Goal: Contribute content: Contribute content

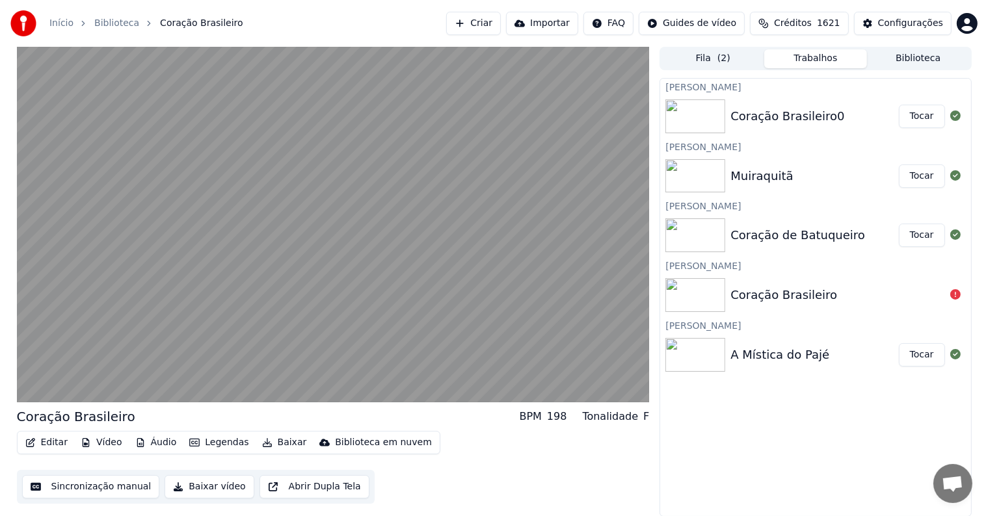
click at [911, 353] on button "Tocar" at bounding box center [922, 354] width 46 height 23
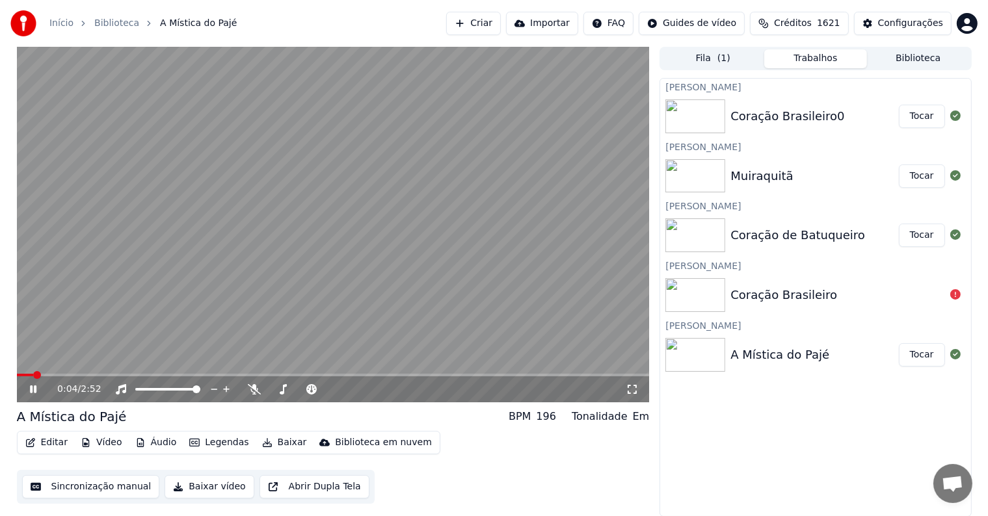
click at [326, 206] on video at bounding box center [333, 225] width 633 height 356
click at [49, 445] on button "Editar" at bounding box center [46, 443] width 53 height 18
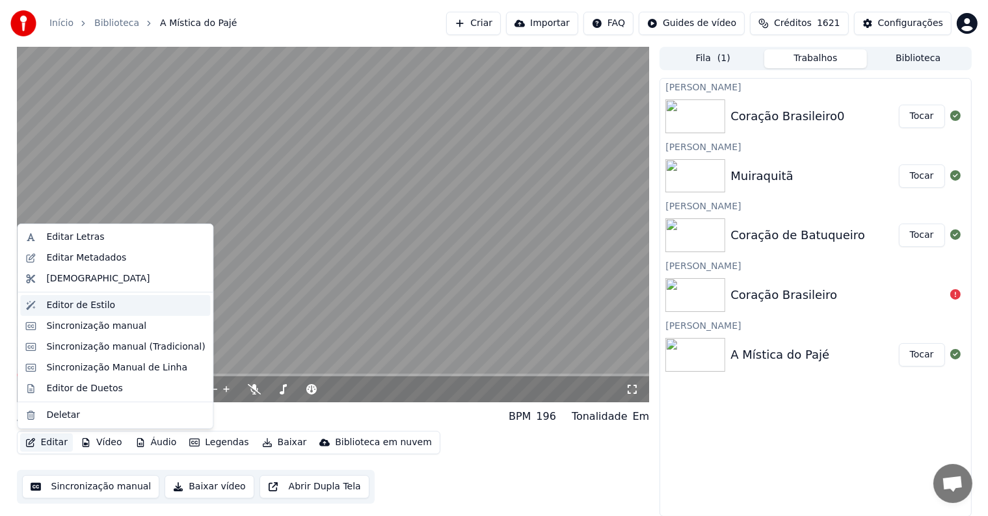
click at [65, 305] on div "Editor de Estilo" at bounding box center [80, 305] width 69 height 13
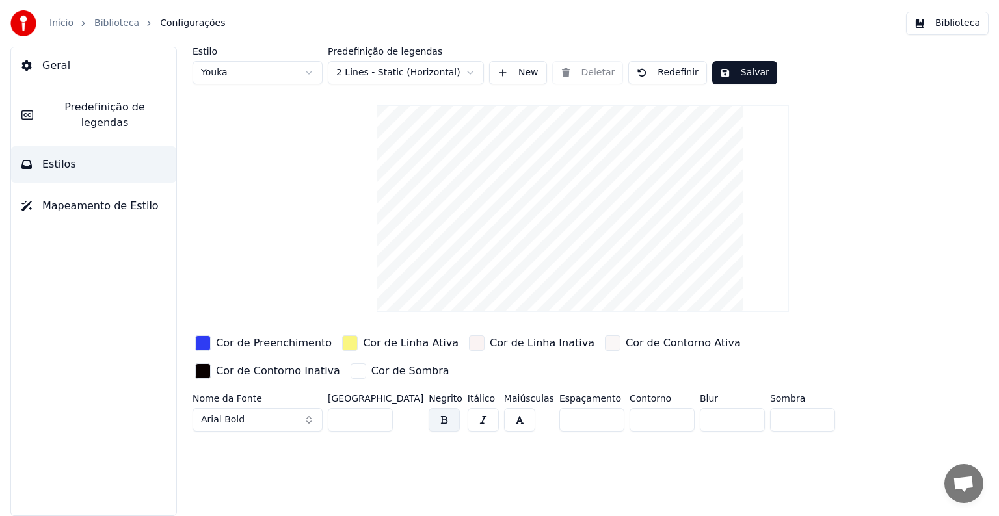
click at [202, 342] on div "button" at bounding box center [203, 344] width 16 height 16
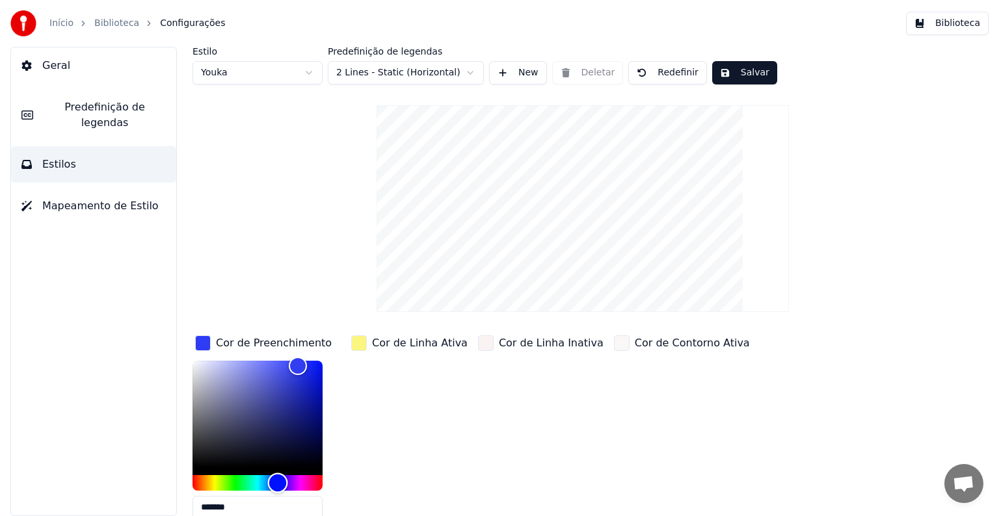
click at [194, 477] on div "Hue" at bounding box center [258, 483] width 130 height 16
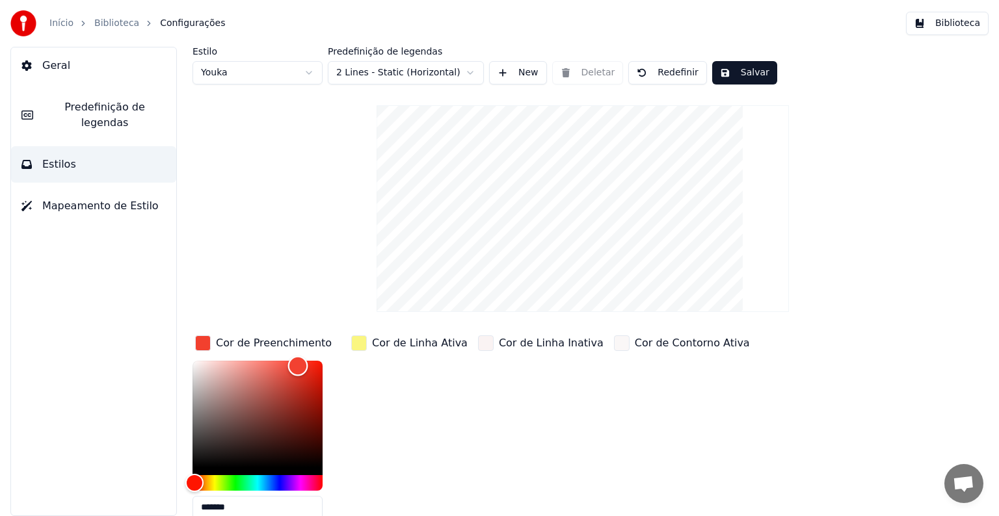
type input "*******"
click at [317, 371] on div "Color" at bounding box center [258, 414] width 130 height 107
click at [358, 342] on div "button" at bounding box center [359, 344] width 16 height 16
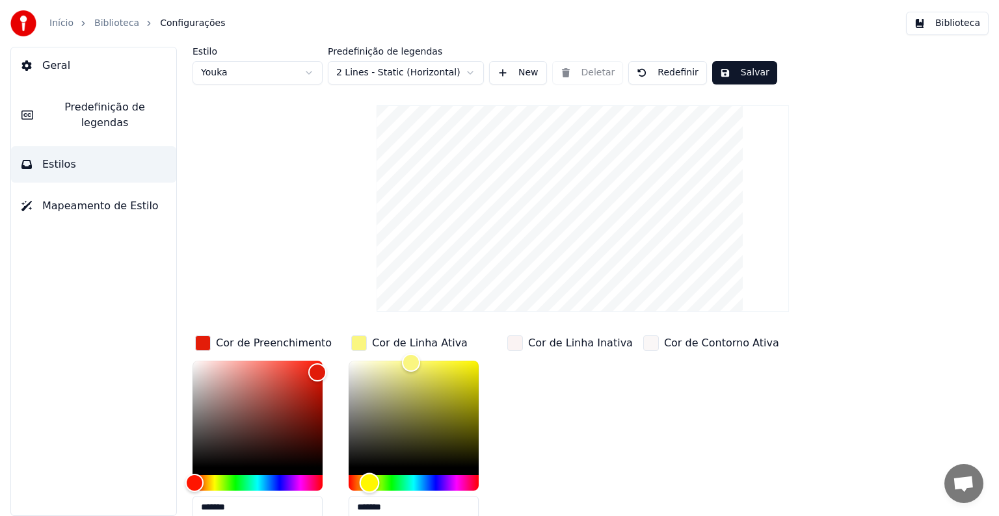
click at [392, 479] on div "Hue" at bounding box center [414, 483] width 130 height 16
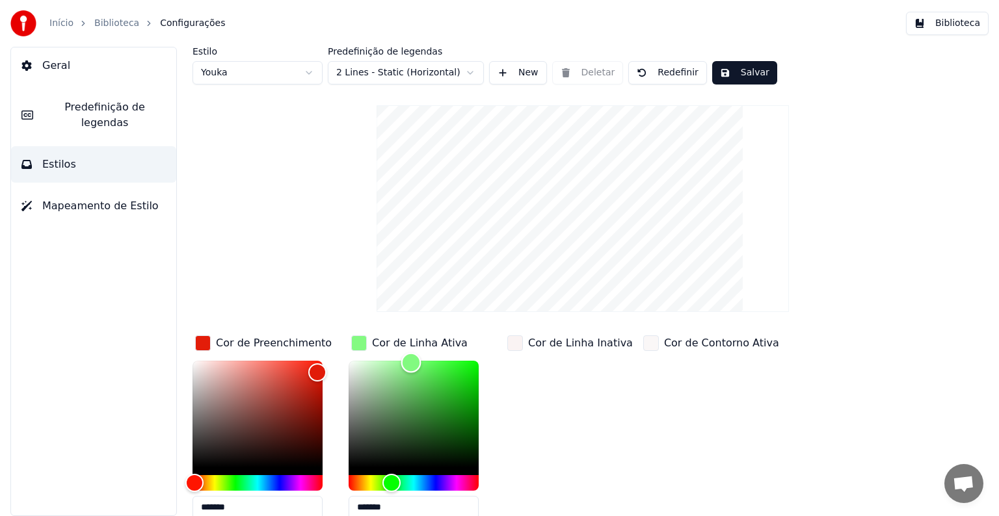
click at [457, 362] on div "Color" at bounding box center [414, 414] width 130 height 107
type input "*******"
click at [715, 68] on button "Salvar" at bounding box center [744, 72] width 65 height 23
click at [110, 25] on link "Biblioteca" at bounding box center [116, 23] width 45 height 13
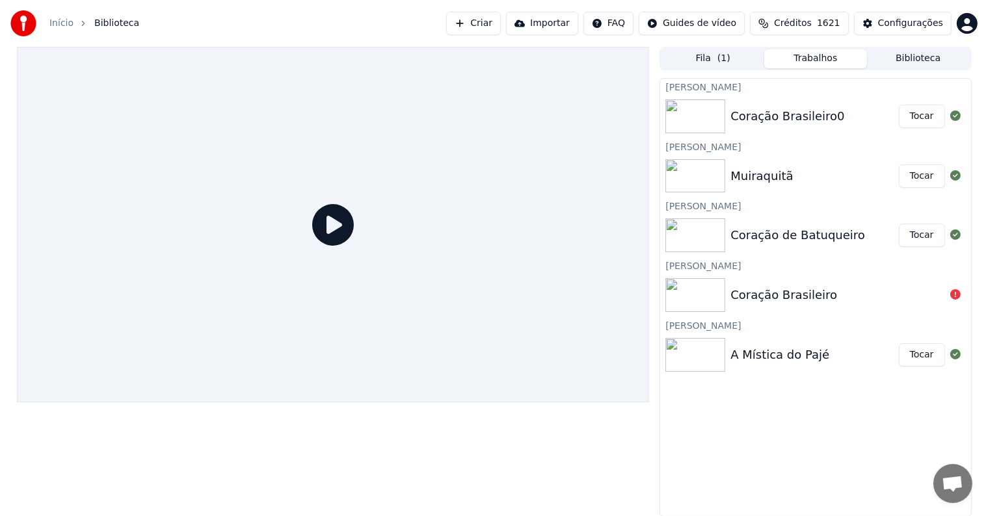
click at [914, 358] on button "Tocar" at bounding box center [922, 354] width 46 height 23
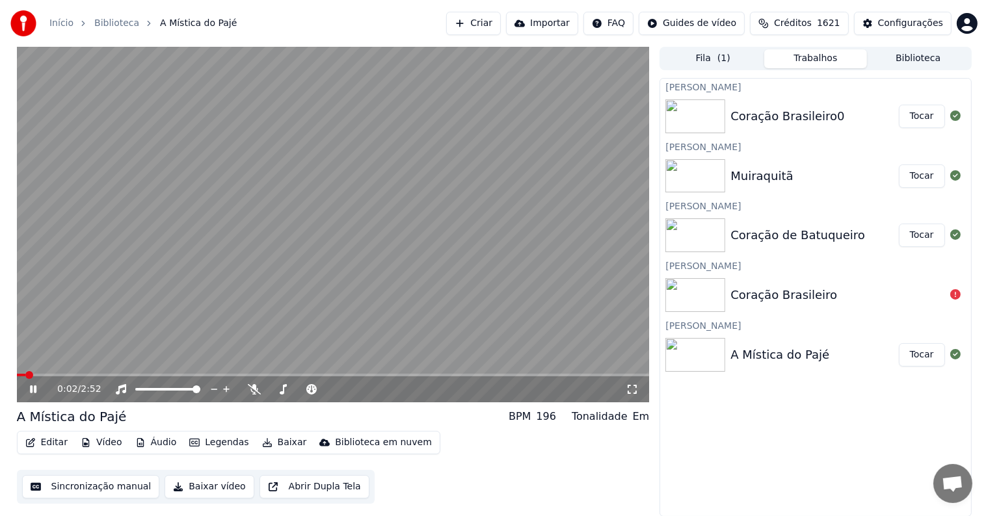
click at [129, 199] on video at bounding box center [333, 225] width 633 height 356
click at [42, 447] on button "Editar" at bounding box center [46, 443] width 53 height 18
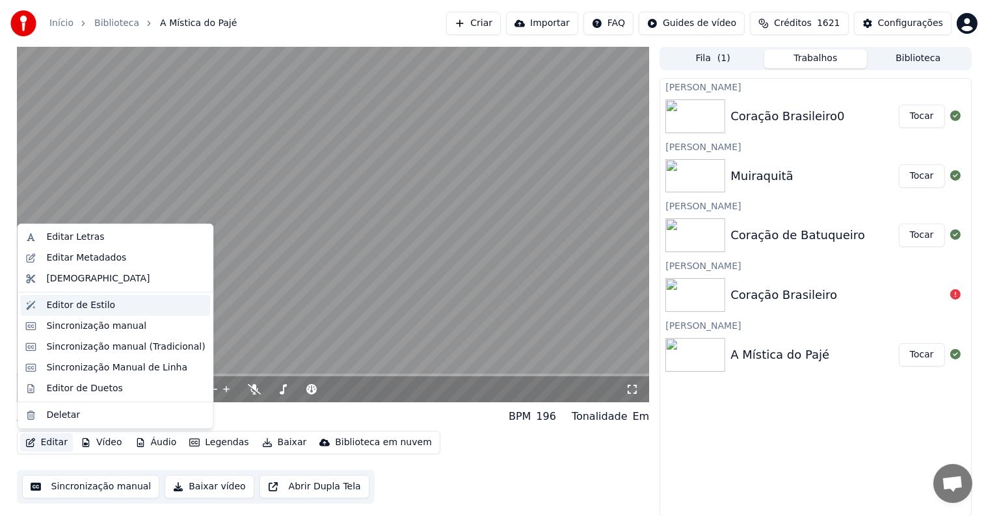
click at [69, 310] on div "Editor de Estilo" at bounding box center [80, 305] width 69 height 13
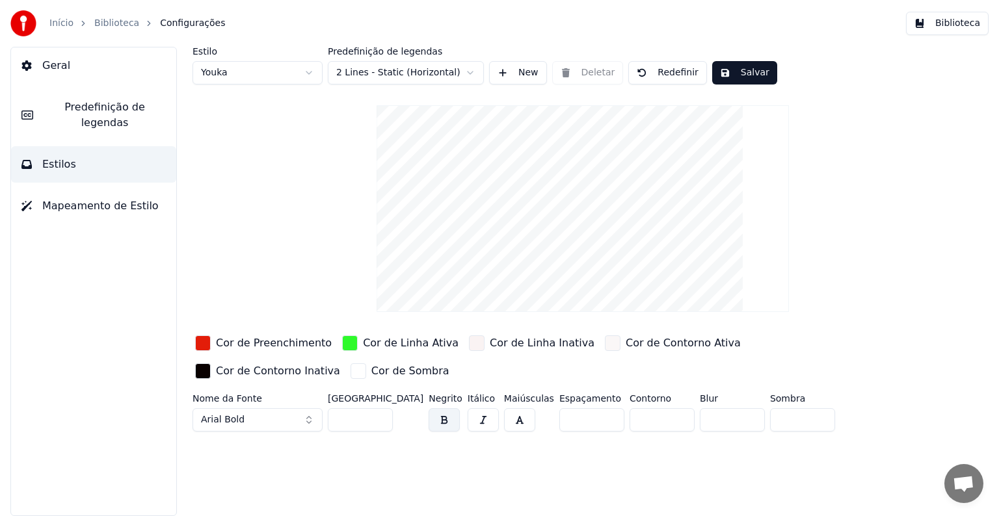
click at [70, 114] on span "Predefinição de legendas" at bounding box center [105, 115] width 122 height 31
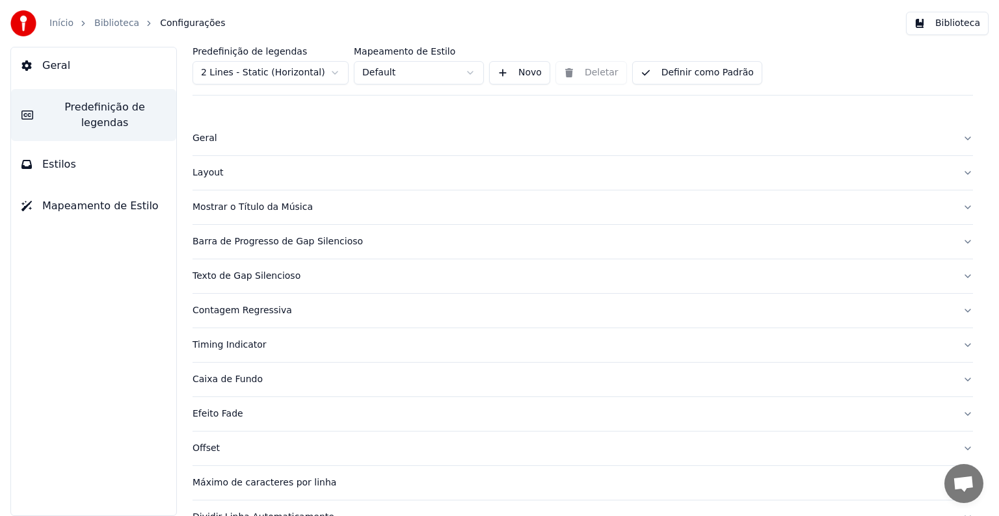
click at [240, 207] on div "Mostrar o Título da Música" at bounding box center [573, 207] width 760 height 13
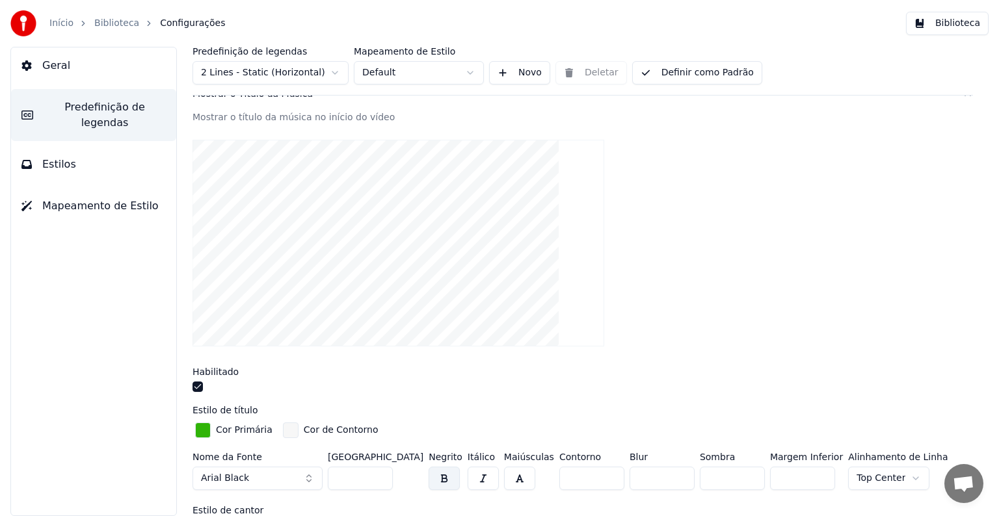
scroll to position [130, 0]
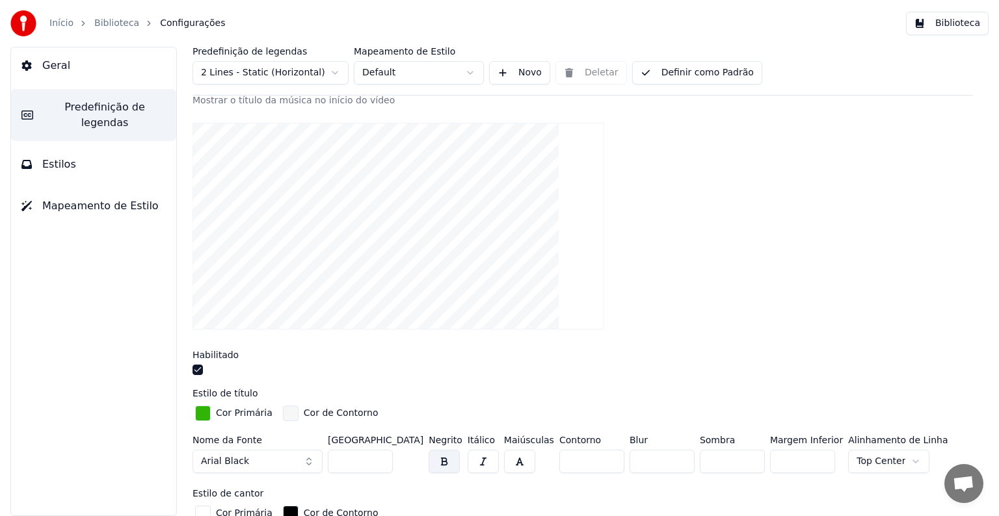
click at [284, 413] on div "button" at bounding box center [291, 414] width 16 height 16
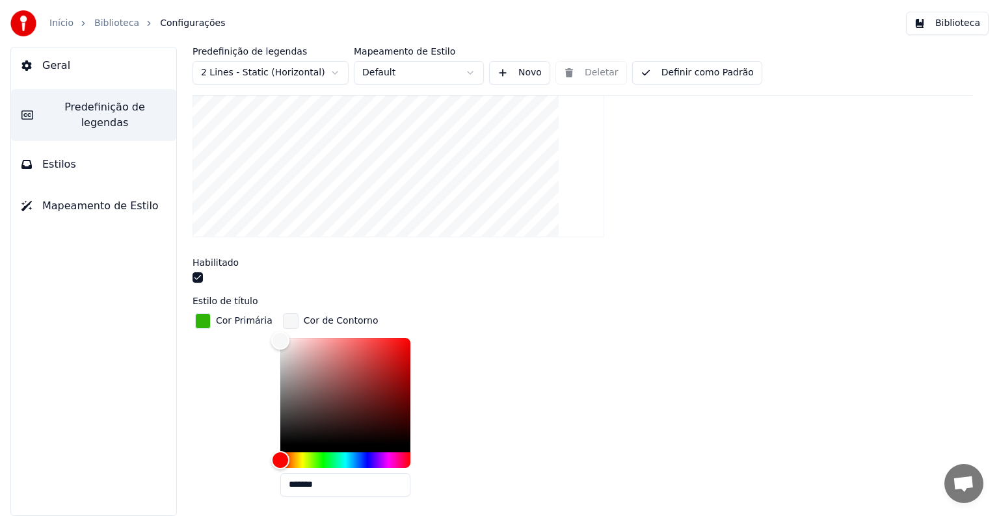
scroll to position [260, 0]
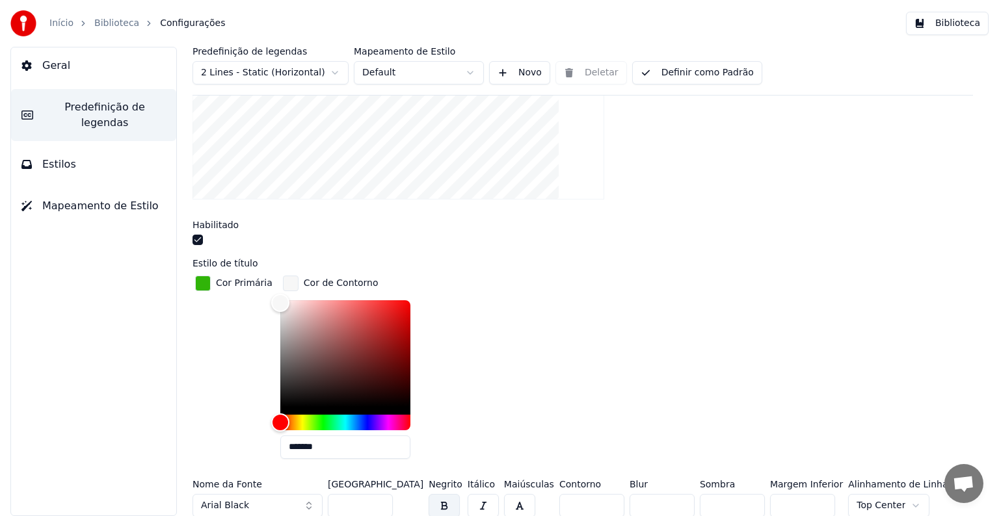
click at [399, 408] on div at bounding box center [345, 357] width 130 height 114
click at [280, 405] on div at bounding box center [345, 357] width 130 height 114
click at [280, 341] on div "Color" at bounding box center [345, 353] width 130 height 107
click at [395, 405] on div "Color" at bounding box center [345, 353] width 130 height 107
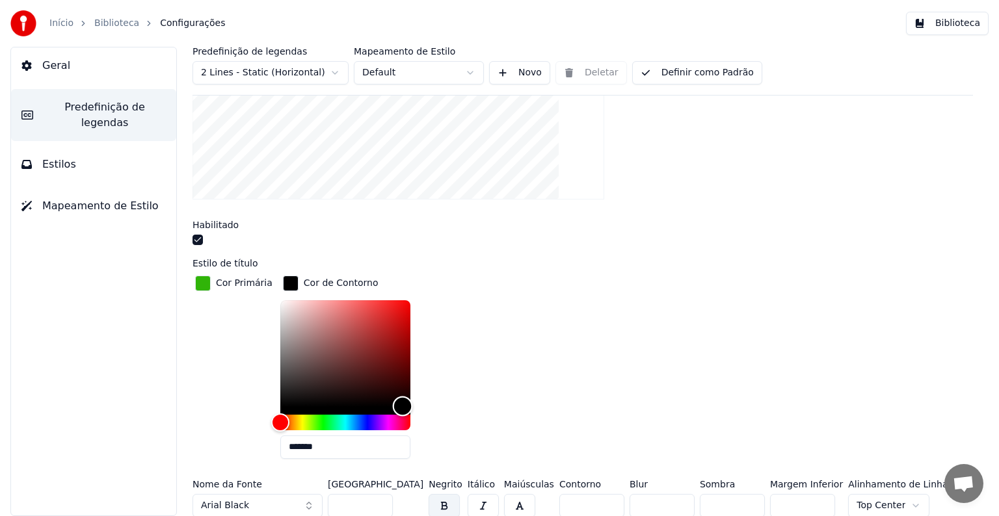
type input "*******"
click at [280, 377] on div "Color" at bounding box center [345, 353] width 130 height 107
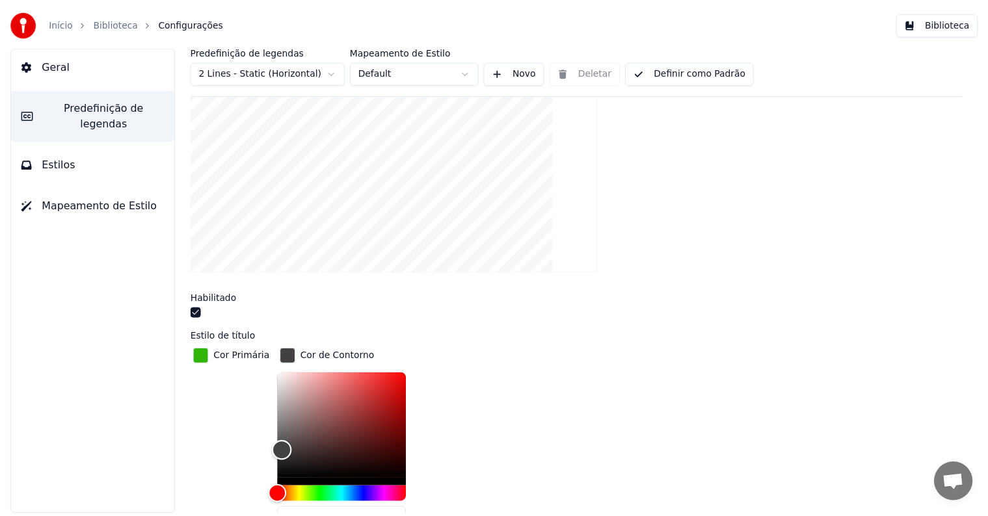
scroll to position [195, 0]
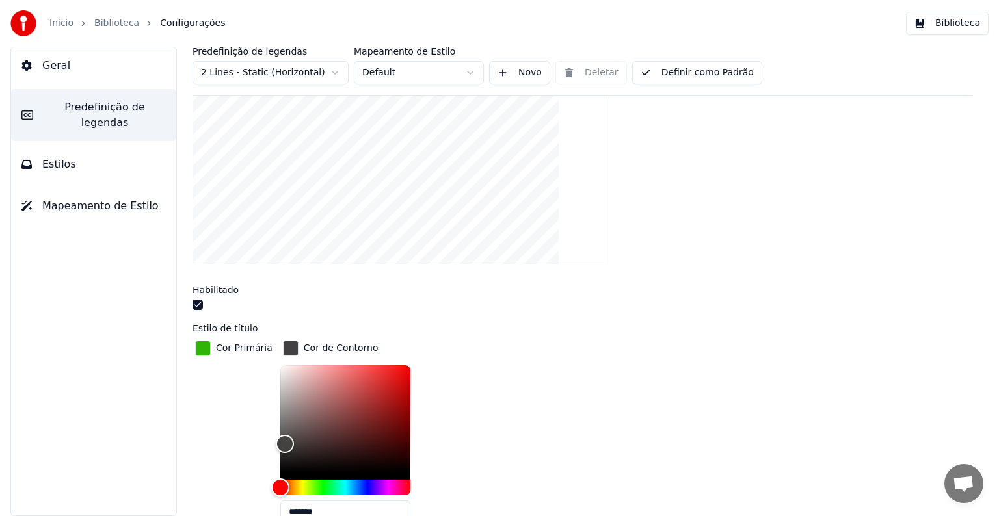
click at [128, 23] on link "Biblioteca" at bounding box center [116, 23] width 45 height 13
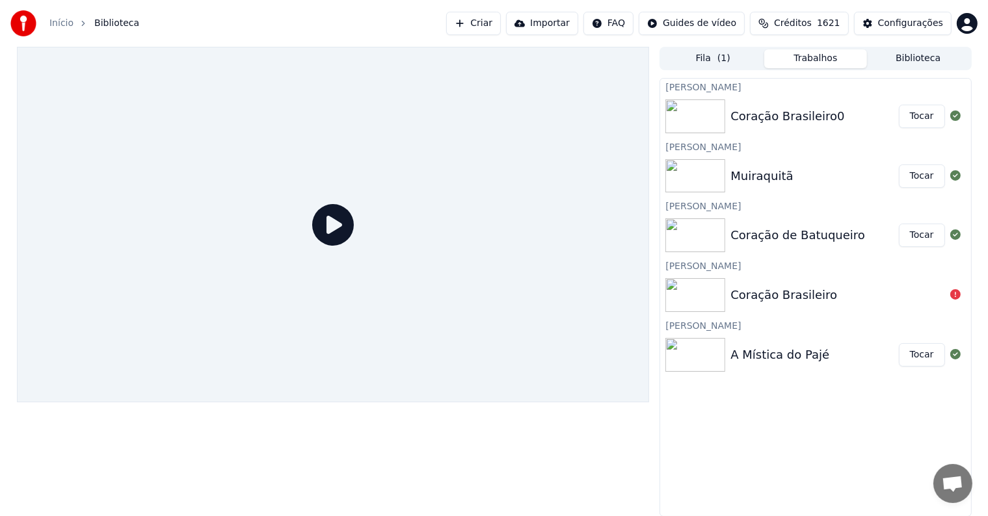
click at [763, 351] on div "A Mística do Pajé" at bounding box center [779, 355] width 99 height 18
click at [921, 355] on button "Tocar" at bounding box center [922, 354] width 46 height 23
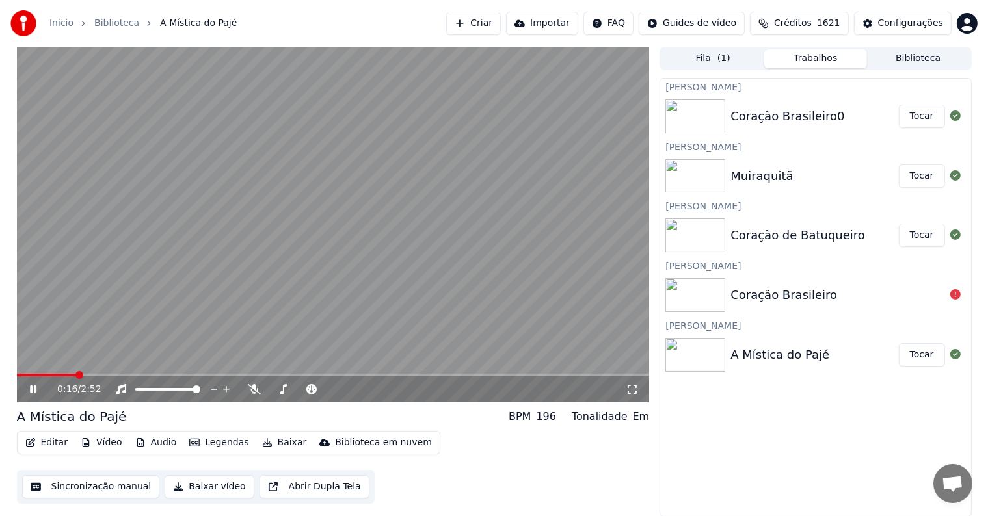
click at [182, 118] on video at bounding box center [333, 225] width 633 height 356
click at [55, 445] on button "Editar" at bounding box center [46, 443] width 53 height 18
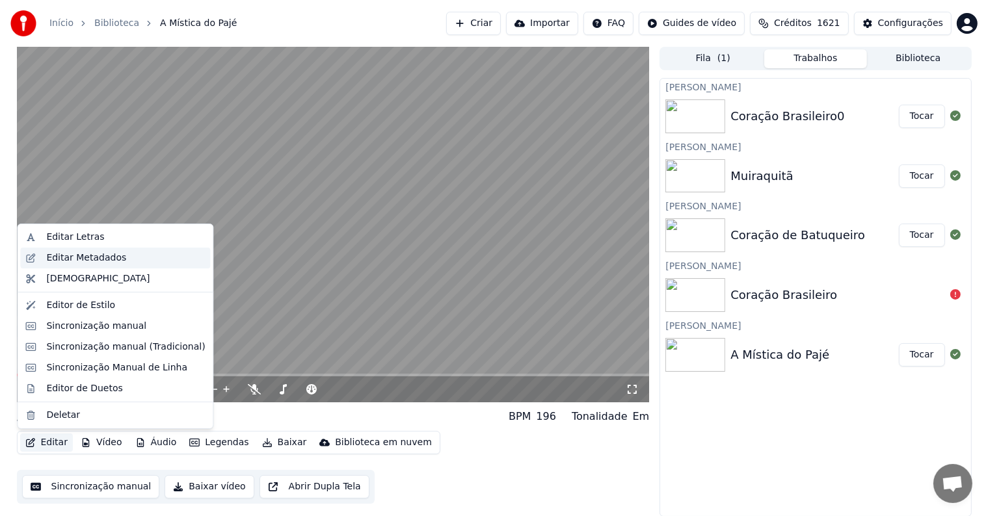
click at [73, 257] on div "Editar Metadados" at bounding box center [86, 258] width 80 height 13
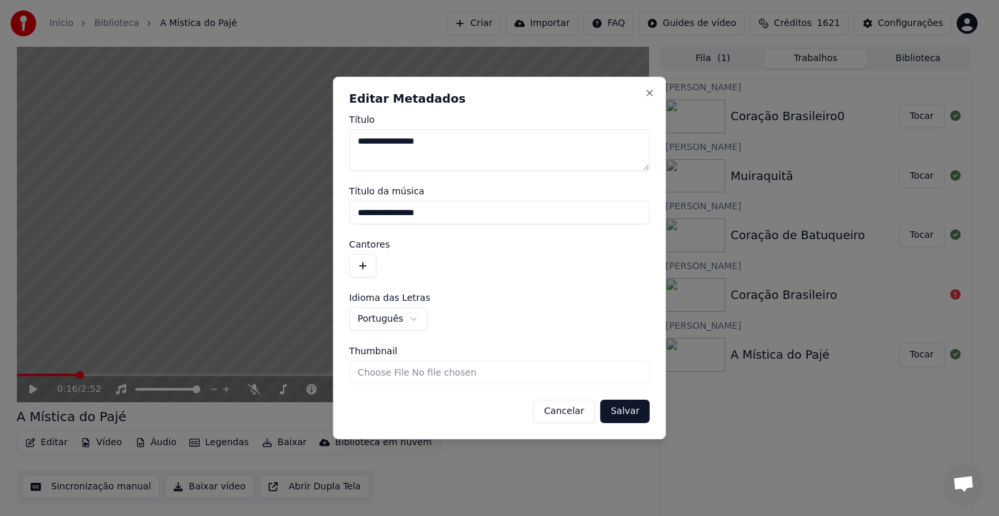
drag, startPoint x: 438, startPoint y: 214, endPoint x: 320, endPoint y: 215, distance: 118.4
click at [320, 215] on body "**********" at bounding box center [494, 258] width 988 height 516
click at [357, 268] on button "button" at bounding box center [362, 265] width 27 height 23
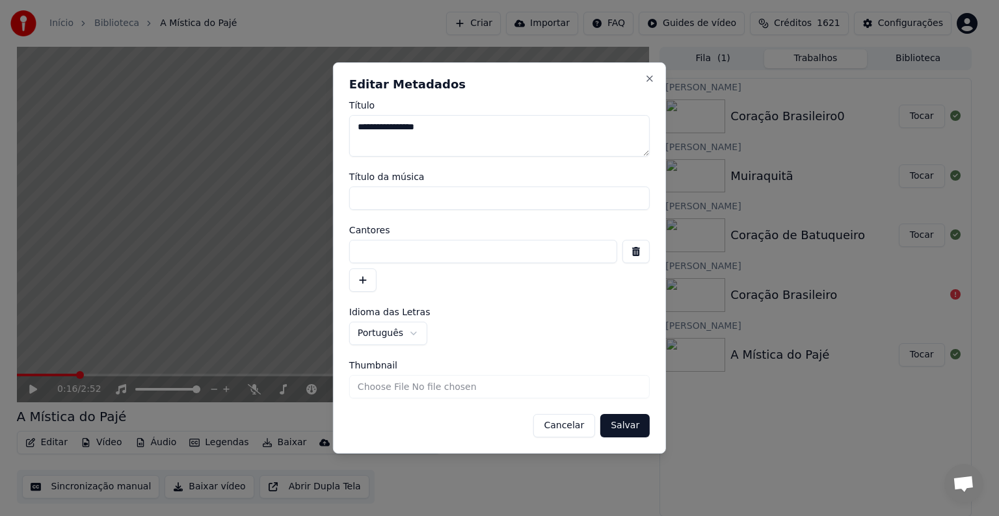
click at [358, 243] on input at bounding box center [483, 251] width 268 height 23
paste input "**********"
type input "**********"
click at [626, 434] on button "Salvar" at bounding box center [624, 425] width 49 height 23
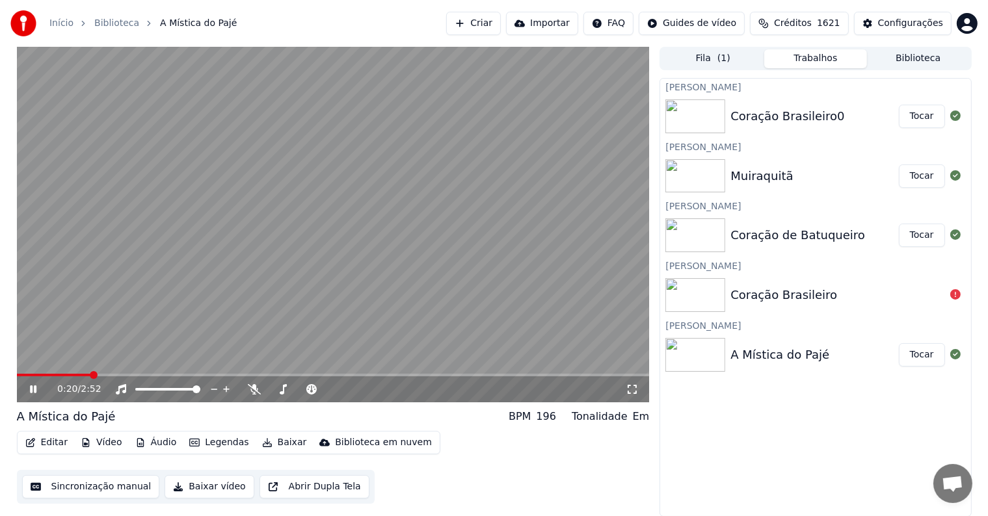
click at [62, 310] on video at bounding box center [333, 225] width 633 height 356
click at [71, 485] on button "Sincronização manual" at bounding box center [91, 486] width 138 height 23
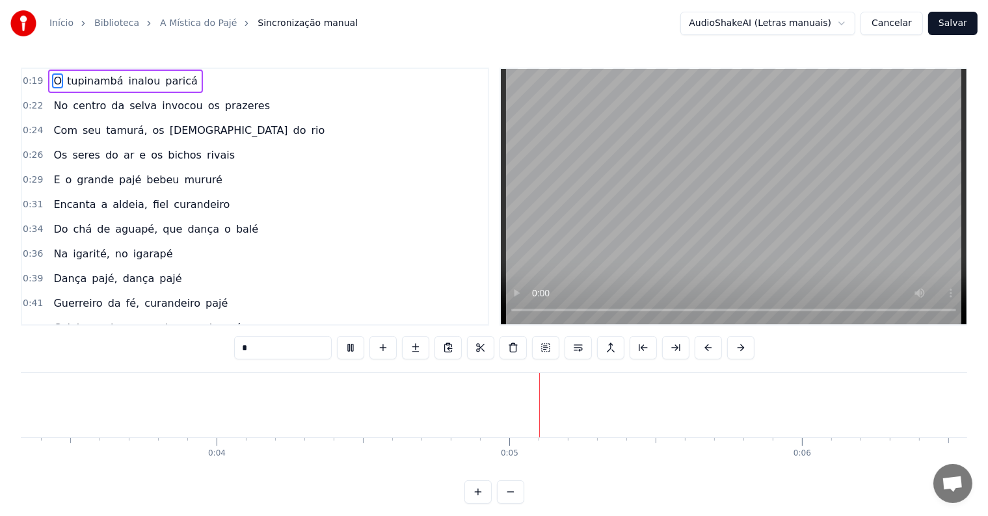
scroll to position [0, 1275]
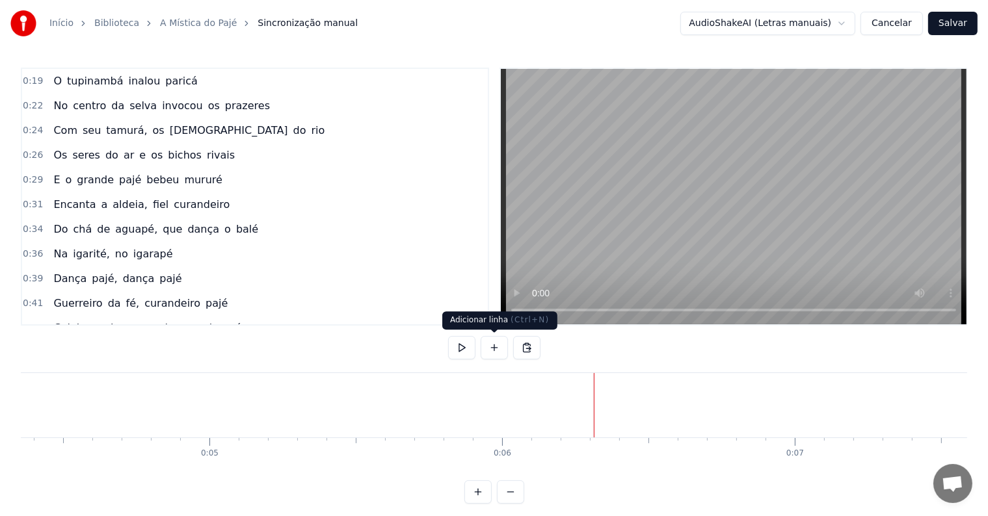
click at [497, 346] on button at bounding box center [494, 347] width 27 height 23
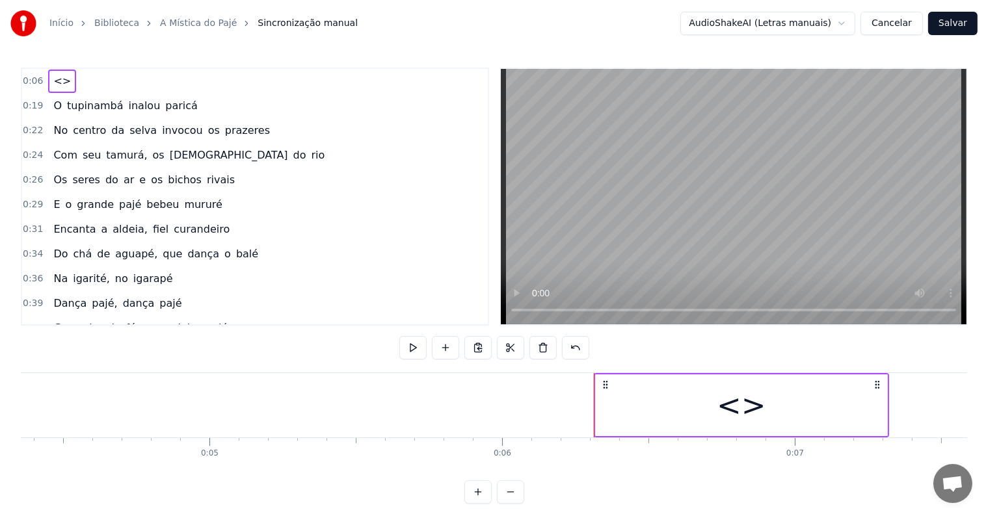
click at [612, 406] on div "<>" at bounding box center [741, 406] width 291 height 62
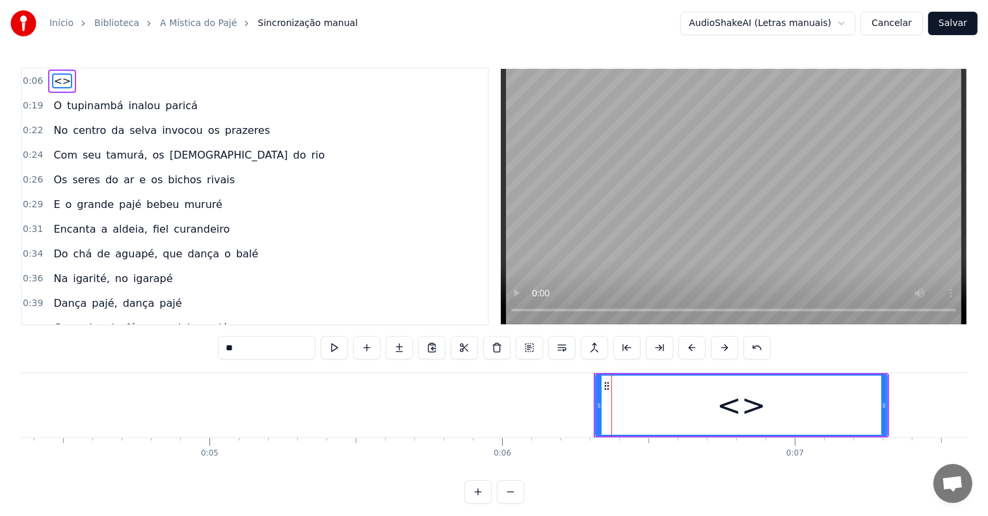
drag, startPoint x: 265, startPoint y: 349, endPoint x: 187, endPoint y: 345, distance: 77.5
click at [187, 345] on div "0:06 <> 0:19 O tupinambá inalou paricá 0:22 No centro da selva invocou os praze…" at bounding box center [494, 286] width 946 height 436
paste input "**********"
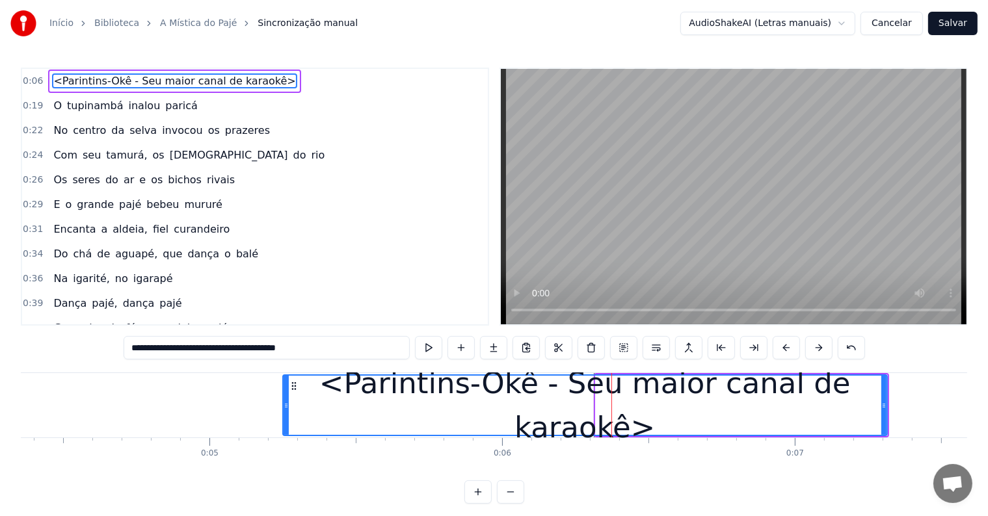
drag, startPoint x: 597, startPoint y: 403, endPoint x: 284, endPoint y: 405, distance: 312.8
click at [284, 405] on icon at bounding box center [286, 406] width 5 height 10
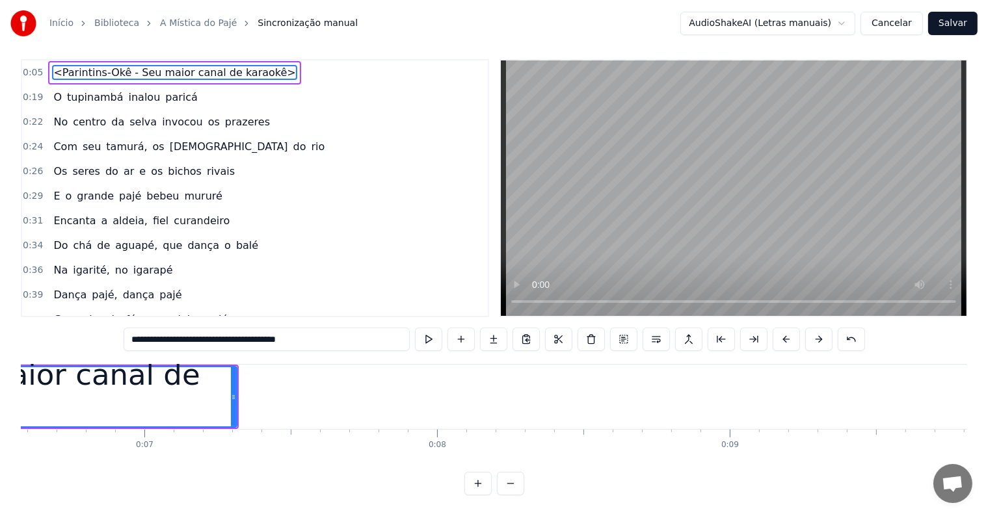
scroll to position [0, 1925]
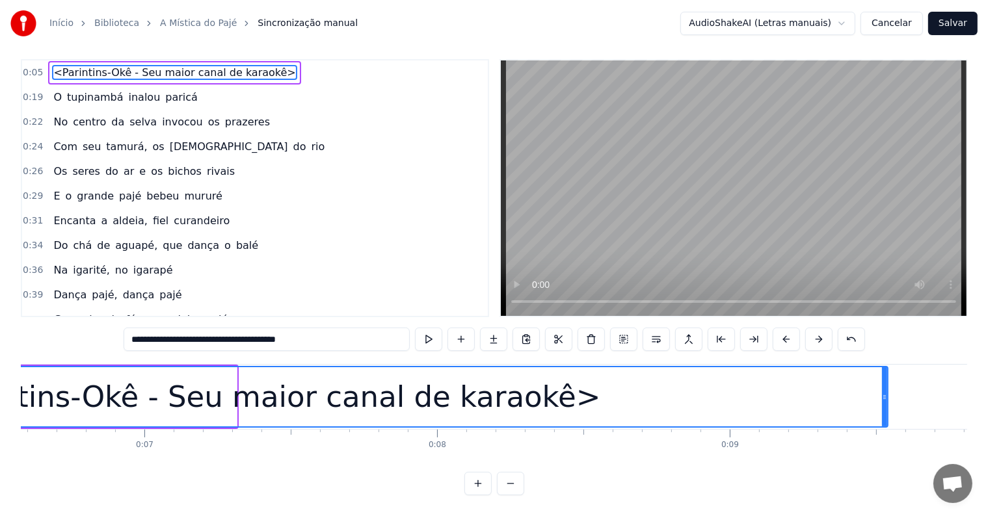
drag, startPoint x: 234, startPoint y: 385, endPoint x: 854, endPoint y: 418, distance: 620.7
click at [888, 416] on div "<Parintins-Okê - Seu maior canal de karaokê>" at bounding box center [260, 397] width 1257 height 62
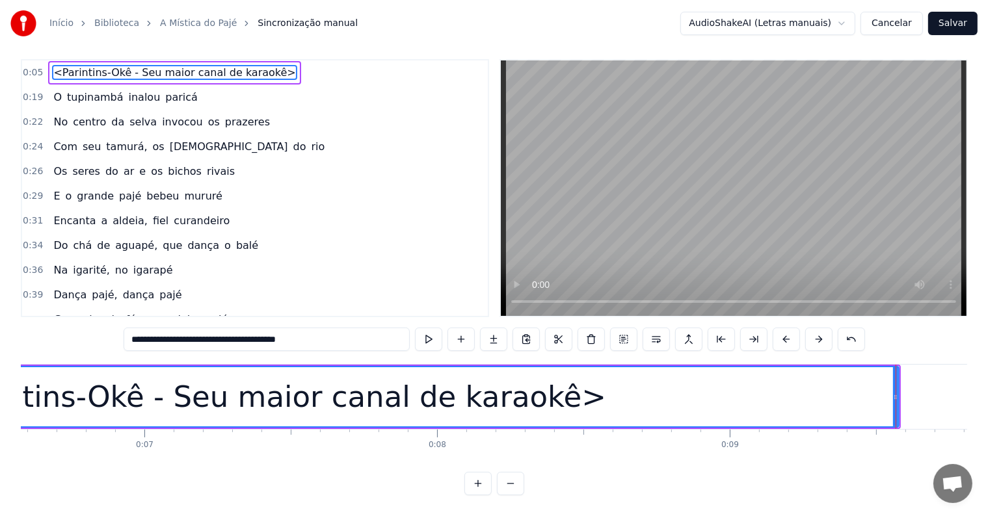
scroll to position [0, 0]
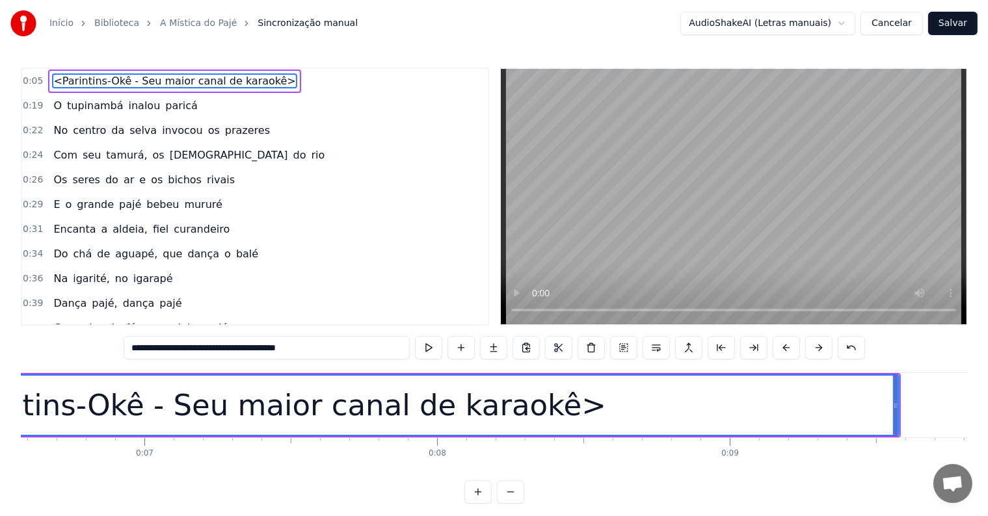
type input "**********"
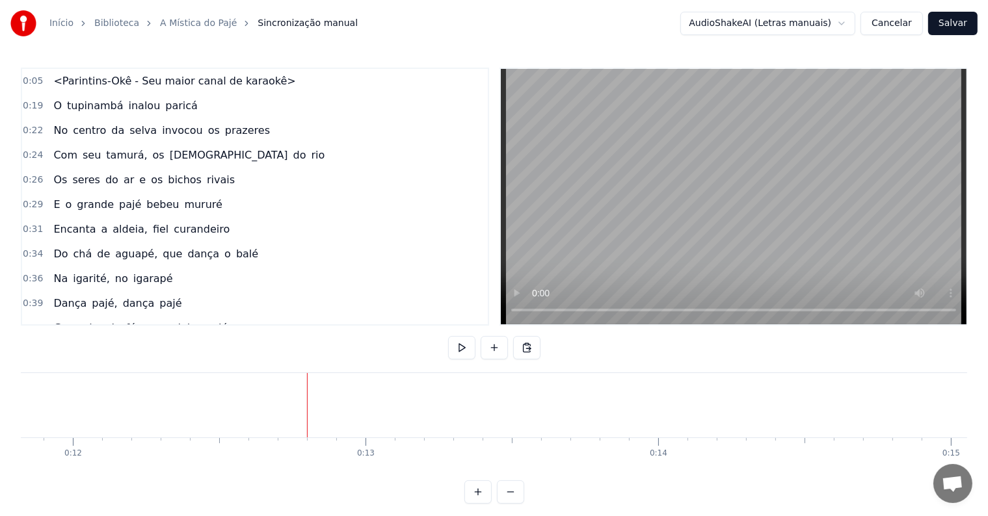
scroll to position [0, 3394]
click at [494, 349] on button at bounding box center [494, 347] width 27 height 23
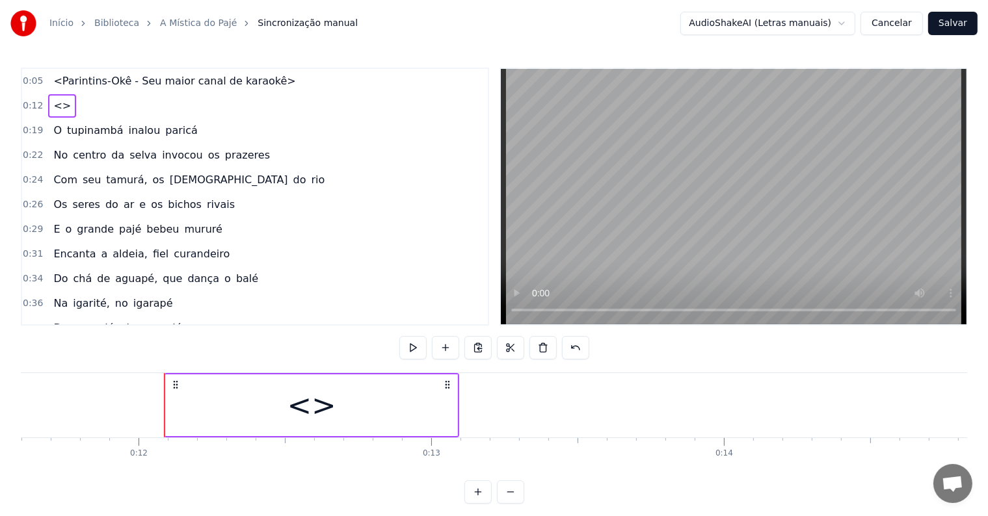
click at [239, 400] on div "<>" at bounding box center [311, 406] width 291 height 62
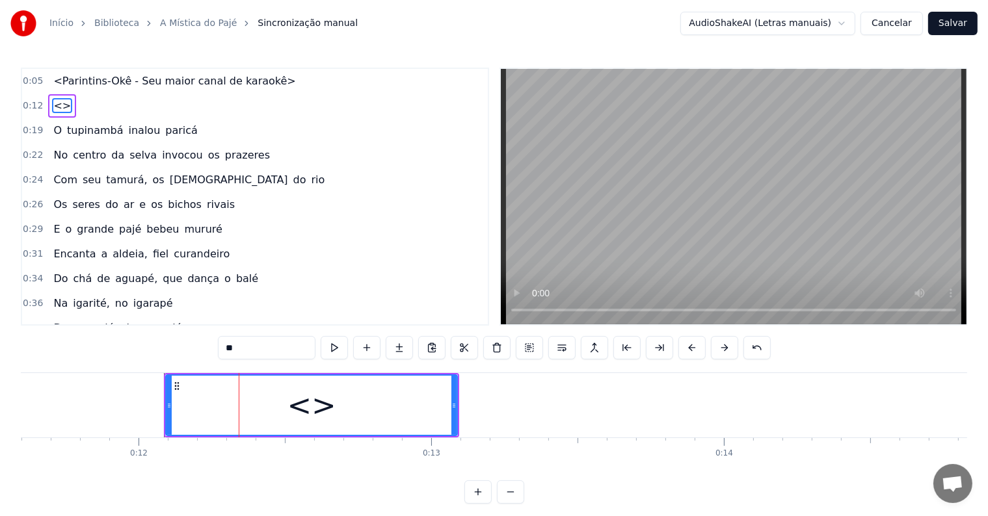
drag, startPoint x: 245, startPoint y: 349, endPoint x: 211, endPoint y: 347, distance: 33.9
click at [211, 347] on div "0:05 <Parintins-Okê - Seu maior canal de karaokê> 0:12 <> 0:19 O tupinambá inal…" at bounding box center [494, 286] width 946 height 436
paste input "**********"
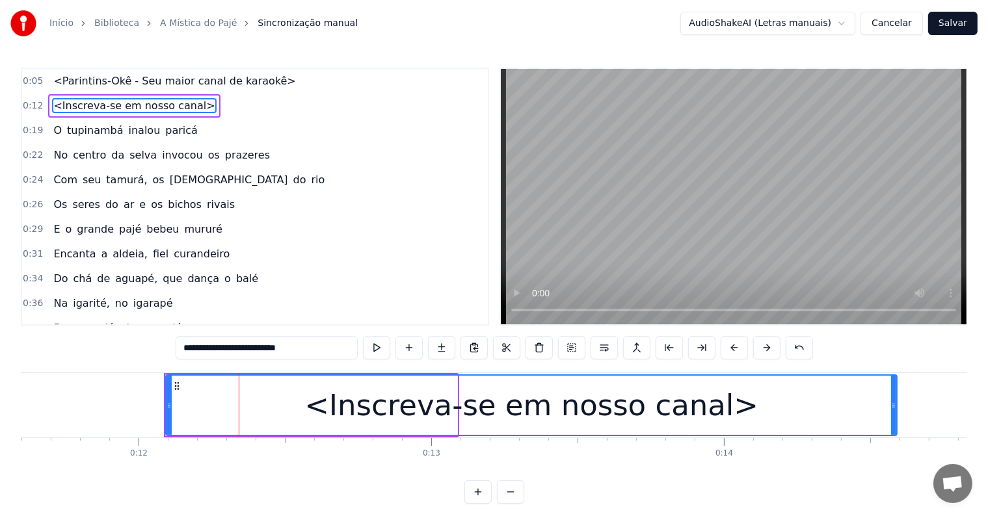
drag, startPoint x: 453, startPoint y: 406, endPoint x: 900, endPoint y: 405, distance: 447.5
click at [896, 405] on icon at bounding box center [893, 406] width 5 height 10
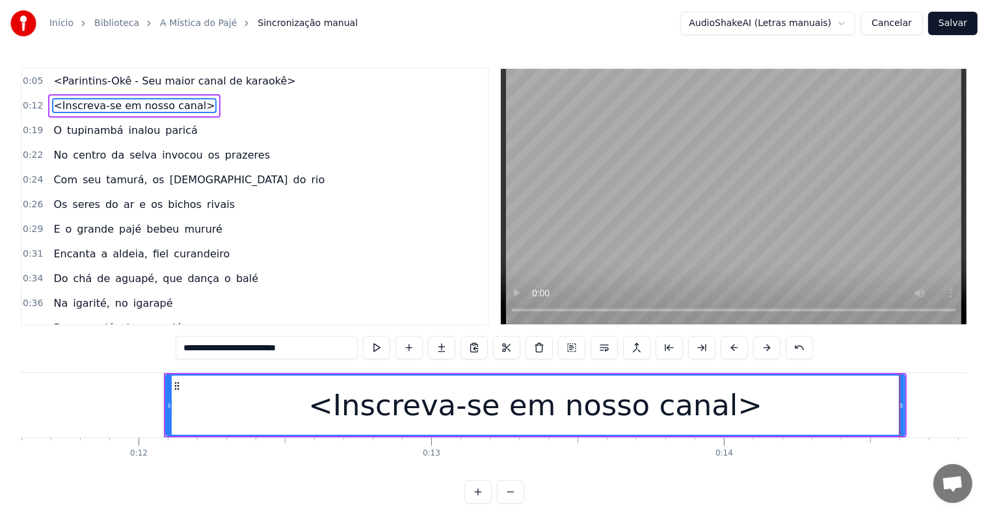
click at [319, 397] on div "<Inscreva-se em nosso canal>" at bounding box center [535, 405] width 738 height 59
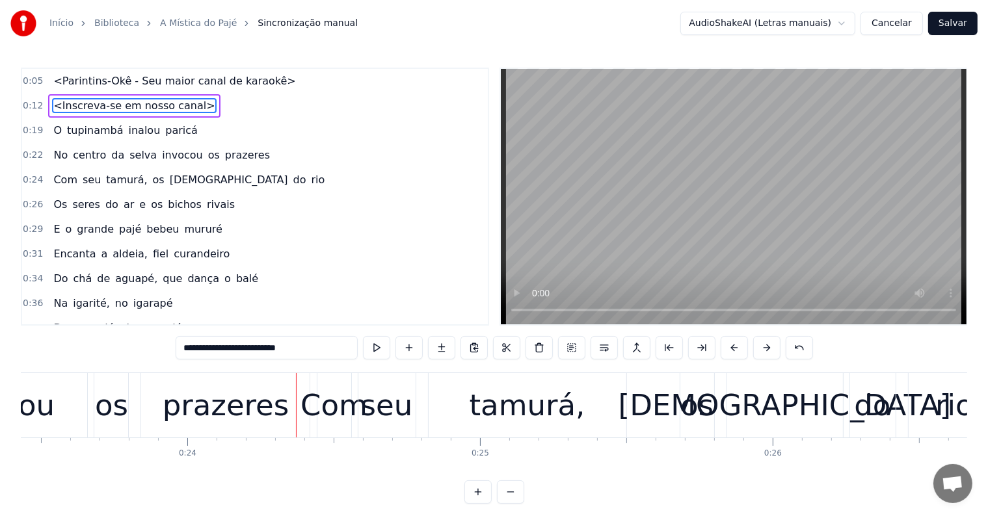
scroll to position [0, 6858]
click at [249, 416] on div "prazeres" at bounding box center [225, 406] width 127 height 44
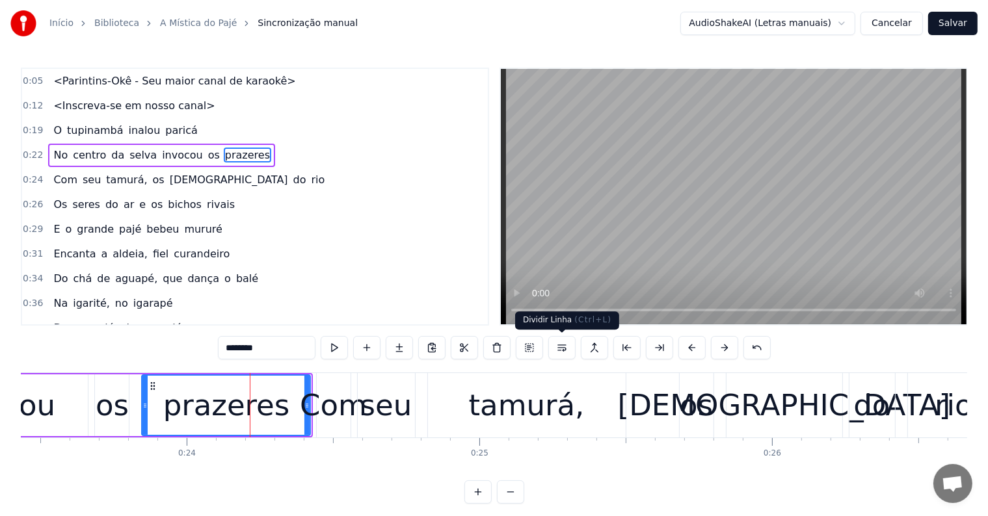
click at [561, 349] on button at bounding box center [561, 347] width 27 height 23
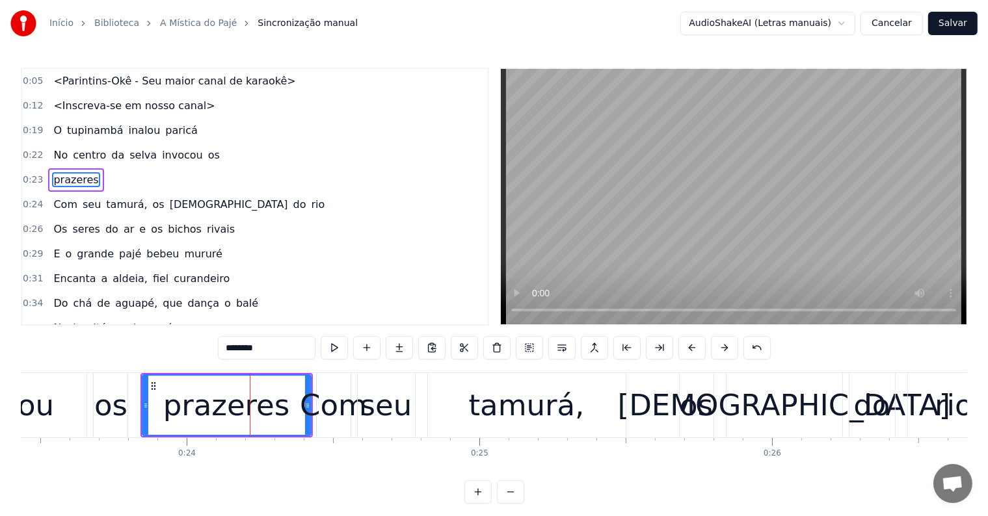
click at [207, 153] on span "os" at bounding box center [214, 155] width 14 height 15
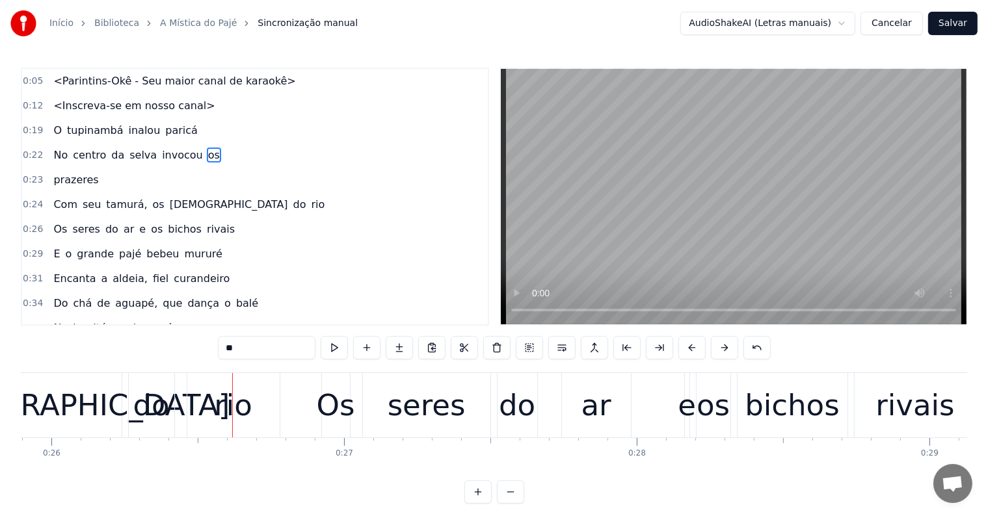
scroll to position [0, 7682]
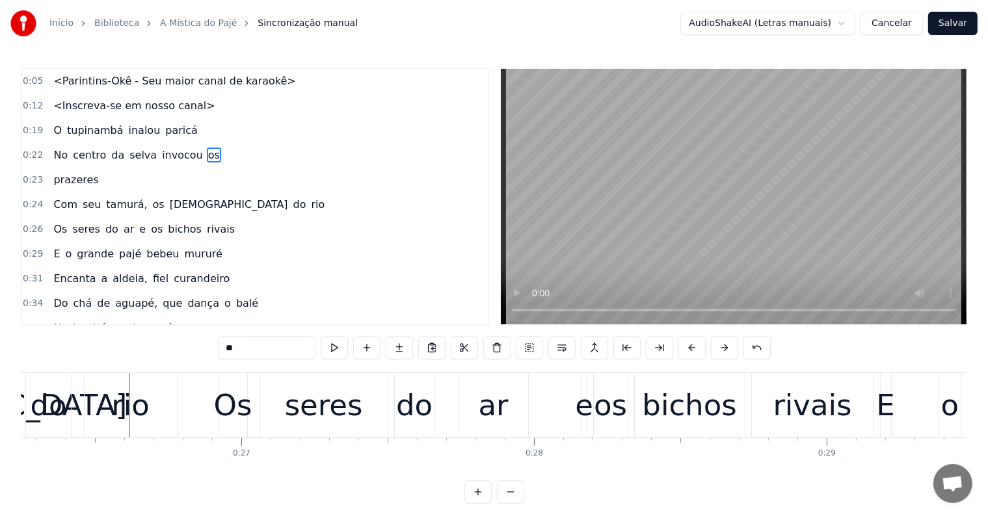
click at [118, 425] on div "rio" at bounding box center [130, 406] width 38 height 44
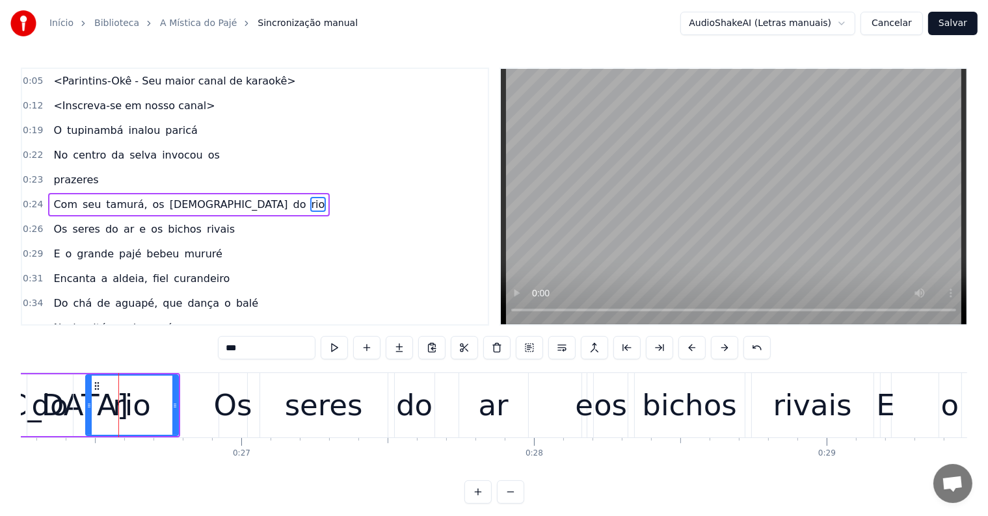
scroll to position [3, 0]
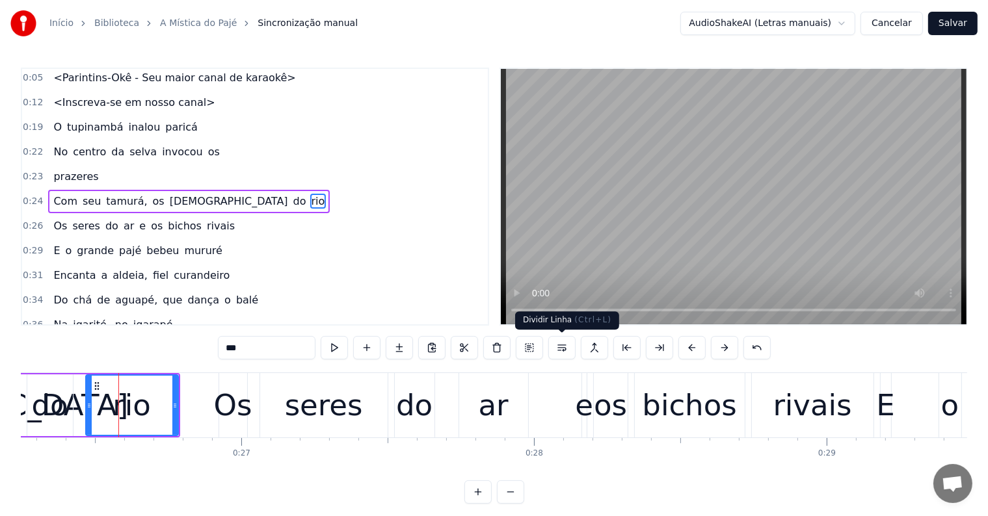
click at [561, 351] on button at bounding box center [561, 347] width 27 height 23
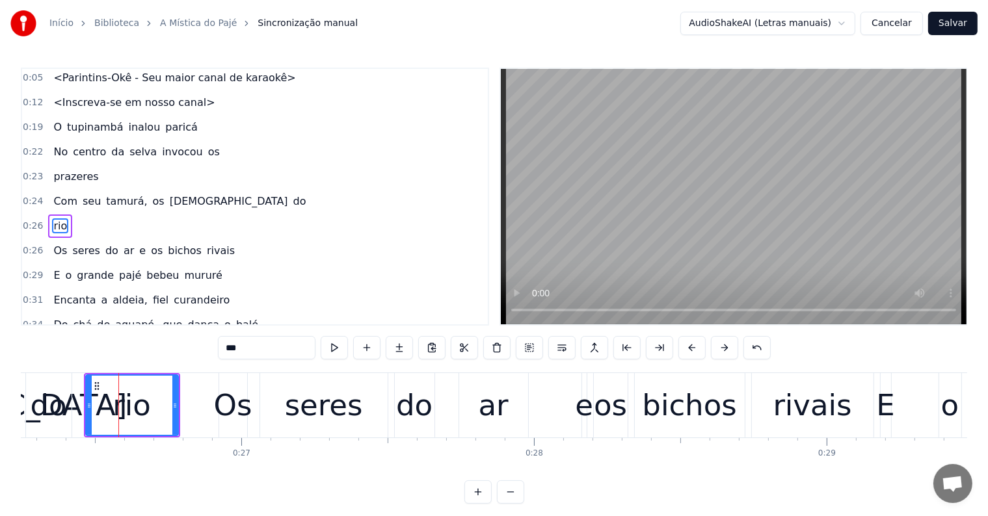
scroll to position [27, 0]
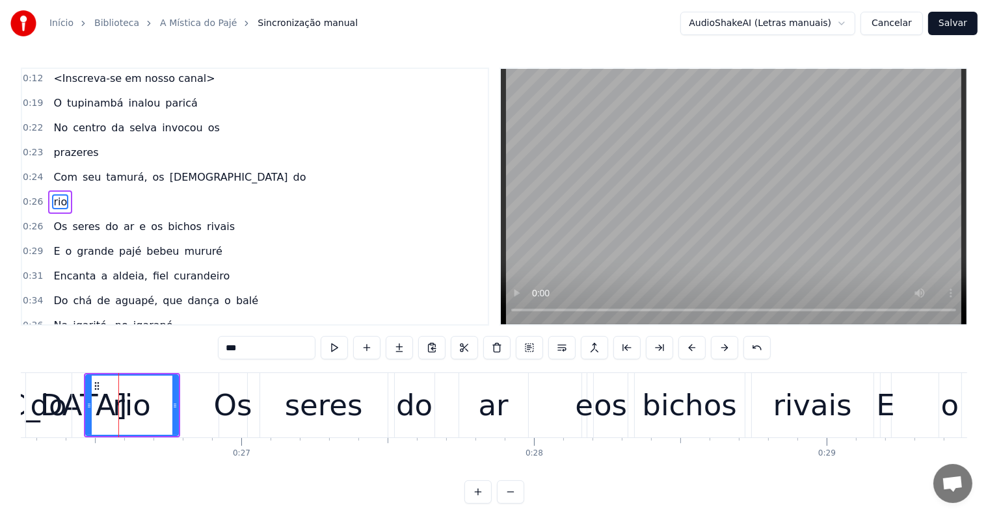
click at [292, 171] on span "do" at bounding box center [300, 177] width 16 height 15
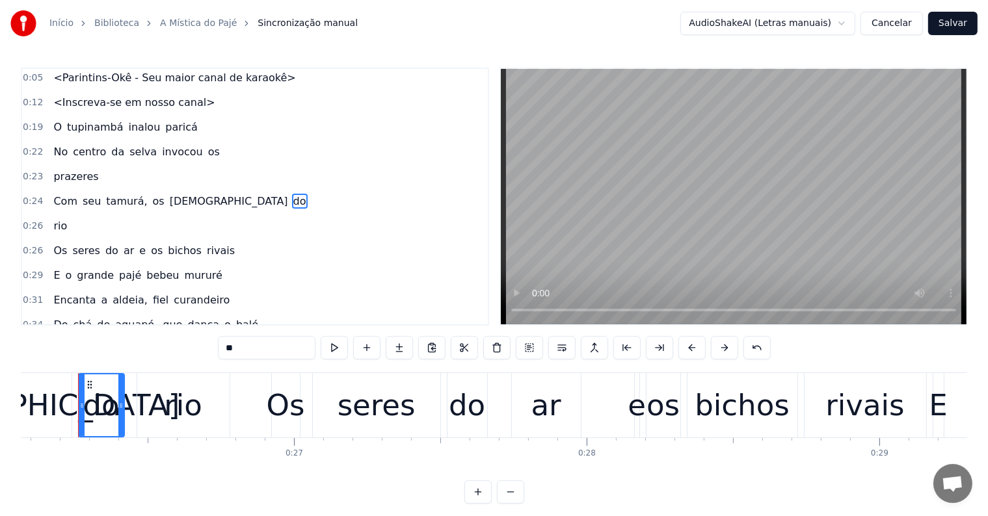
scroll to position [0, 7620]
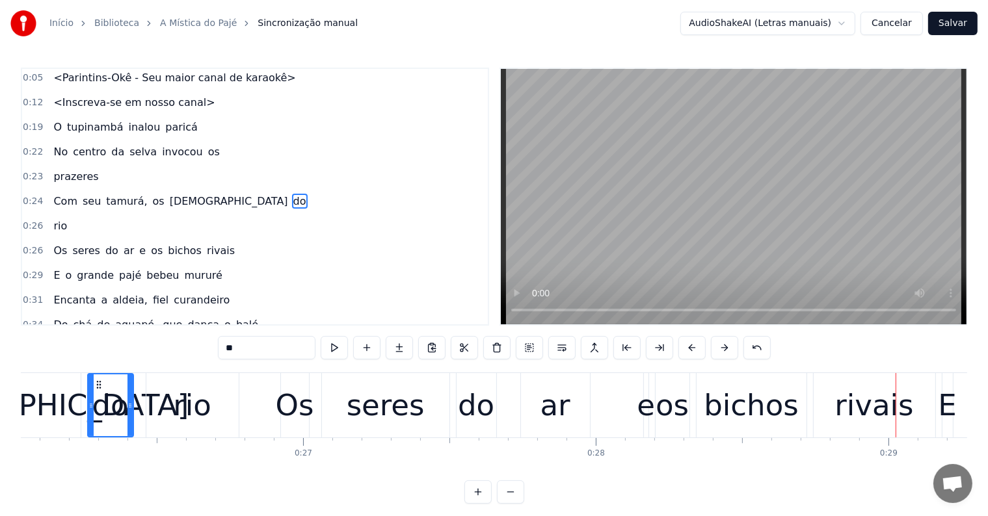
click at [829, 421] on div "rivais" at bounding box center [875, 405] width 122 height 64
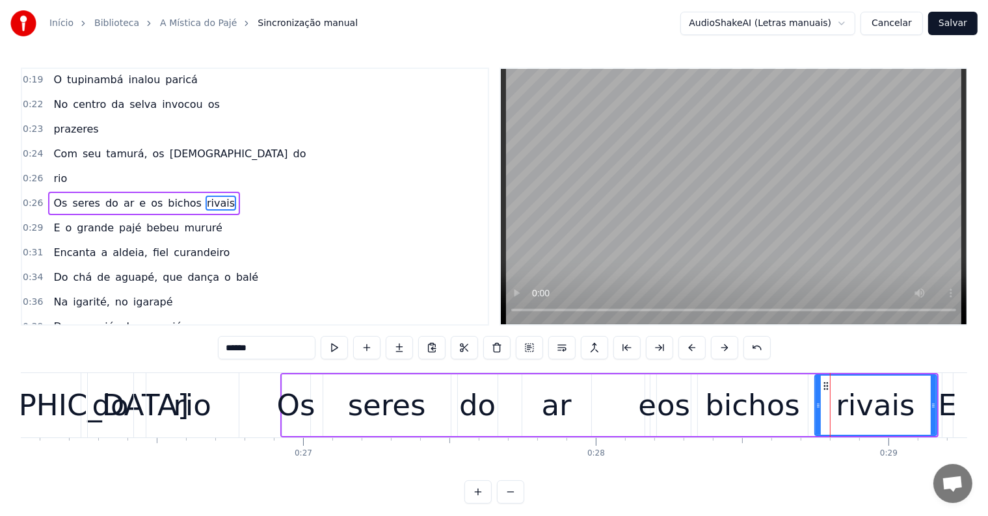
scroll to position [51, 0]
click at [566, 352] on button at bounding box center [561, 347] width 27 height 23
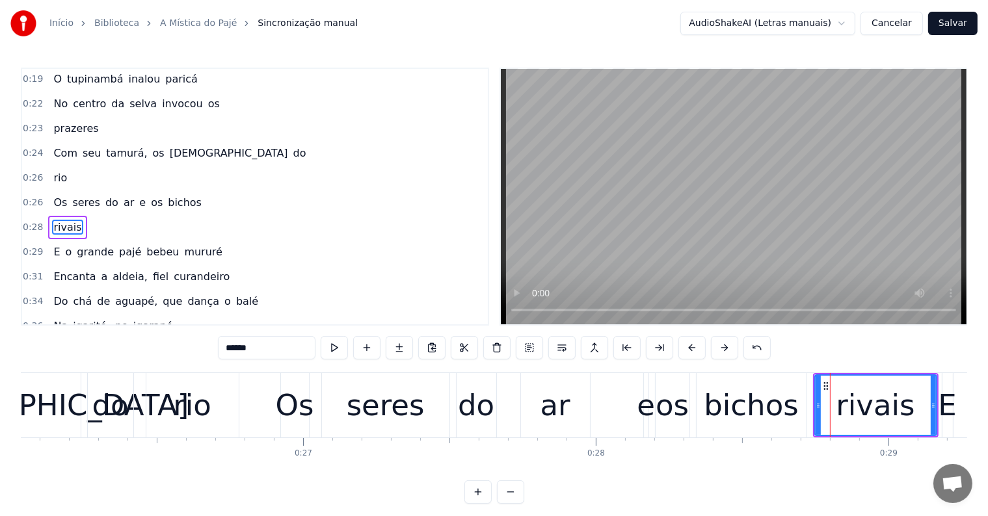
scroll to position [75, 0]
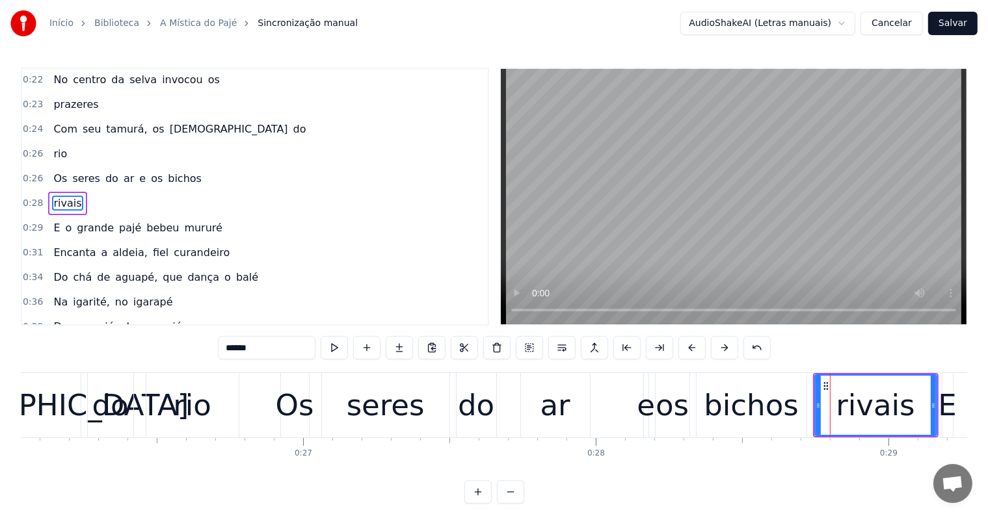
click at [166, 174] on span "bichos" at bounding box center [184, 178] width 36 height 15
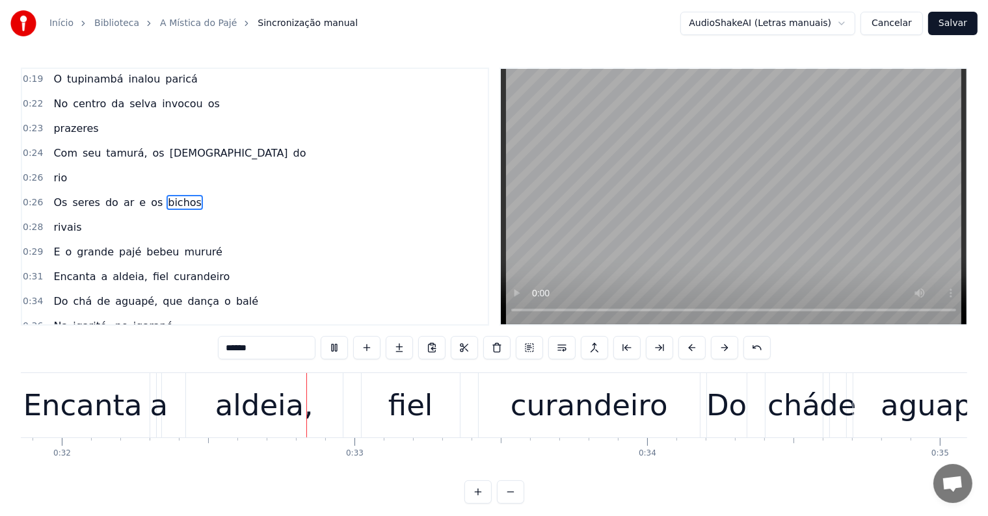
scroll to position [0, 9335]
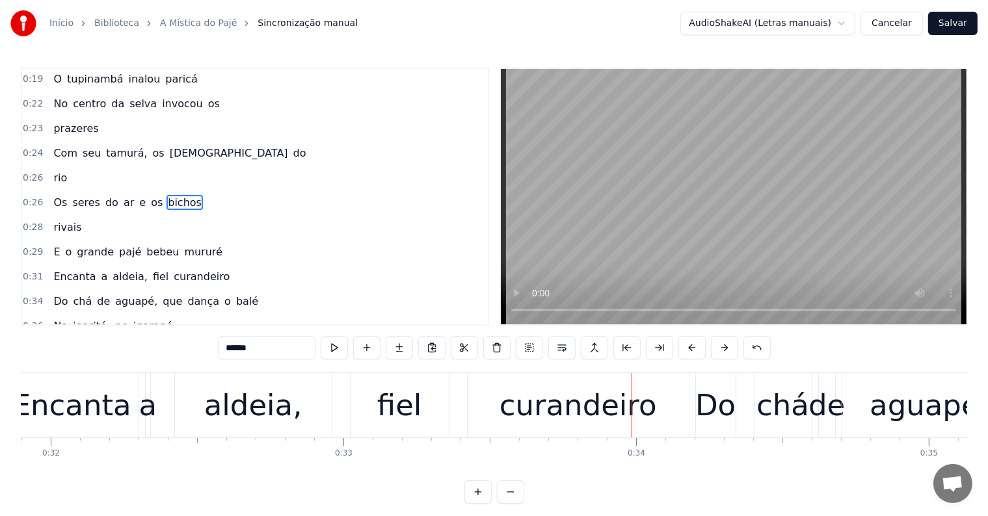
click at [581, 412] on div "curandeiro" at bounding box center [577, 406] width 157 height 44
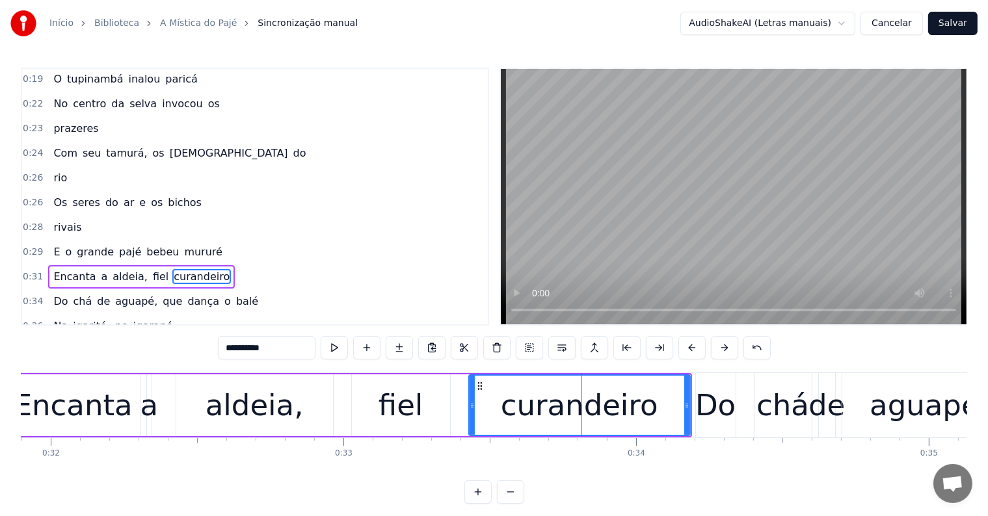
scroll to position [123, 0]
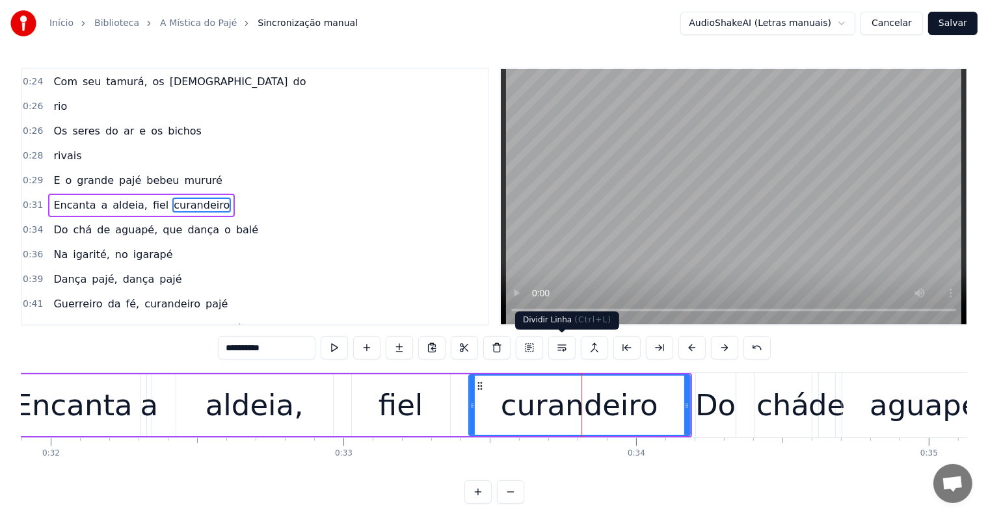
click at [559, 349] on button at bounding box center [561, 347] width 27 height 23
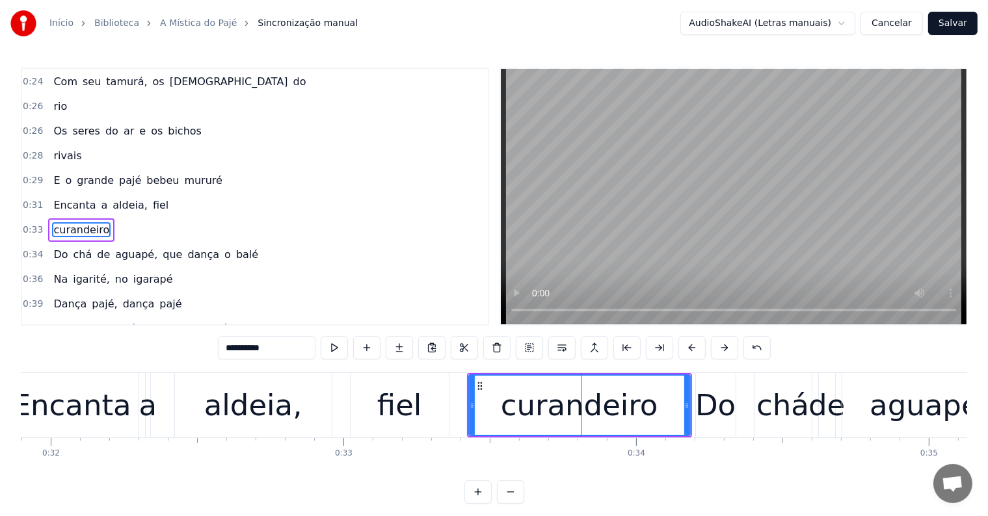
scroll to position [147, 0]
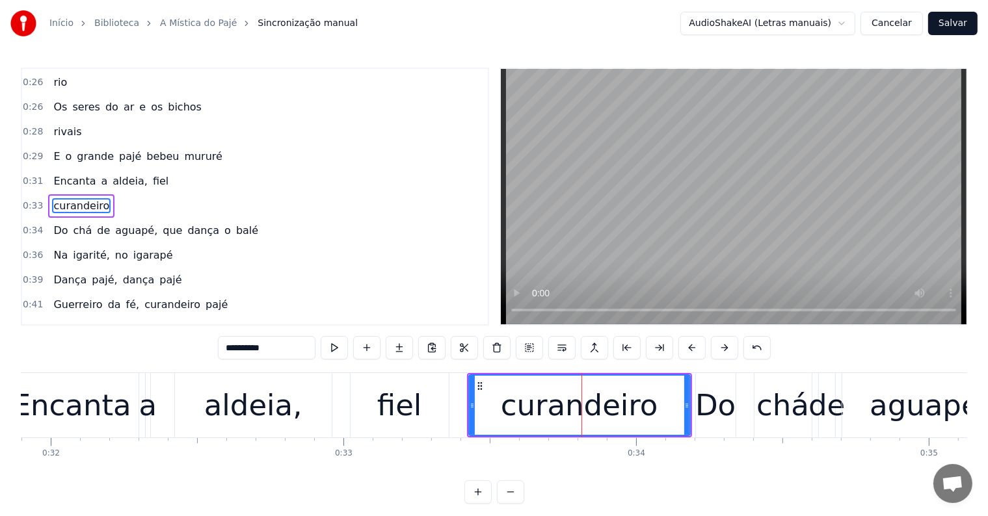
click at [152, 174] on span "fiel" at bounding box center [161, 181] width 18 height 15
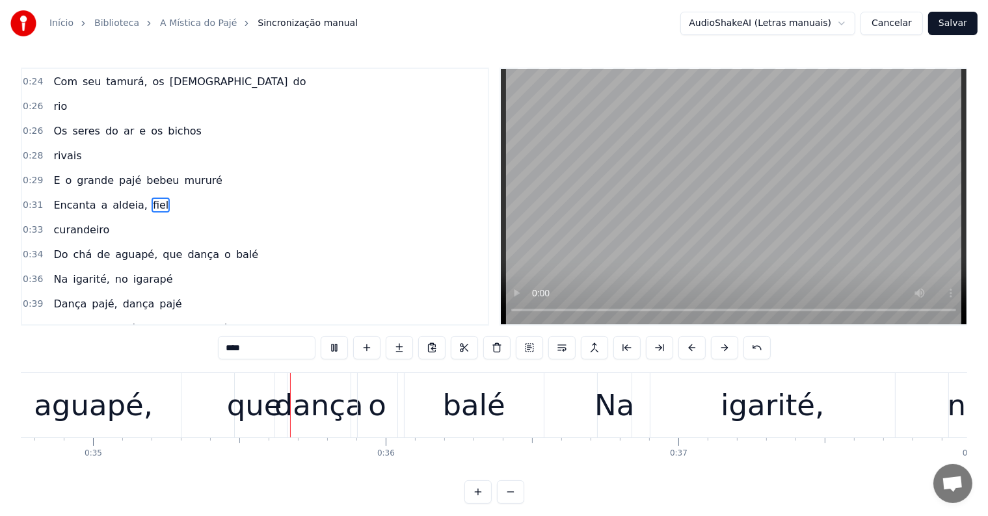
scroll to position [0, 10193]
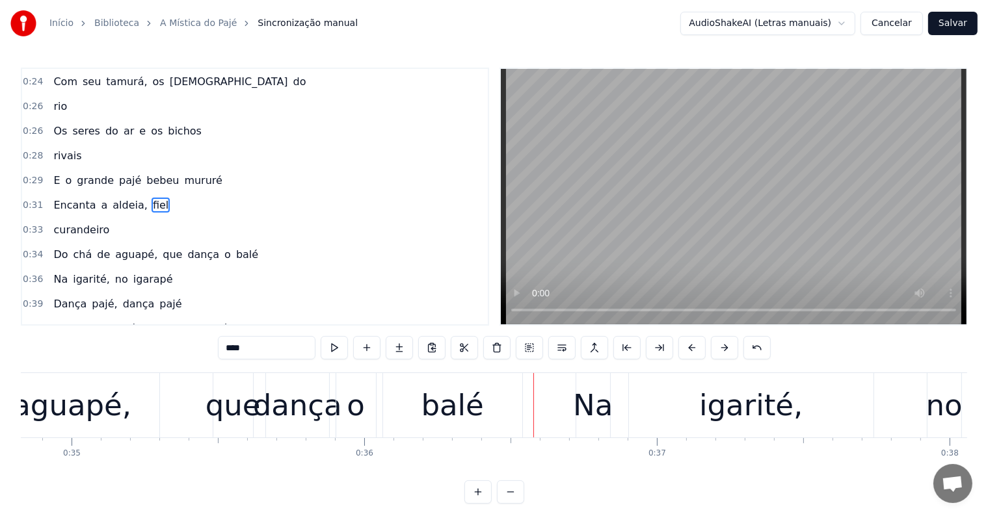
click at [241, 419] on div "que" at bounding box center [233, 406] width 55 height 44
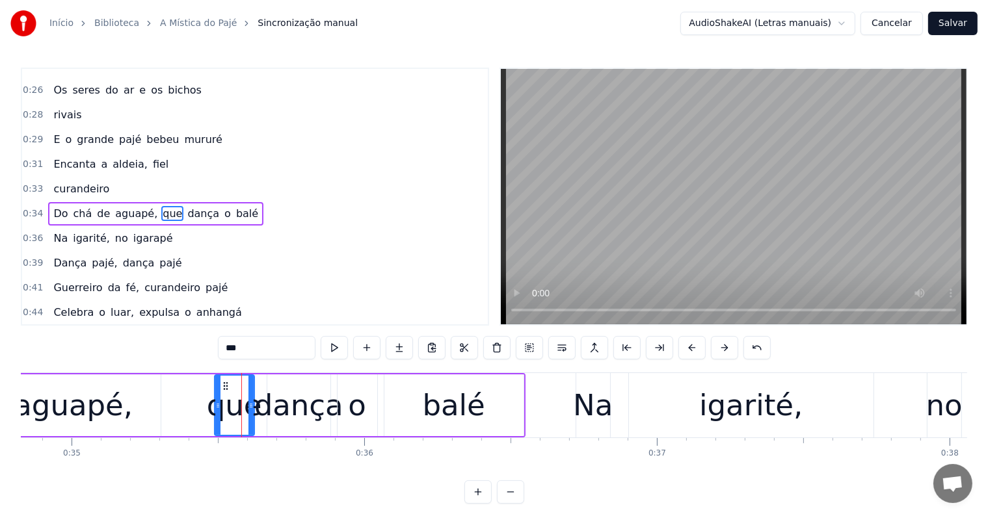
scroll to position [171, 0]
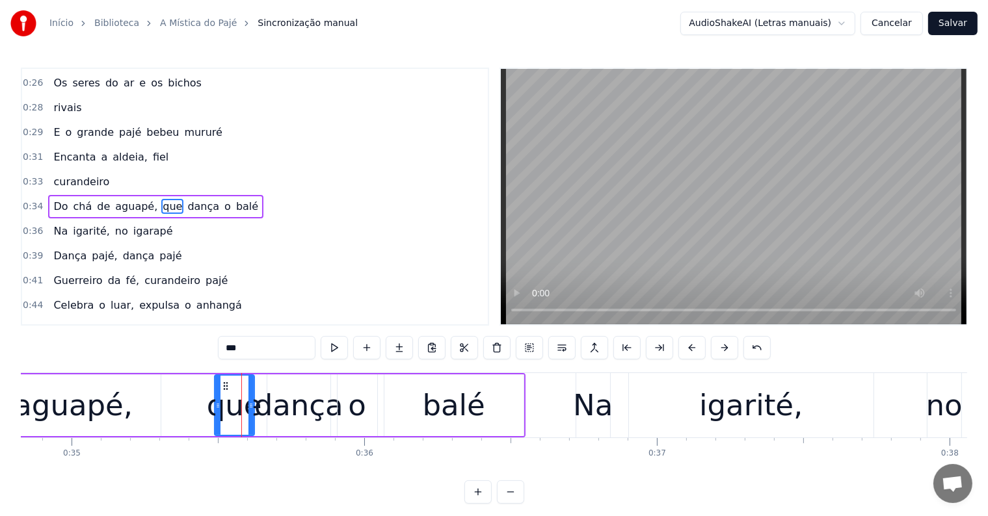
click at [235, 199] on span "balé" at bounding box center [247, 206] width 25 height 15
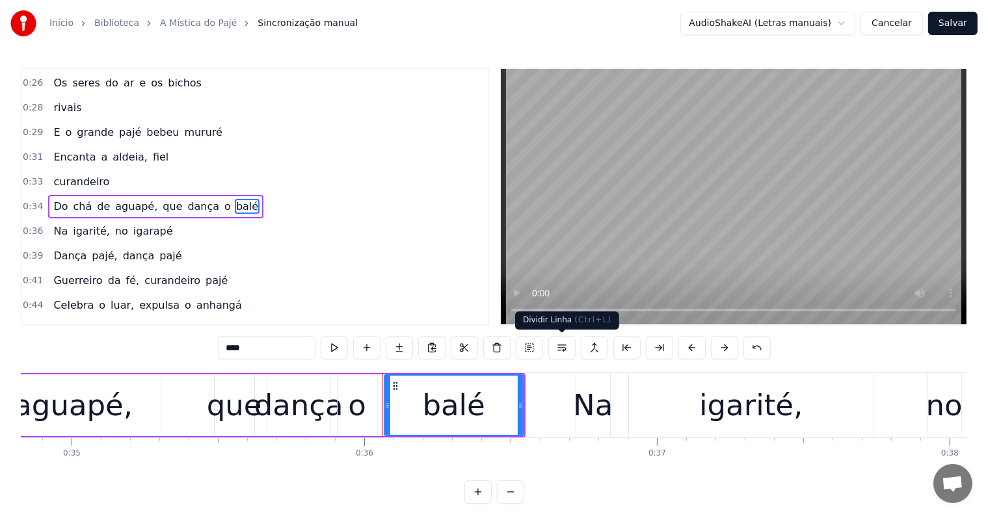
click at [563, 351] on button at bounding box center [561, 347] width 27 height 23
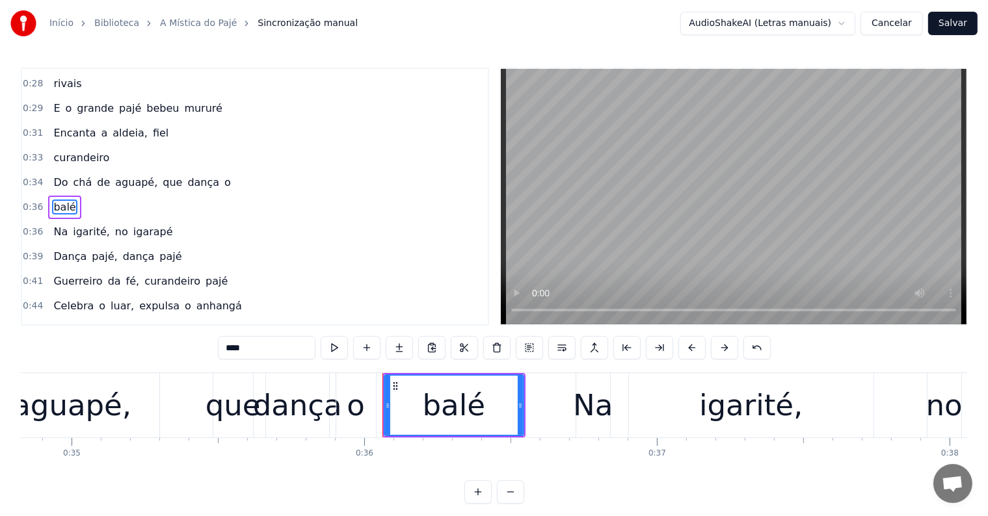
click at [223, 176] on span "o" at bounding box center [227, 182] width 9 height 15
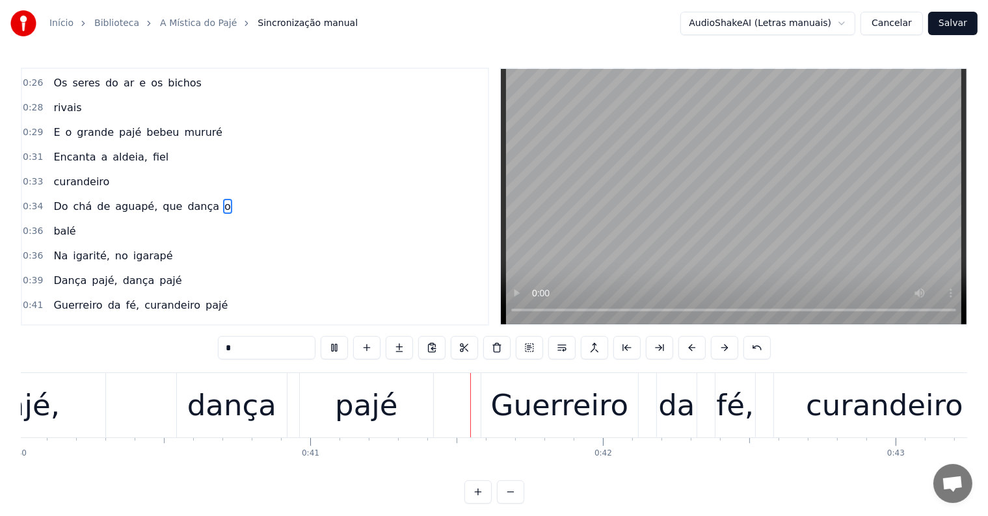
scroll to position [0, 11883]
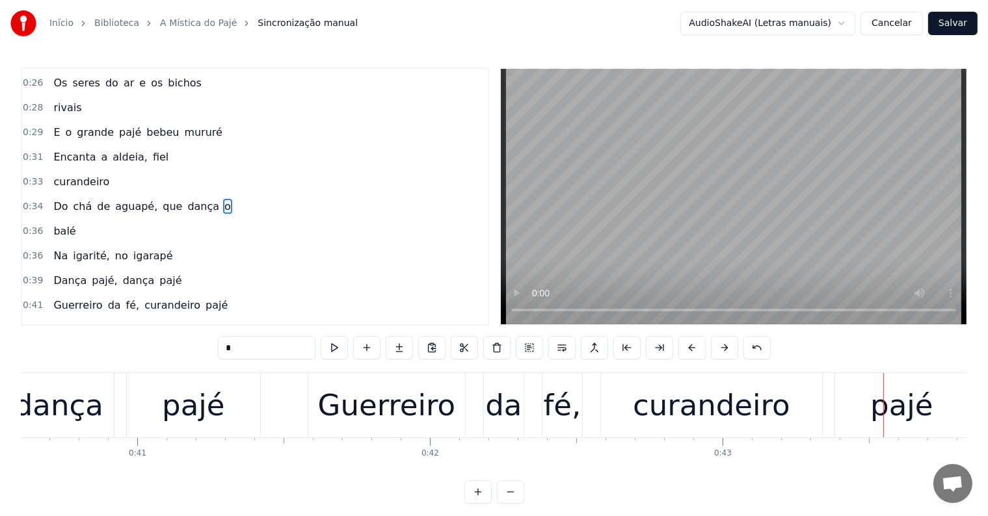
click at [857, 414] on div "pajé" at bounding box center [901, 405] width 133 height 64
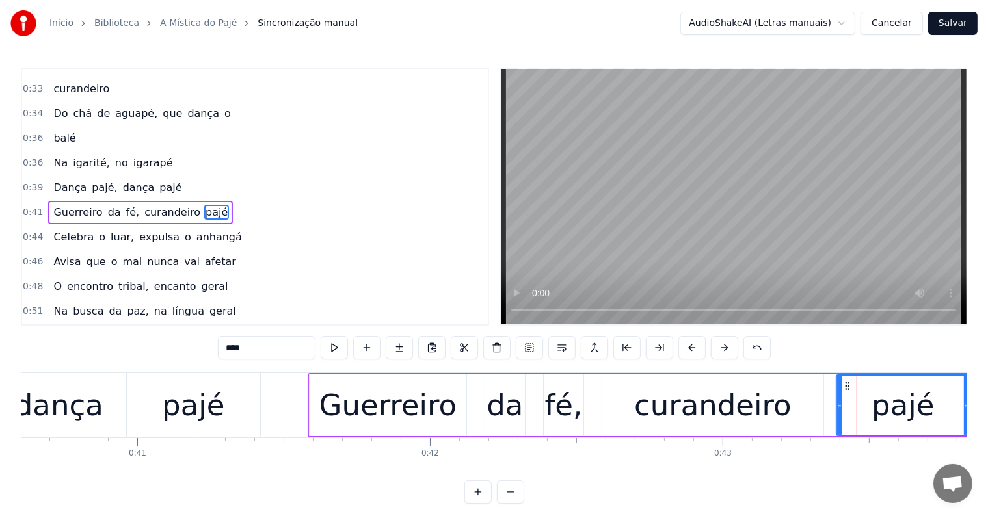
scroll to position [267, 0]
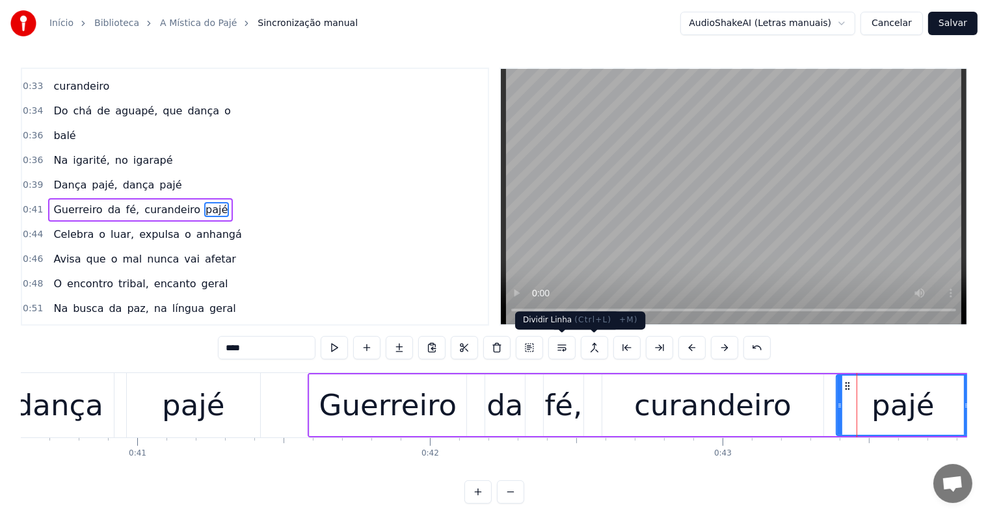
click at [558, 348] on button at bounding box center [561, 347] width 27 height 23
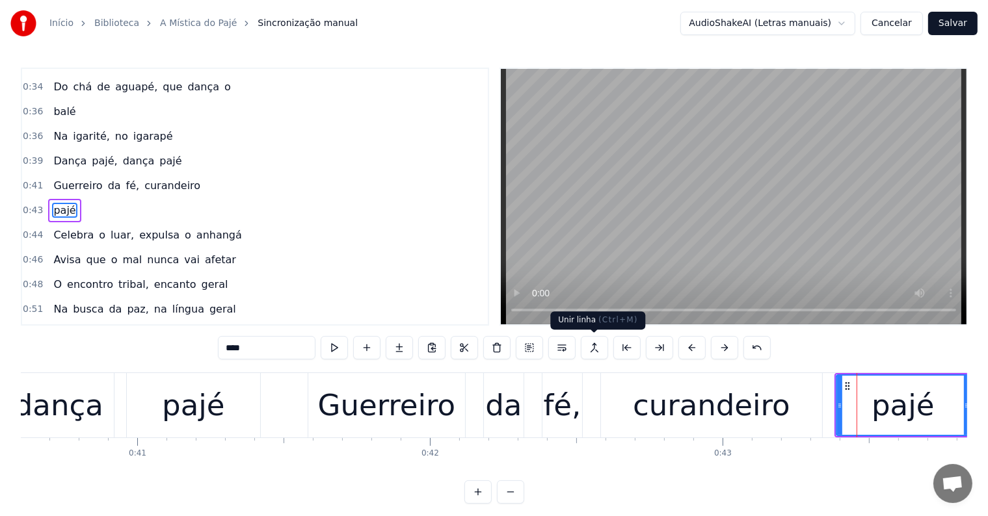
click at [676, 406] on div "curandeiro" at bounding box center [711, 406] width 157 height 44
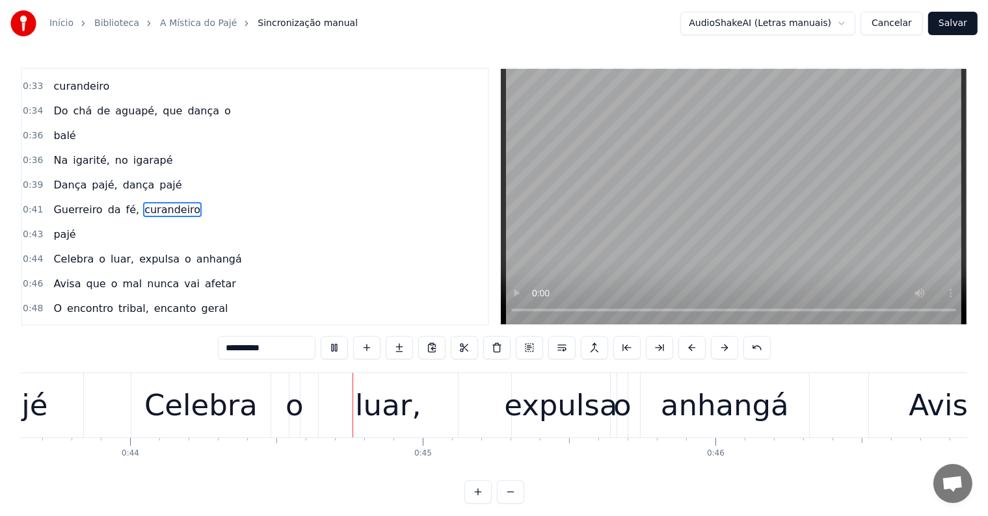
scroll to position [0, 12792]
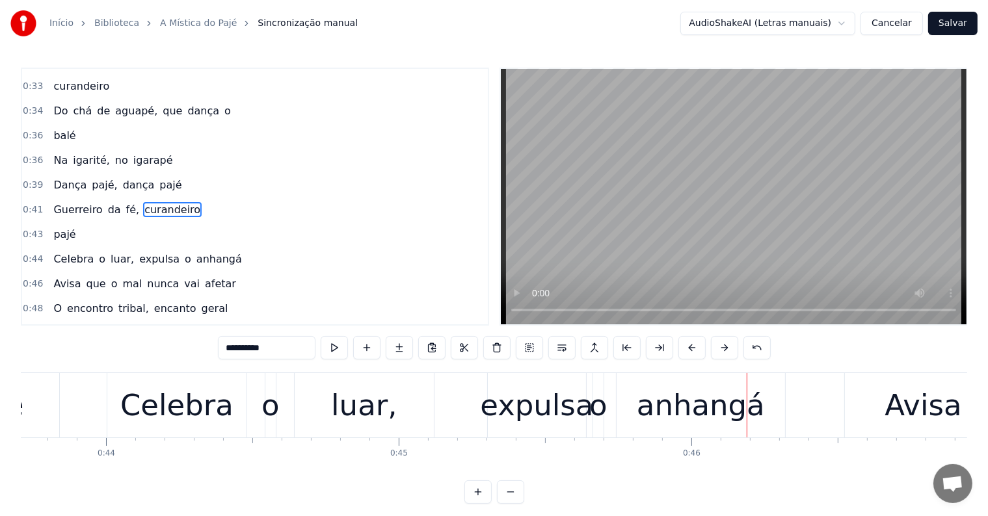
click at [674, 407] on div "anhangá" at bounding box center [701, 406] width 128 height 44
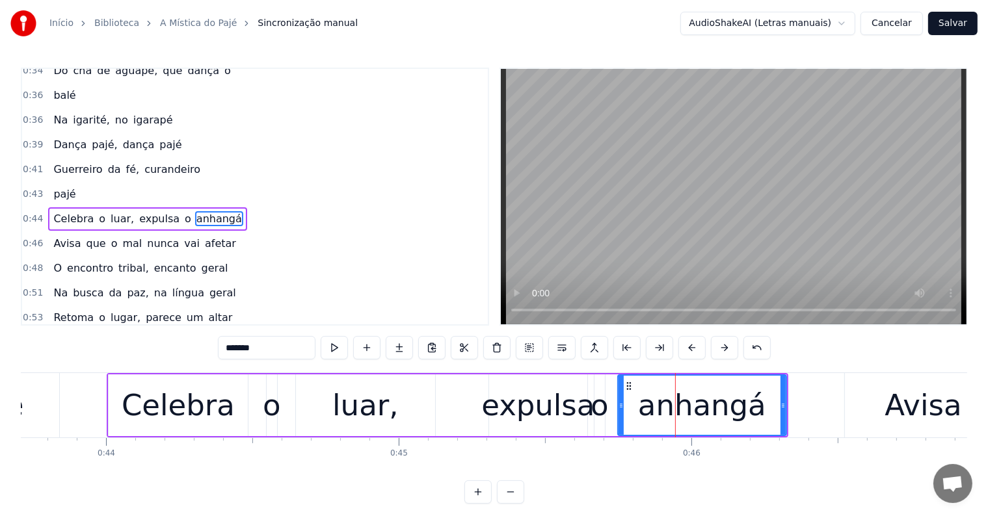
scroll to position [315, 0]
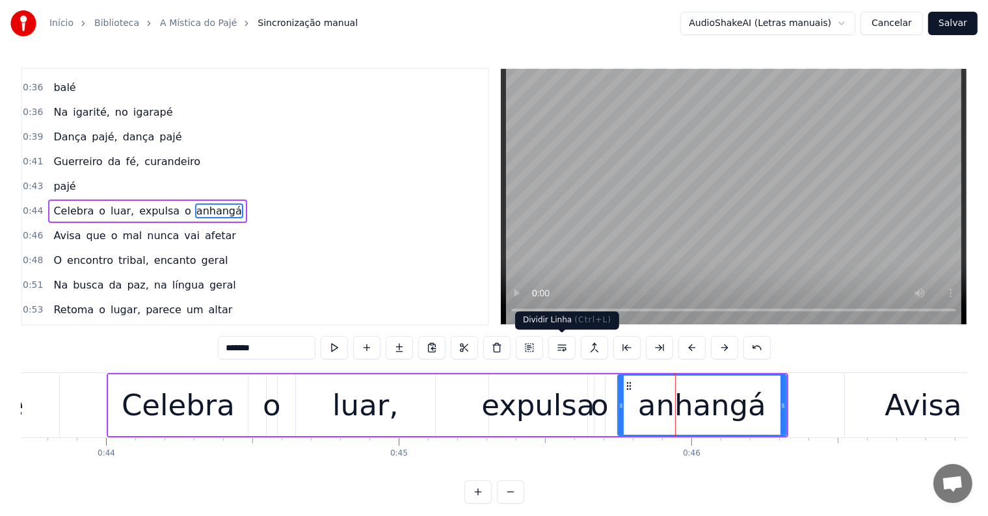
click at [561, 351] on button at bounding box center [561, 347] width 27 height 23
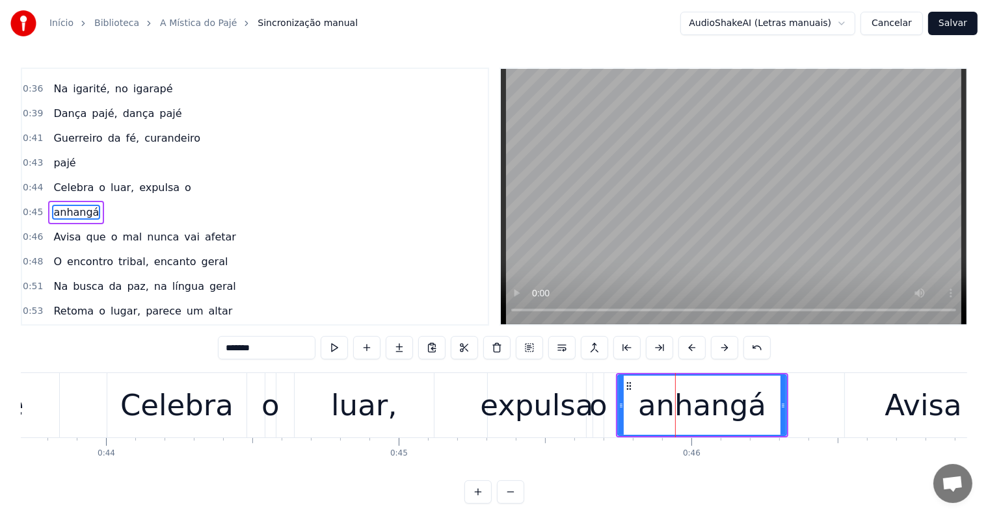
click at [585, 406] on div "expulsa" at bounding box center [537, 405] width 100 height 64
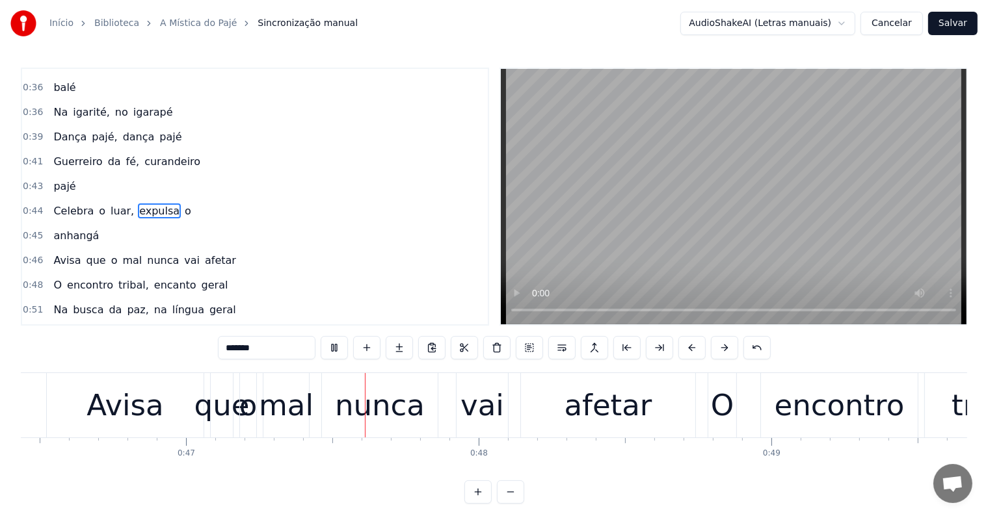
scroll to position [0, 13629]
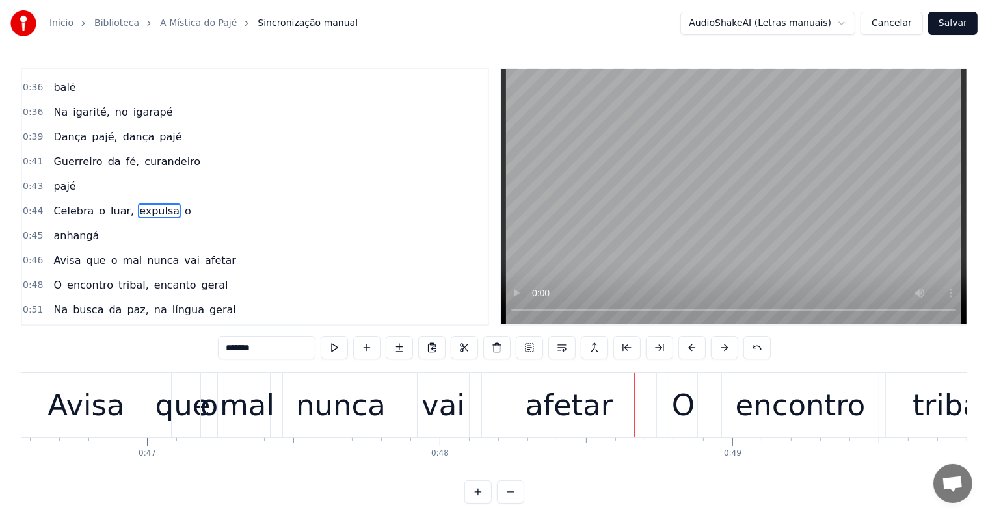
click at [563, 417] on div "afetar" at bounding box center [570, 406] width 88 height 44
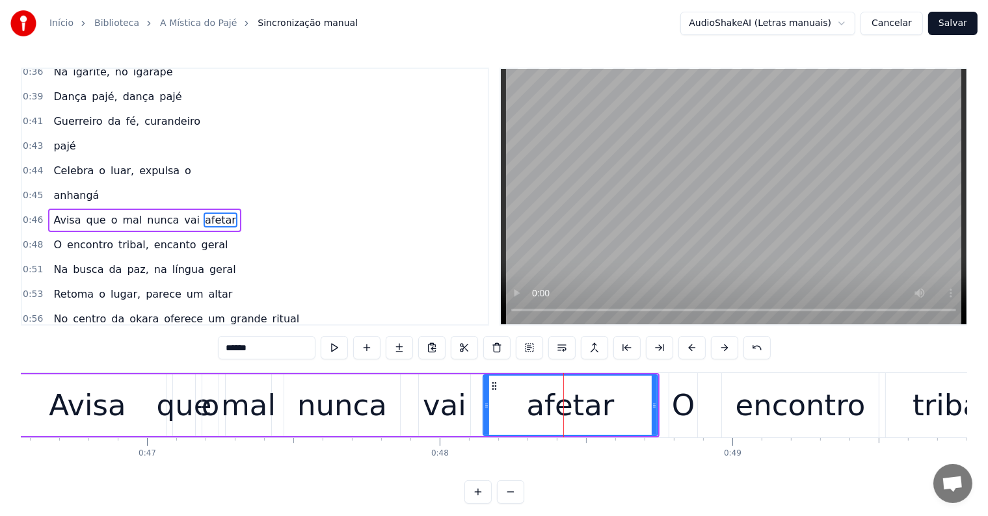
scroll to position [362, 0]
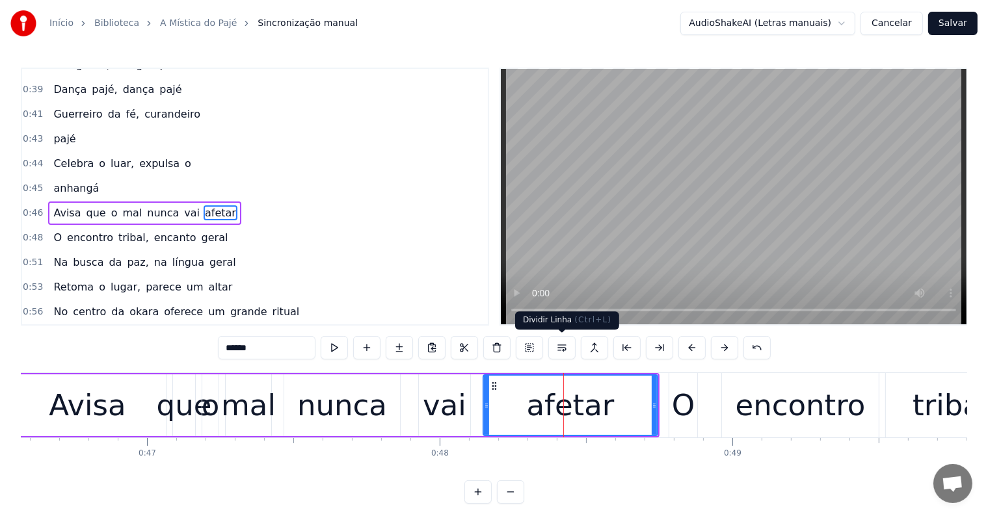
click at [558, 346] on button at bounding box center [561, 347] width 27 height 23
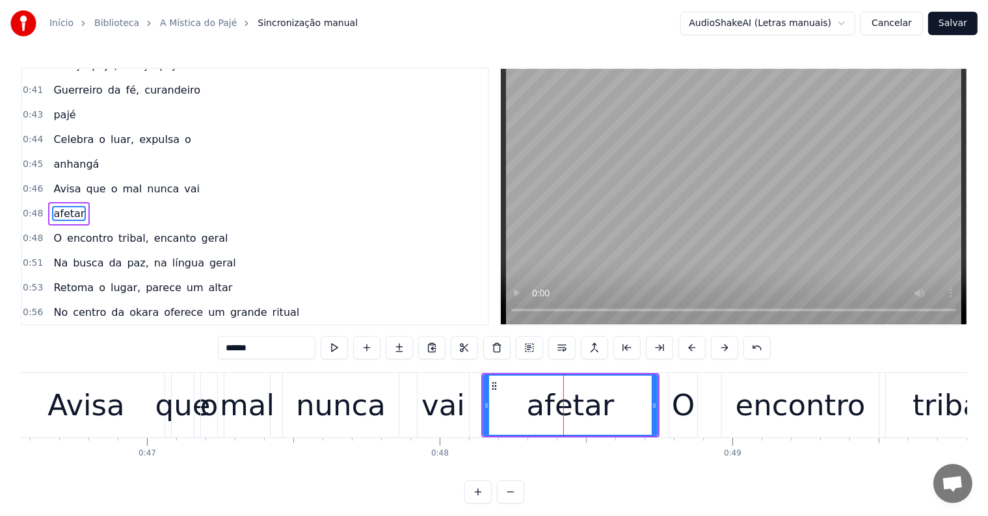
click at [449, 397] on div "vai" at bounding box center [443, 406] width 44 height 44
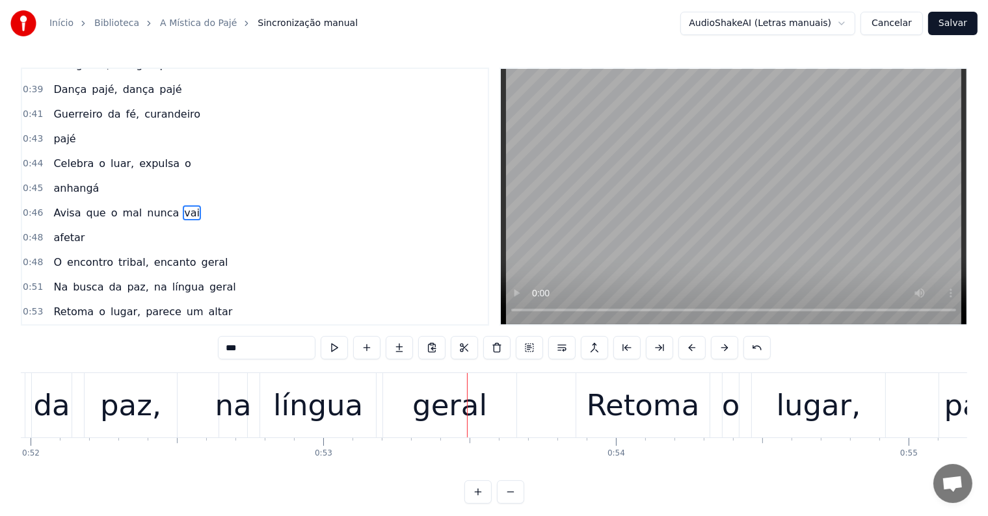
scroll to position [0, 15389]
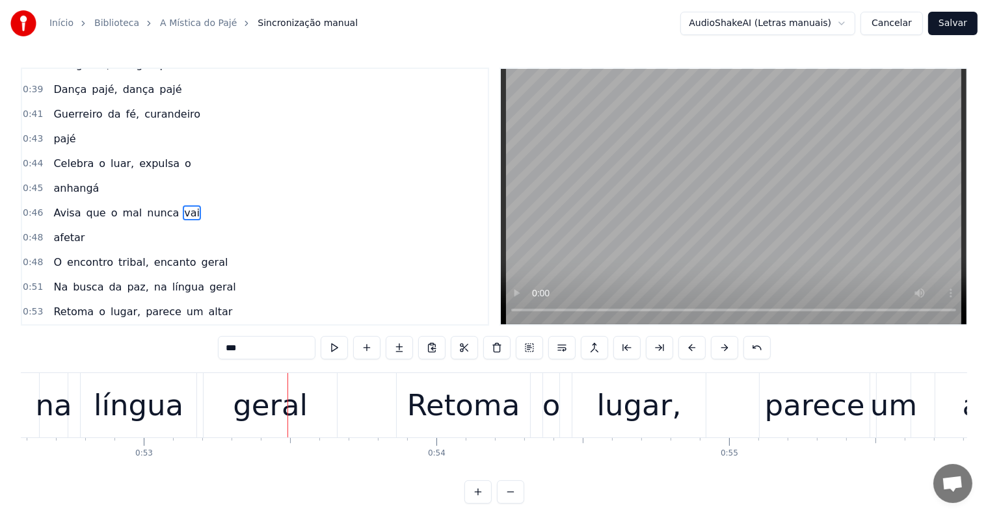
click at [284, 419] on div "geral" at bounding box center [270, 406] width 75 height 44
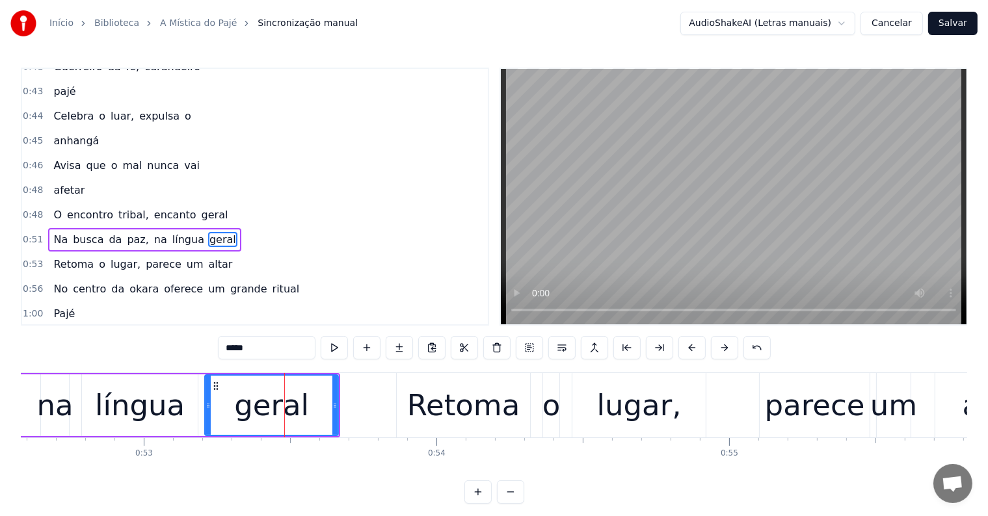
scroll to position [434, 0]
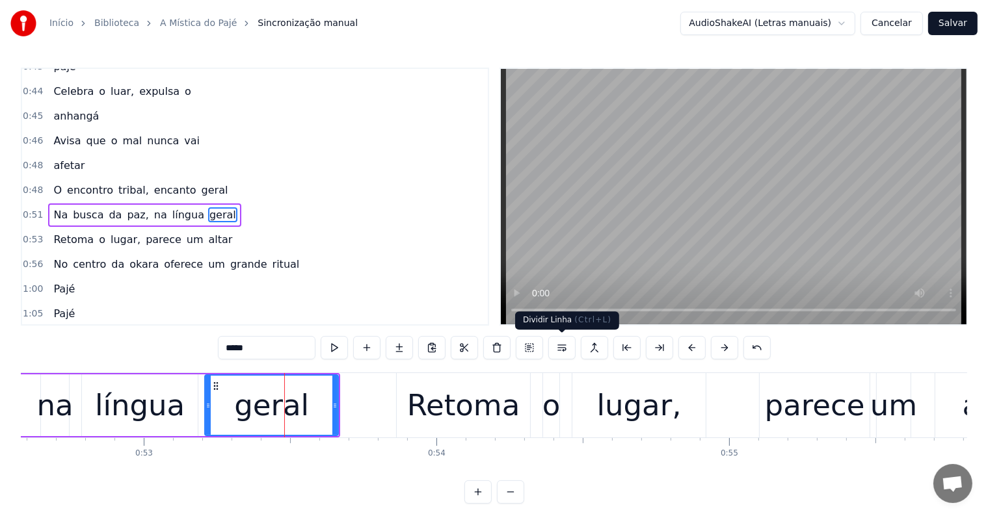
click at [565, 346] on button at bounding box center [561, 347] width 27 height 23
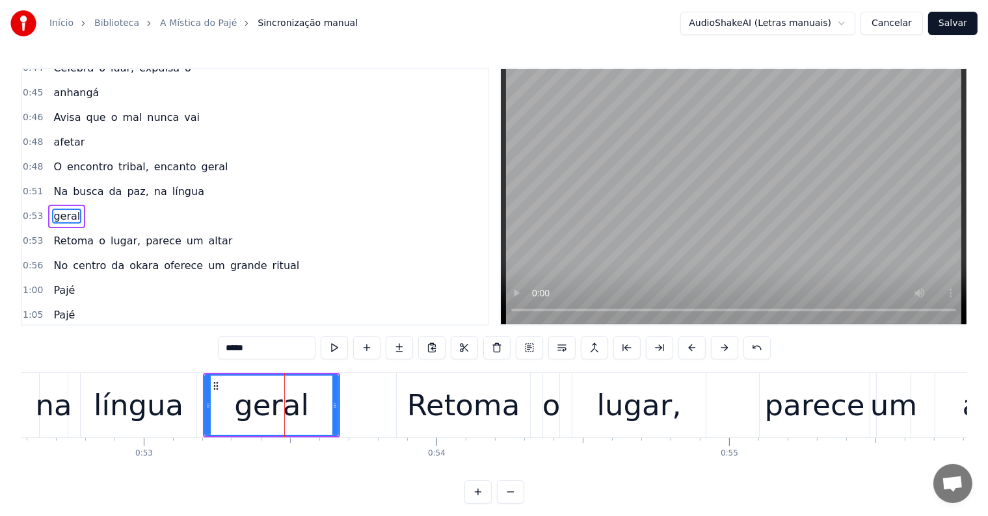
click at [120, 399] on div "língua" at bounding box center [139, 406] width 90 height 44
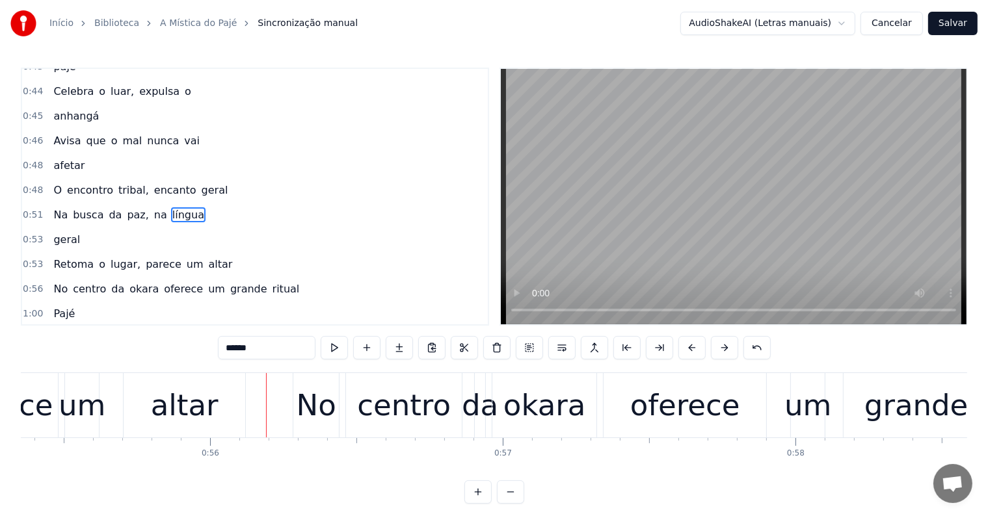
scroll to position [0, 16228]
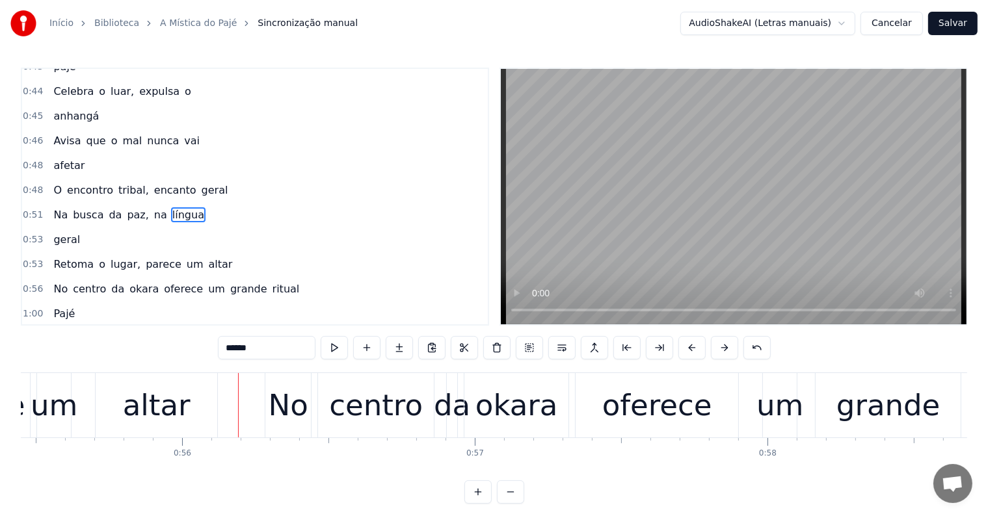
click at [180, 421] on div "altar" at bounding box center [157, 406] width 68 height 44
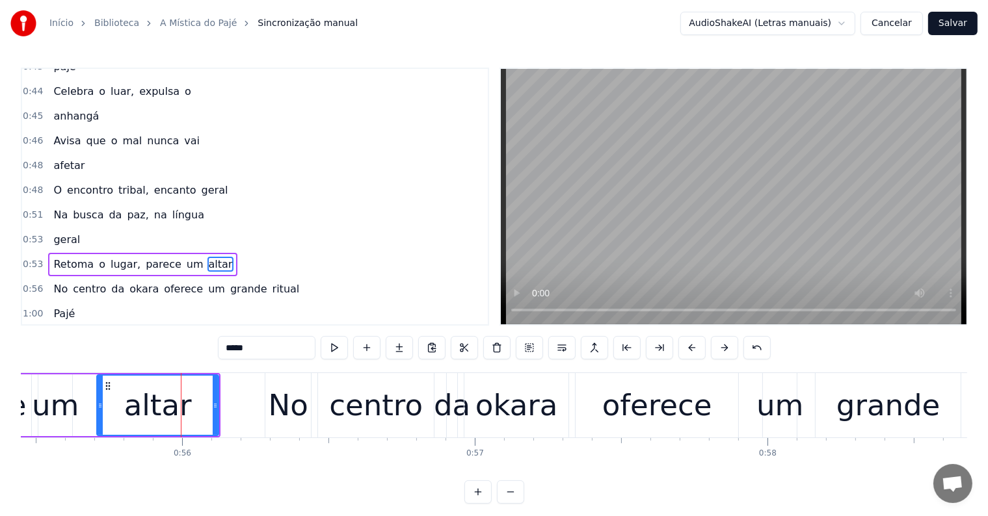
scroll to position [482, 0]
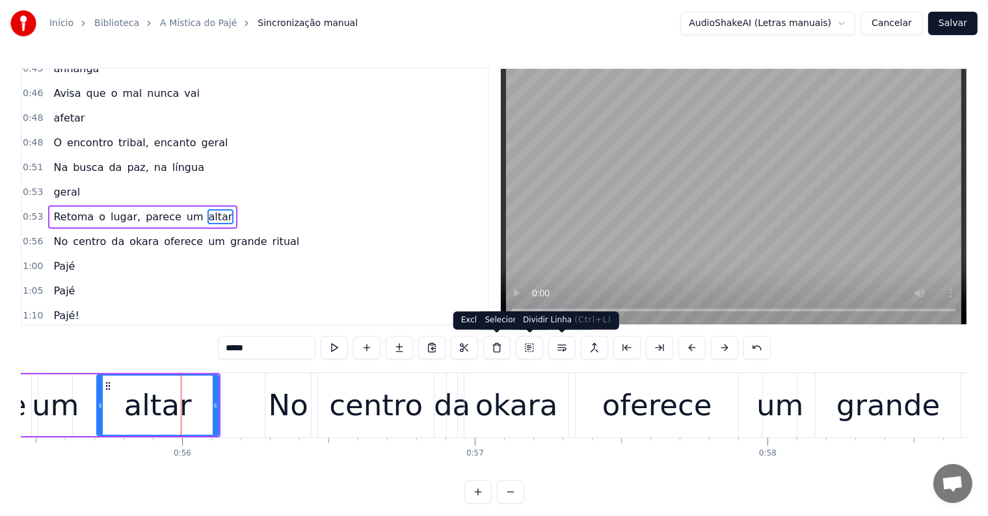
click at [559, 343] on button at bounding box center [561, 347] width 27 height 23
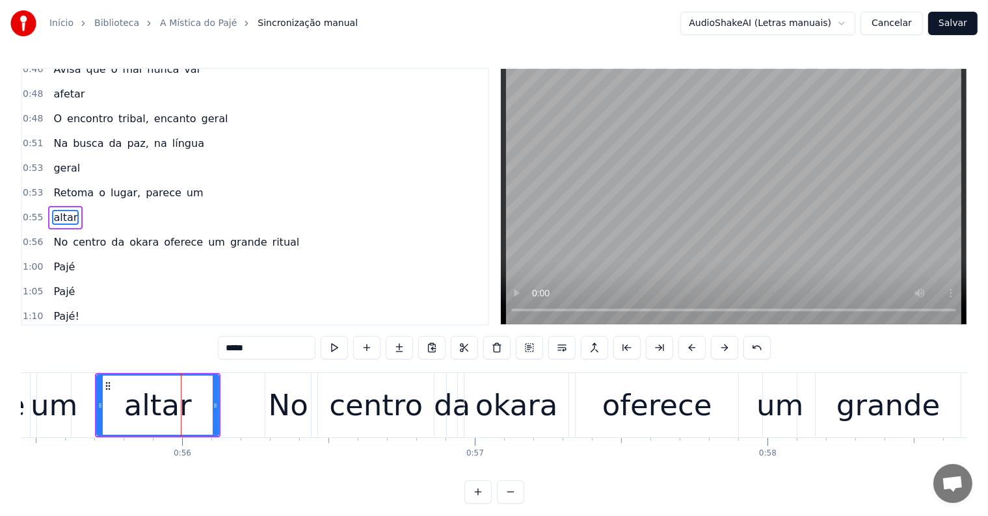
click at [47, 402] on div "um" at bounding box center [54, 406] width 47 height 44
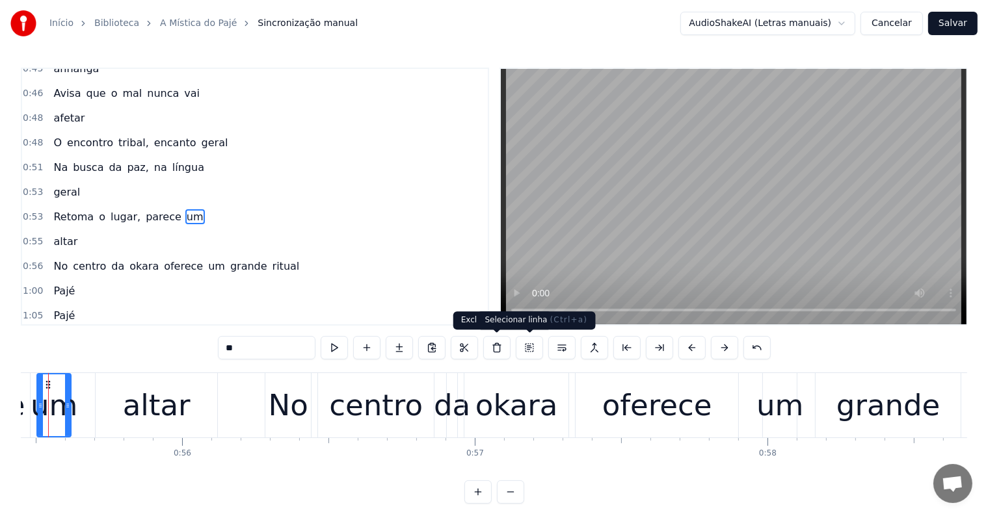
scroll to position [0, 16190]
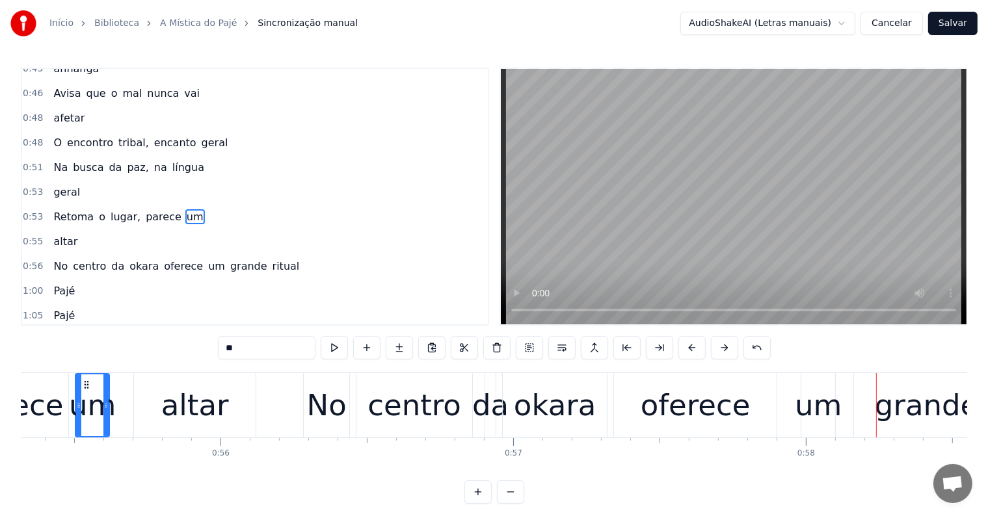
click at [563, 416] on div "okara" at bounding box center [555, 406] width 82 height 44
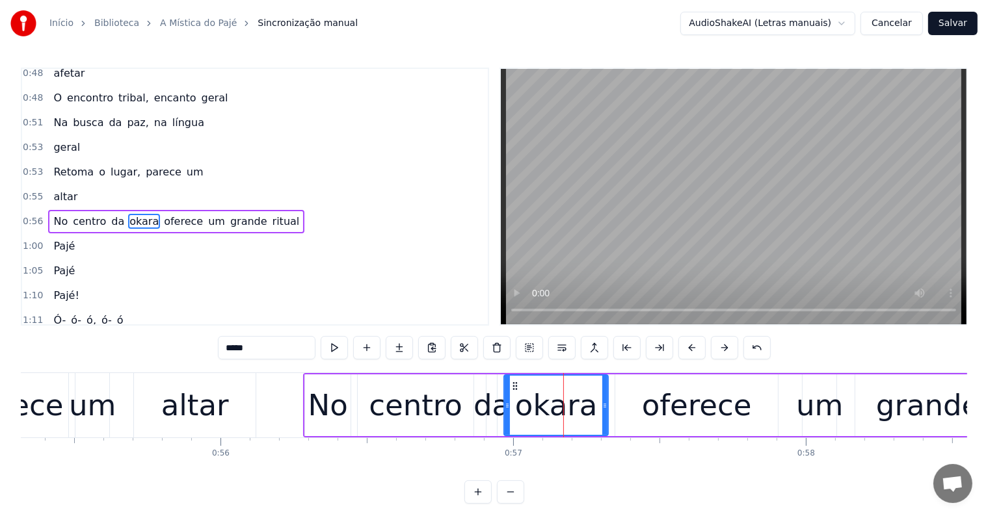
scroll to position [530, 0]
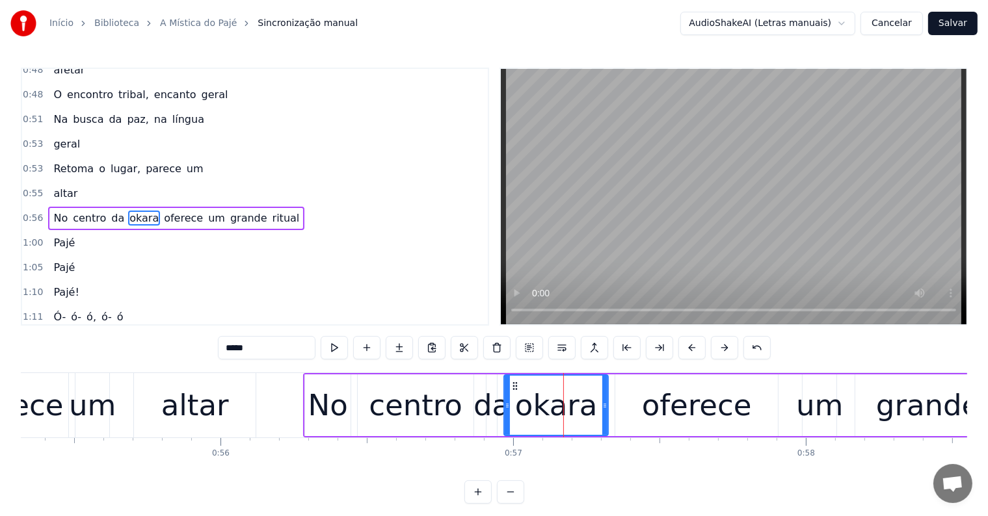
click at [229, 211] on span "grande" at bounding box center [249, 218] width 40 height 15
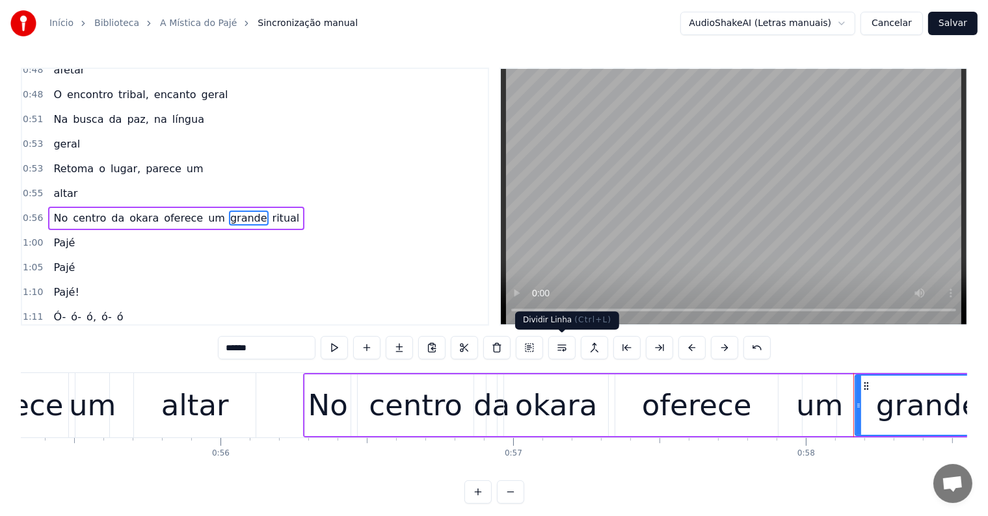
click at [561, 348] on button at bounding box center [561, 347] width 27 height 23
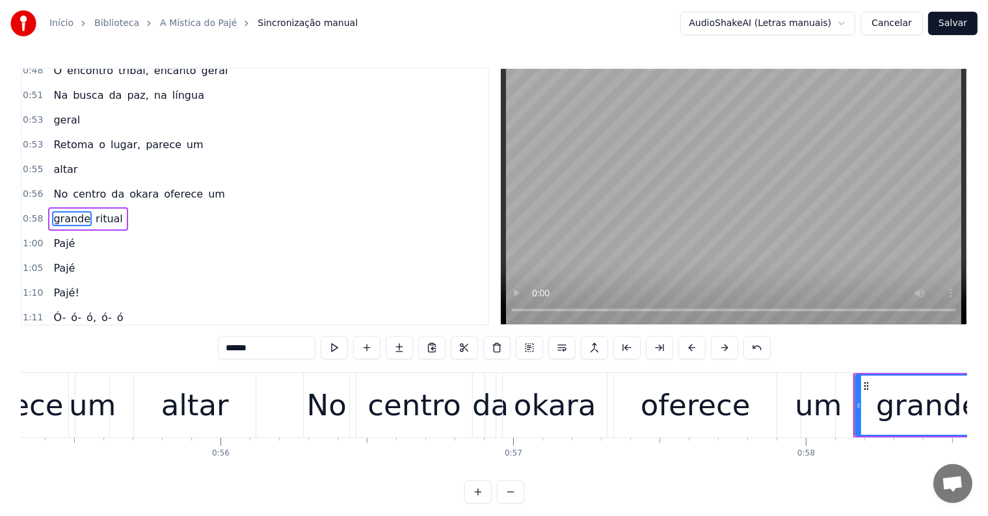
click at [207, 187] on span "um" at bounding box center [217, 194] width 20 height 15
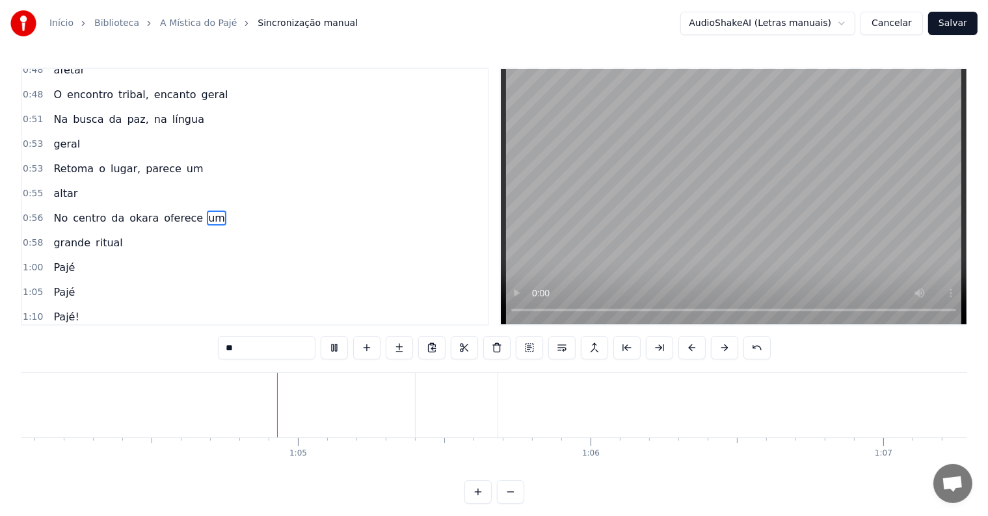
scroll to position [0, 18757]
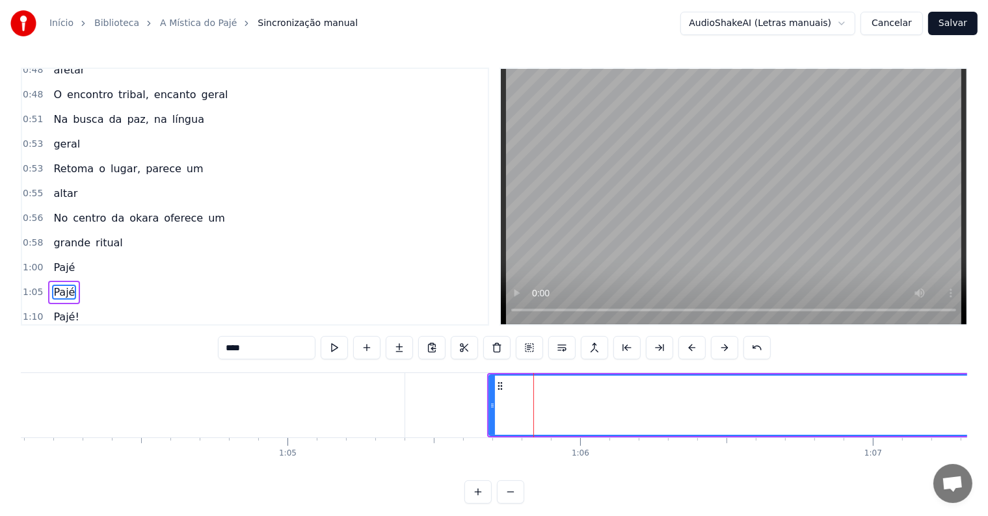
scroll to position [602, 0]
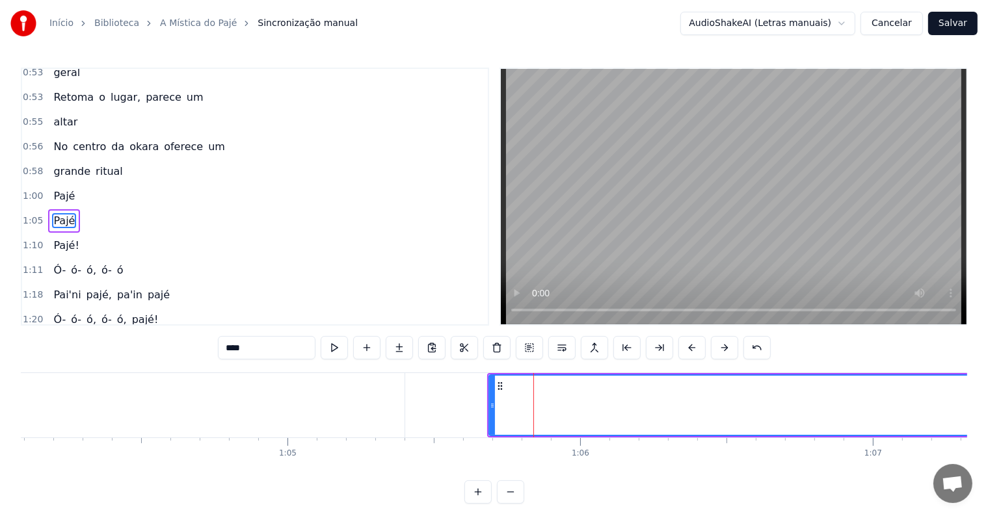
click at [222, 344] on input "****" at bounding box center [267, 347] width 98 height 23
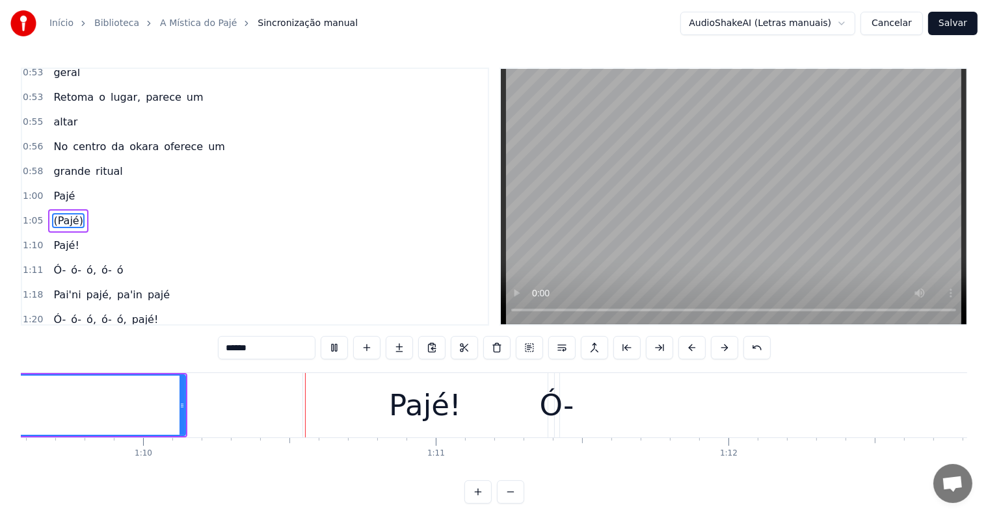
scroll to position [0, 20435]
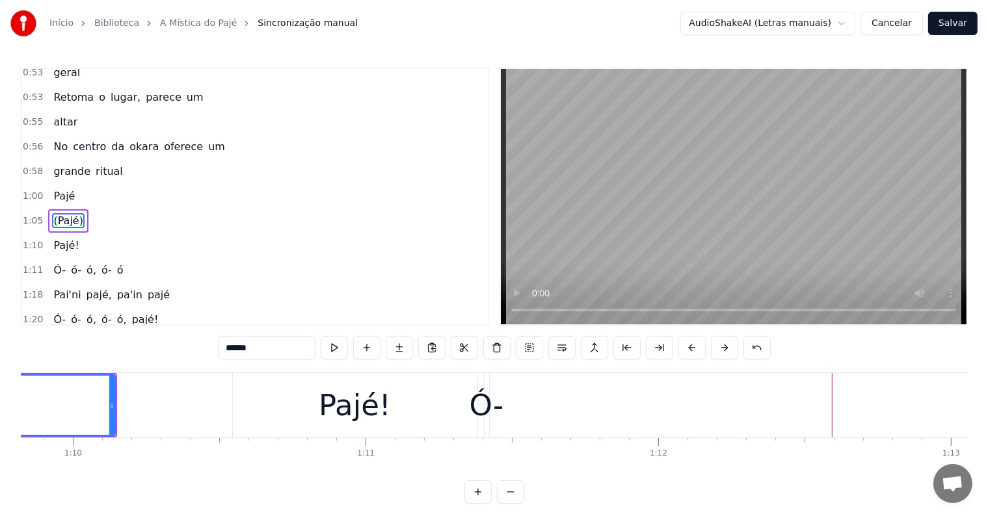
click at [476, 408] on div "Ó-" at bounding box center [487, 406] width 34 height 44
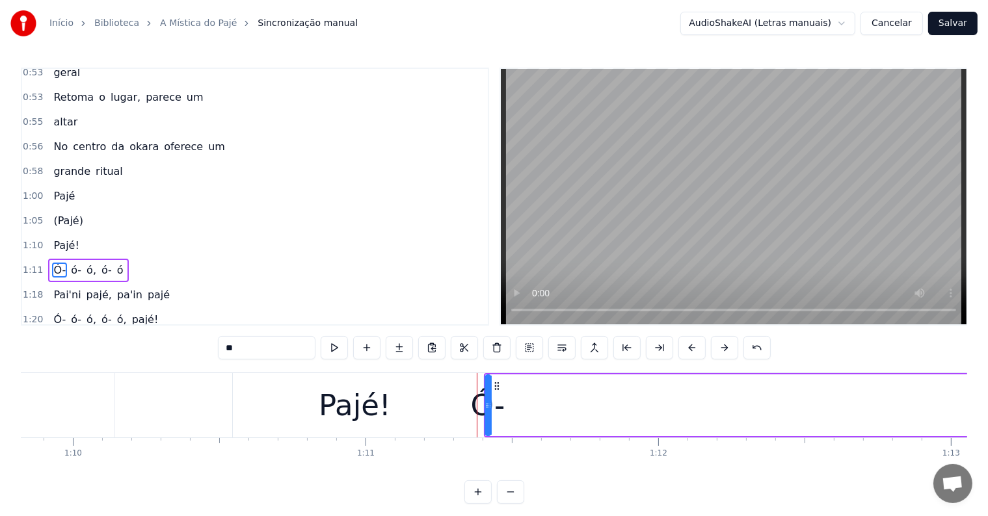
scroll to position [650, 0]
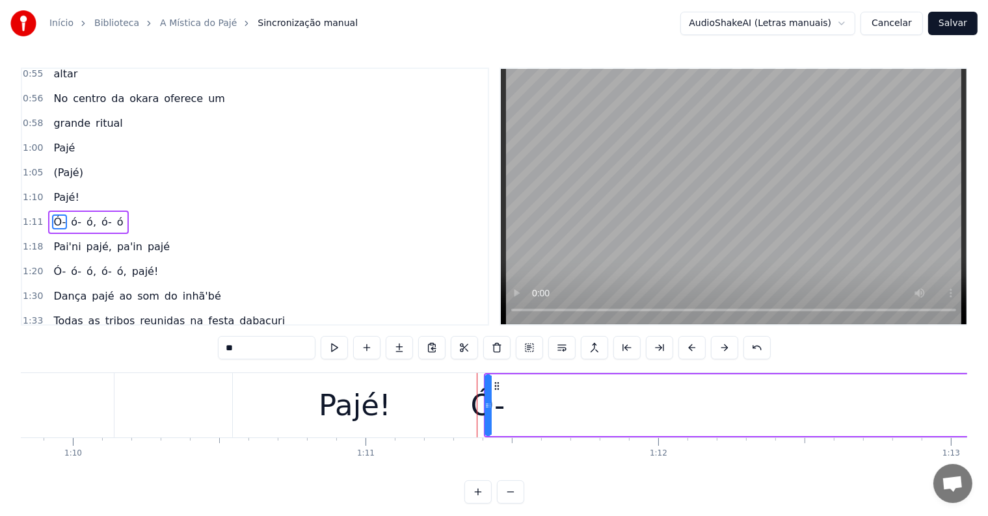
click at [468, 403] on div "Pajé!" at bounding box center [355, 405] width 245 height 64
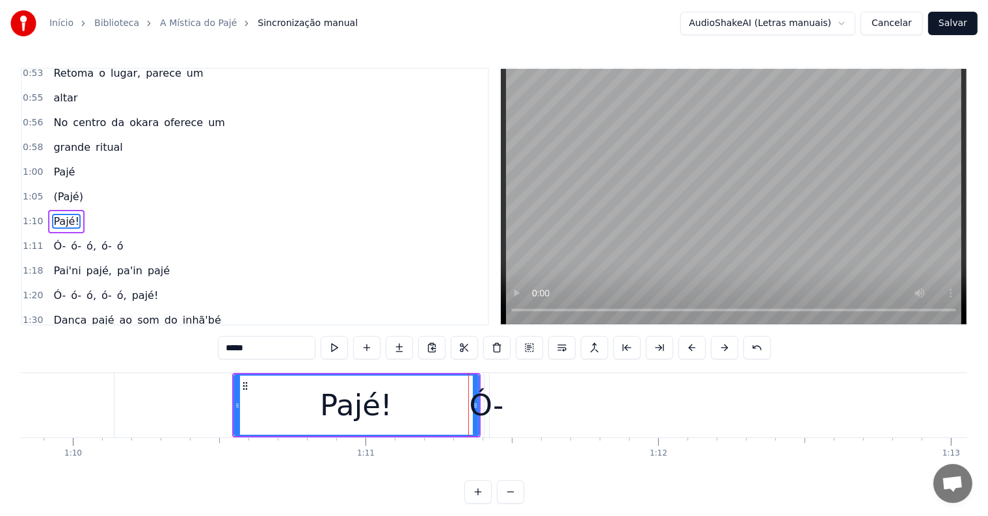
click at [479, 405] on div "Ó-" at bounding box center [487, 406] width 34 height 44
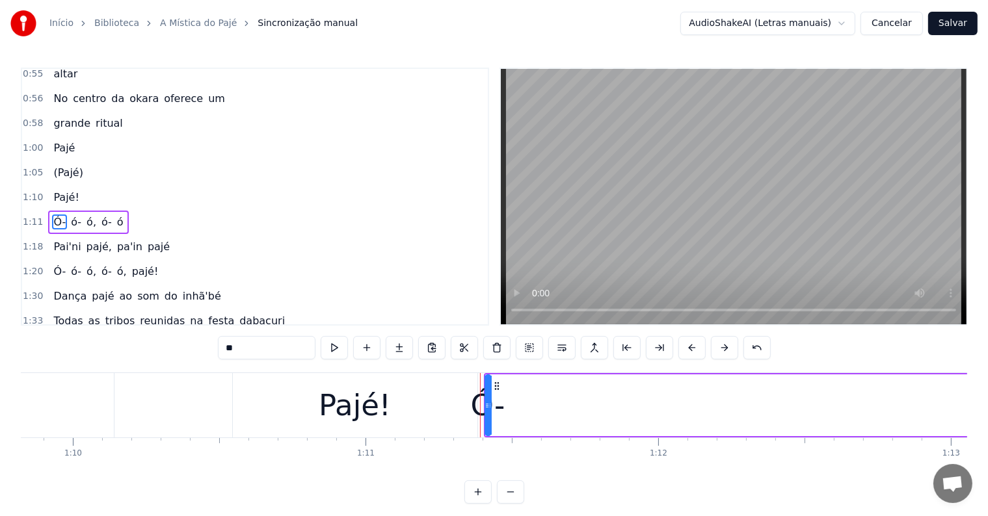
click at [477, 398] on div "Ó-" at bounding box center [488, 406] width 34 height 44
click at [474, 390] on div "Ó-" at bounding box center [488, 406] width 34 height 44
drag, startPoint x: 485, startPoint y: 401, endPoint x: 535, endPoint y: 406, distance: 49.6
click at [535, 406] on icon at bounding box center [536, 406] width 5 height 10
type input "**"
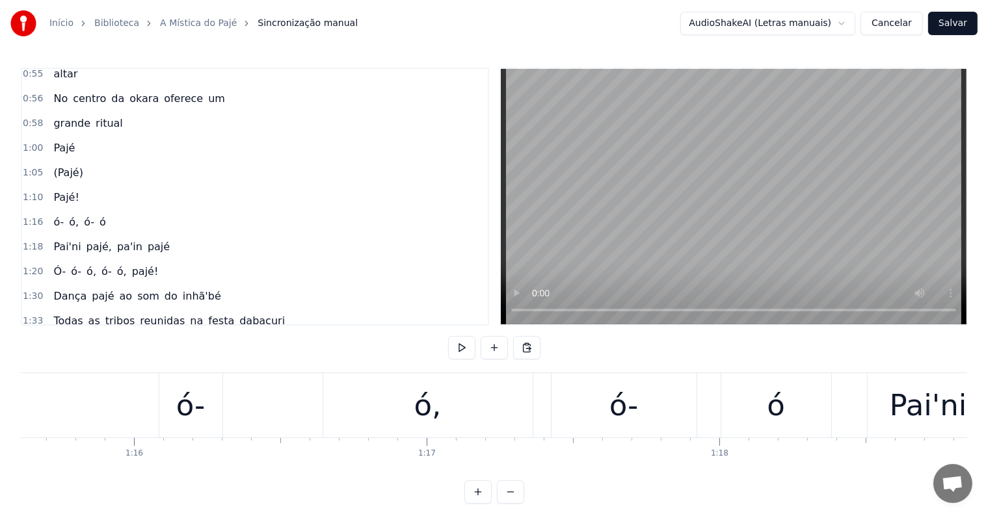
scroll to position [0, 22124]
click at [176, 412] on div "ó-" at bounding box center [196, 405] width 63 height 64
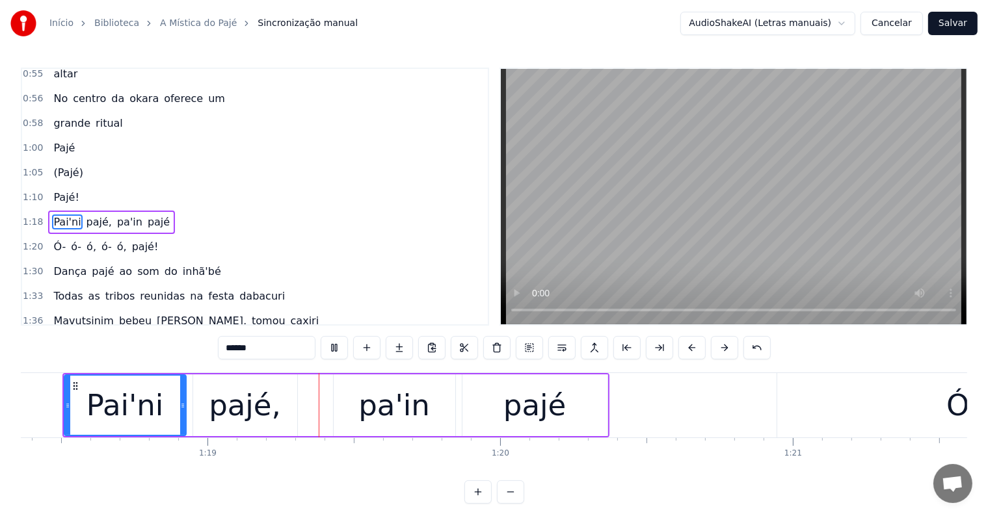
scroll to position [0, 22979]
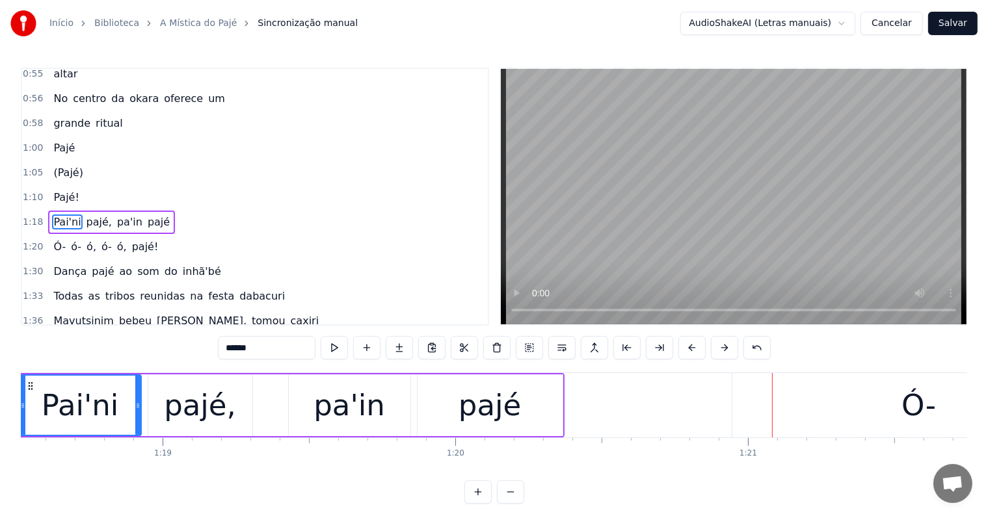
click at [317, 403] on div "pa'in" at bounding box center [349, 406] width 72 height 44
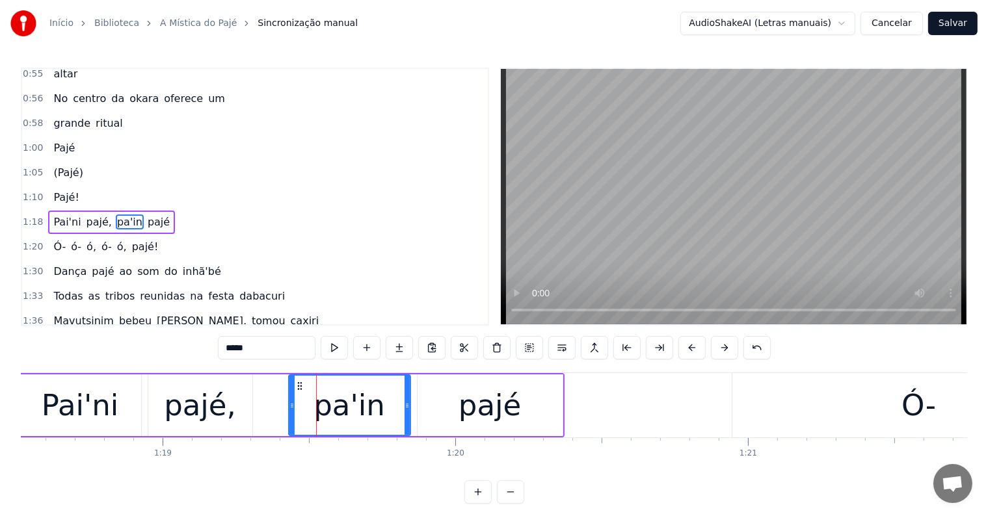
click at [254, 349] on input "*****" at bounding box center [267, 347] width 98 height 23
click at [242, 345] on input "******" at bounding box center [267, 347] width 98 height 23
click at [357, 403] on div "paini" at bounding box center [349, 406] width 72 height 44
click at [240, 345] on input "*****" at bounding box center [267, 347] width 98 height 23
type input "******"
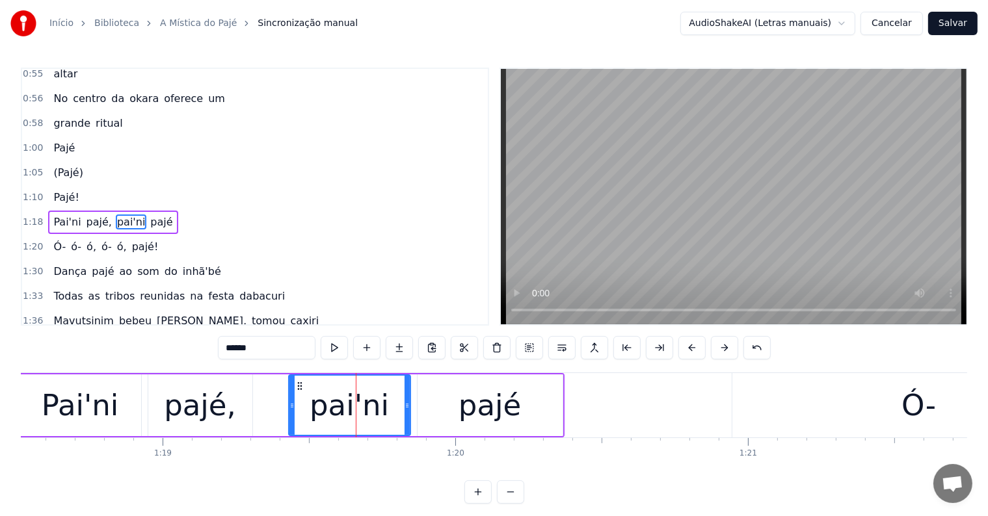
click at [269, 399] on div "Pai'ni pajé, pai'ni pajé" at bounding box center [291, 405] width 547 height 64
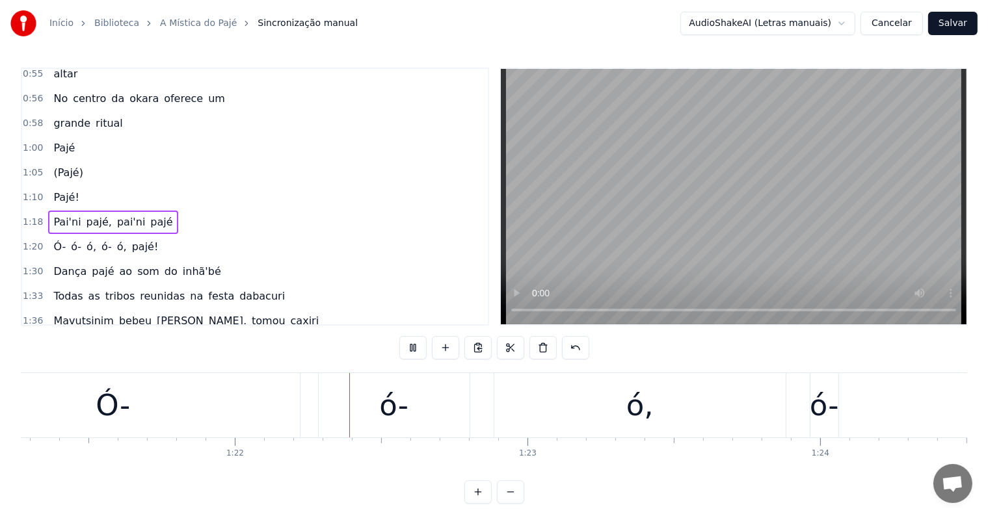
scroll to position [0, 23811]
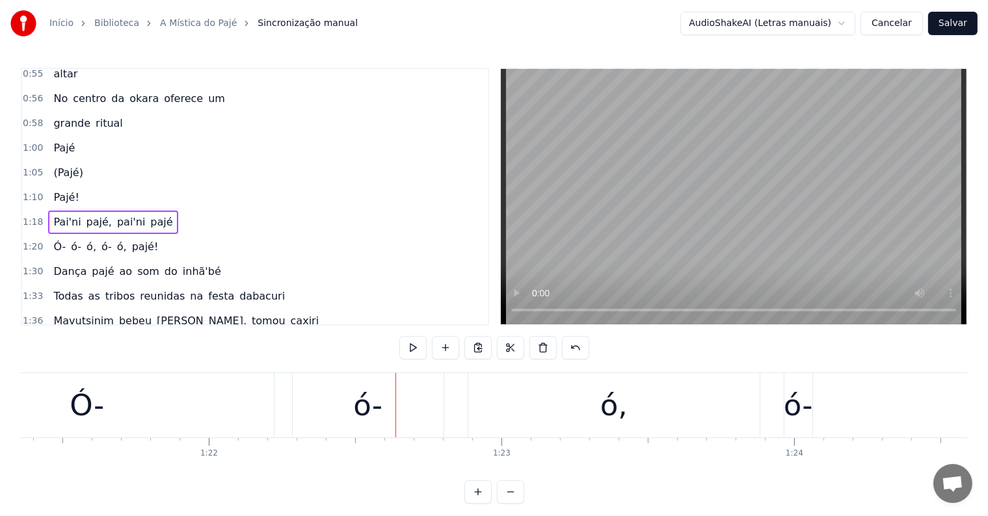
click at [85, 405] on div "Ó-" at bounding box center [87, 406] width 34 height 44
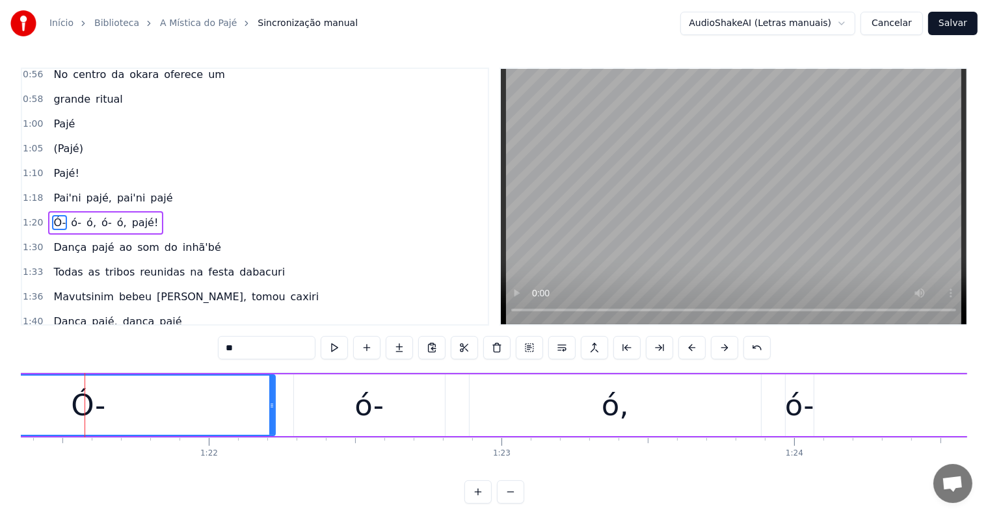
scroll to position [0, 23809]
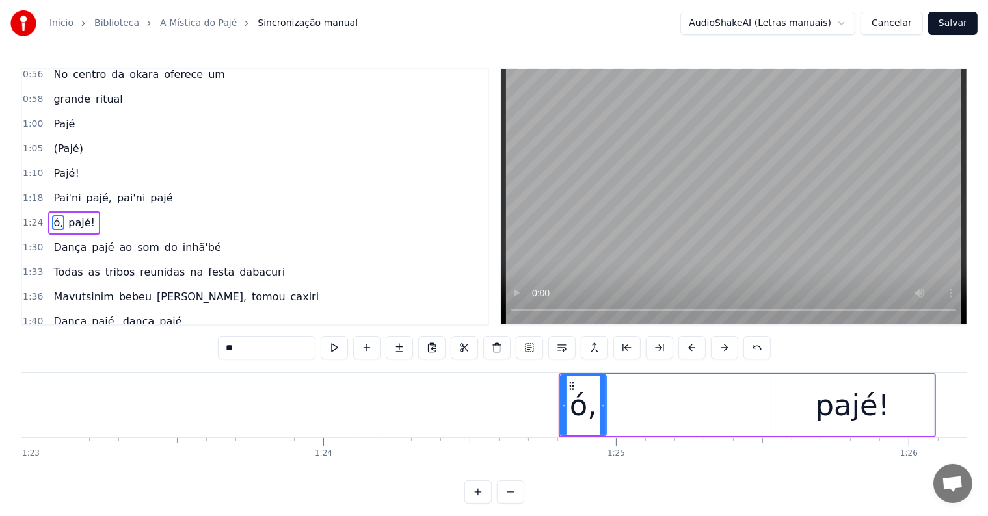
type input "*****"
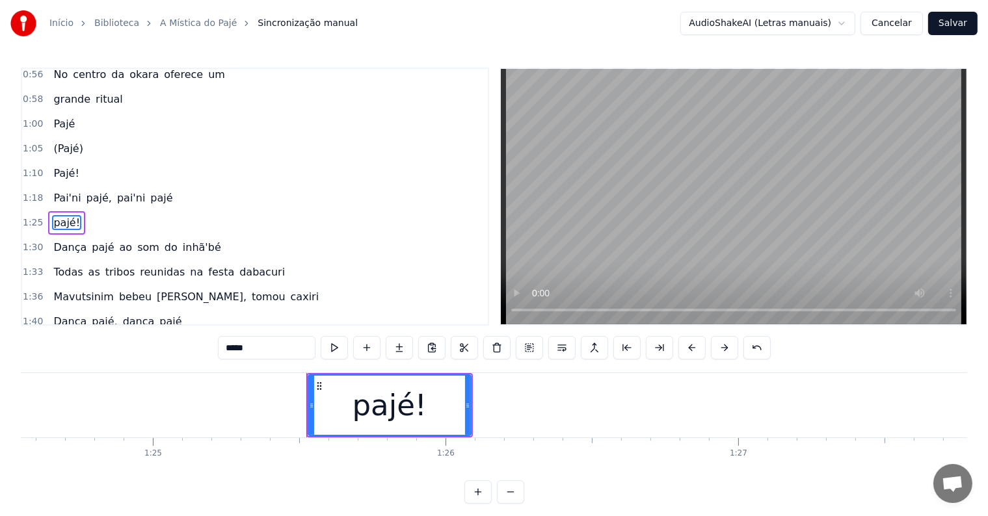
scroll to position [0, 24754]
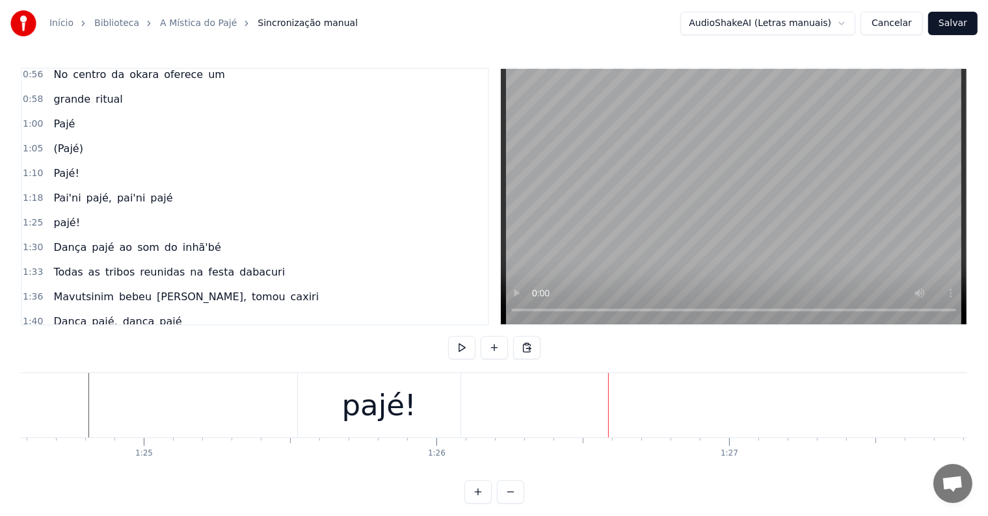
click at [350, 429] on div "pajé!" at bounding box center [379, 405] width 163 height 64
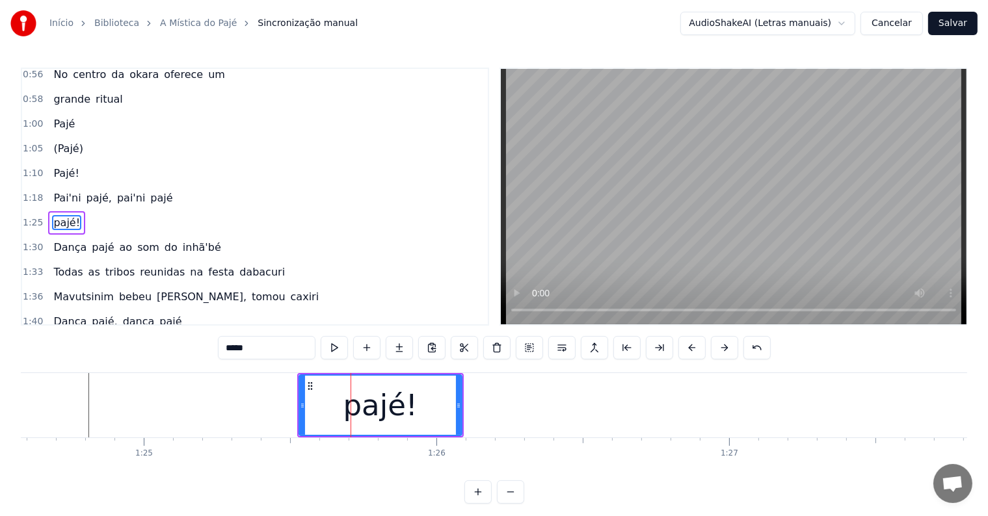
drag, startPoint x: 232, startPoint y: 346, endPoint x: 215, endPoint y: 347, distance: 17.6
click at [215, 347] on div "0:05 <Parintins-Okê - Seu maior canal de karaokê> 0:12 <Inscreva-se em nosso ca…" at bounding box center [494, 286] width 946 height 436
type input "*****"
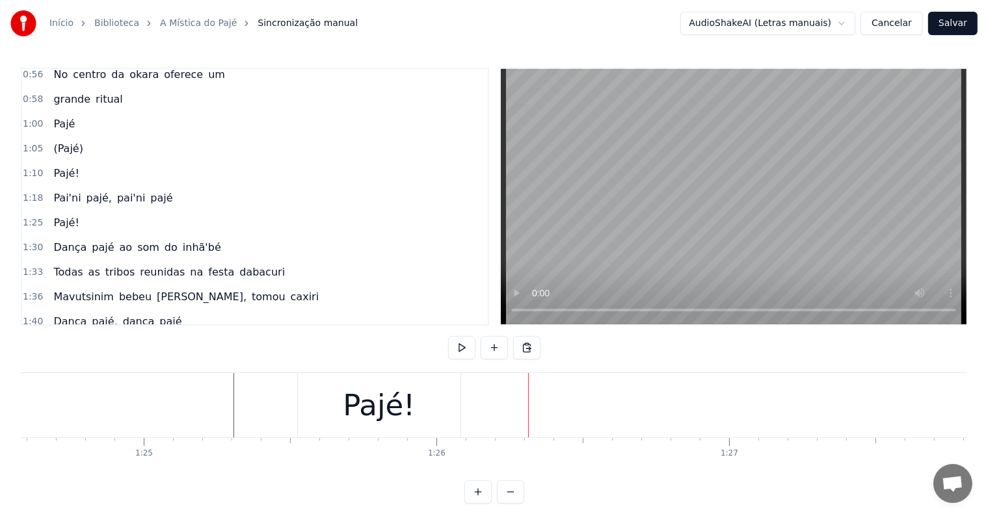
click at [339, 410] on div "Pajé!" at bounding box center [379, 405] width 163 height 64
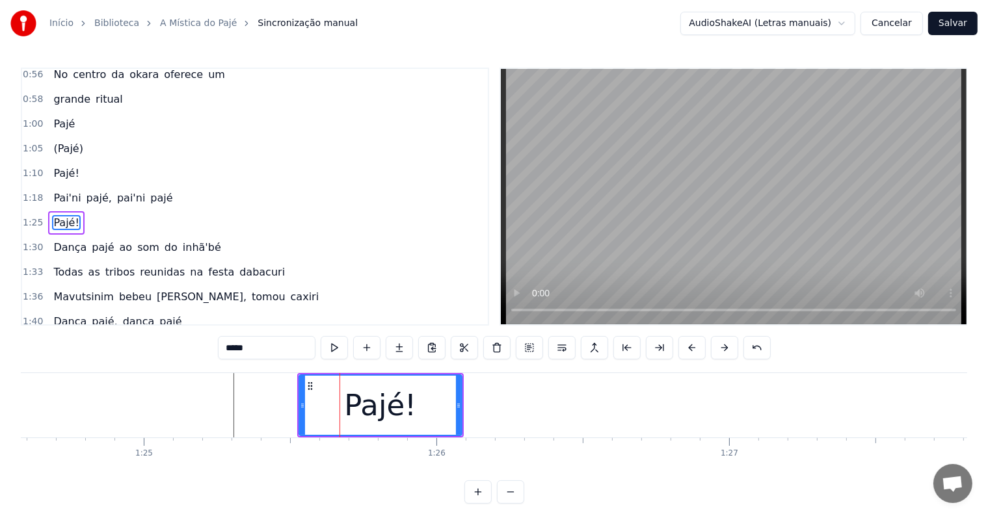
click at [226, 347] on input "*****" at bounding box center [267, 347] width 98 height 23
type input "*******"
click at [203, 401] on div at bounding box center [496, 405] width 50459 height 64
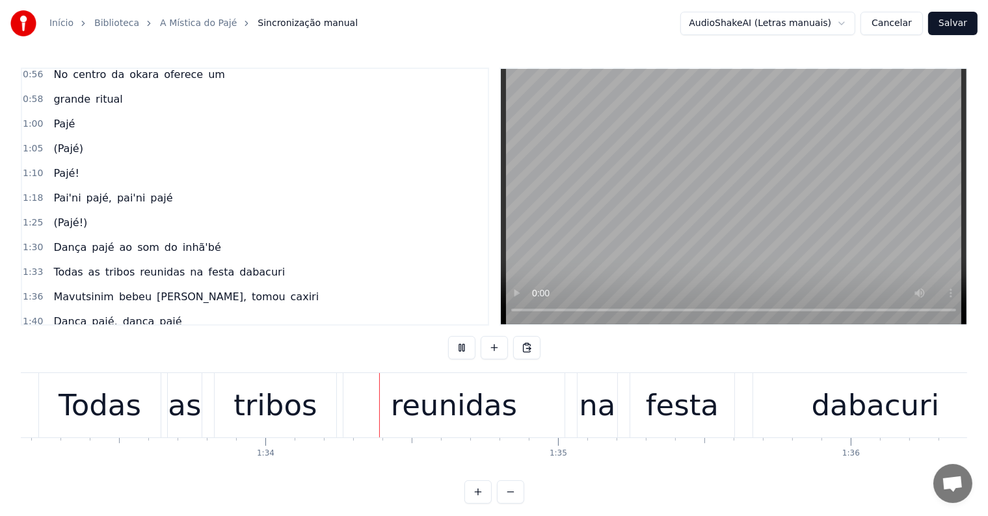
scroll to position [0, 27344]
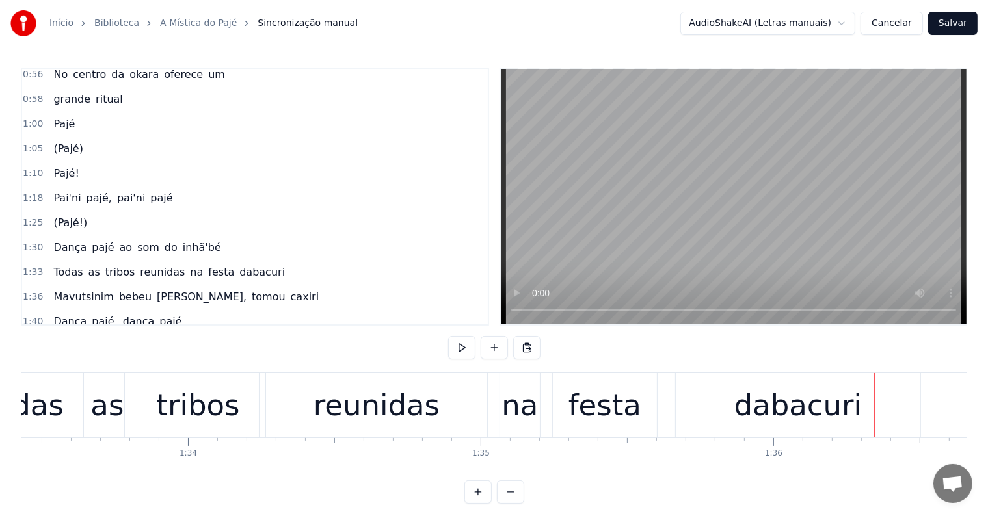
click at [723, 426] on div "dabacuri" at bounding box center [798, 405] width 245 height 64
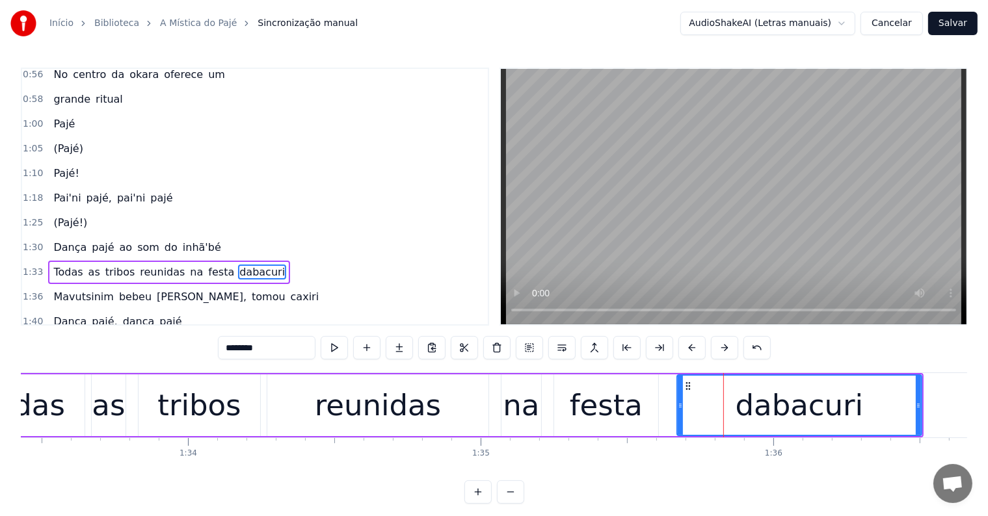
scroll to position [721, 0]
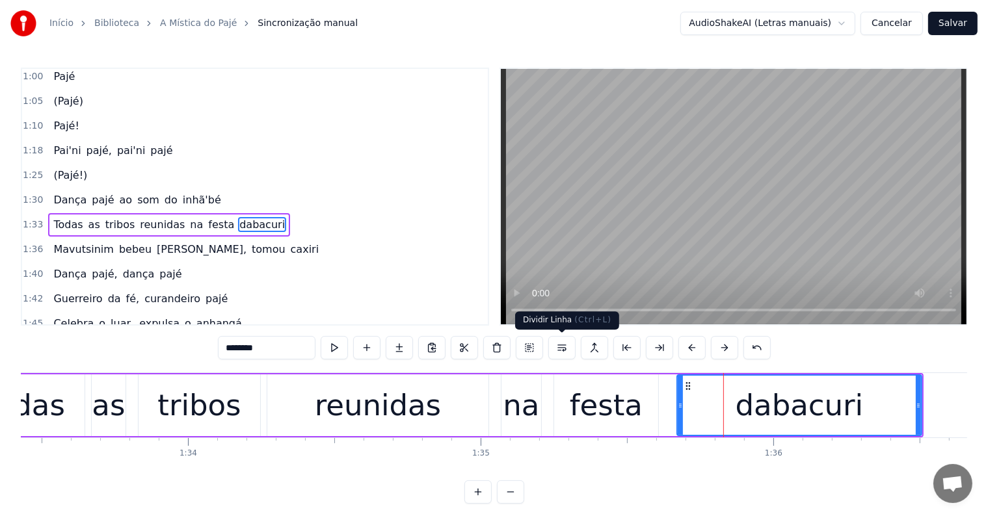
click at [563, 347] on button at bounding box center [561, 347] width 27 height 23
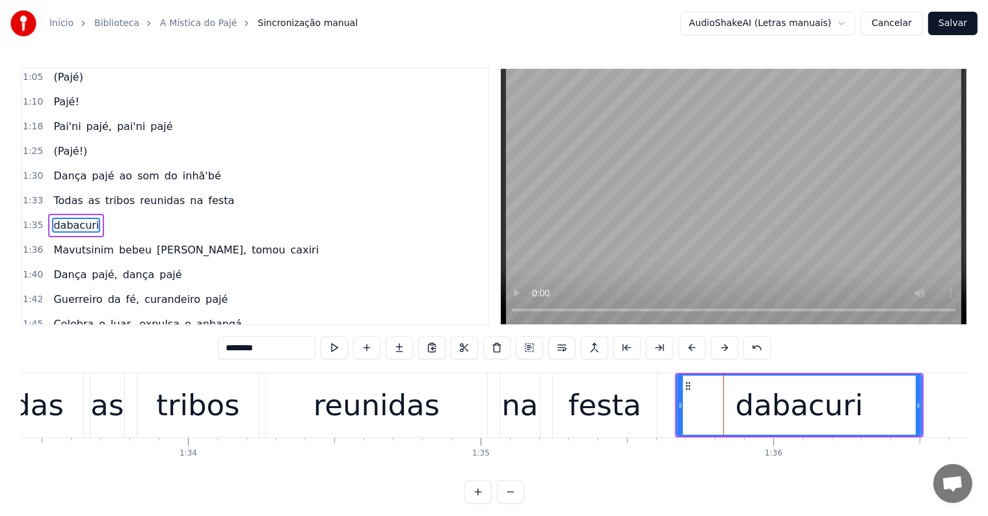
click at [611, 406] on div "festa" at bounding box center [604, 406] width 73 height 44
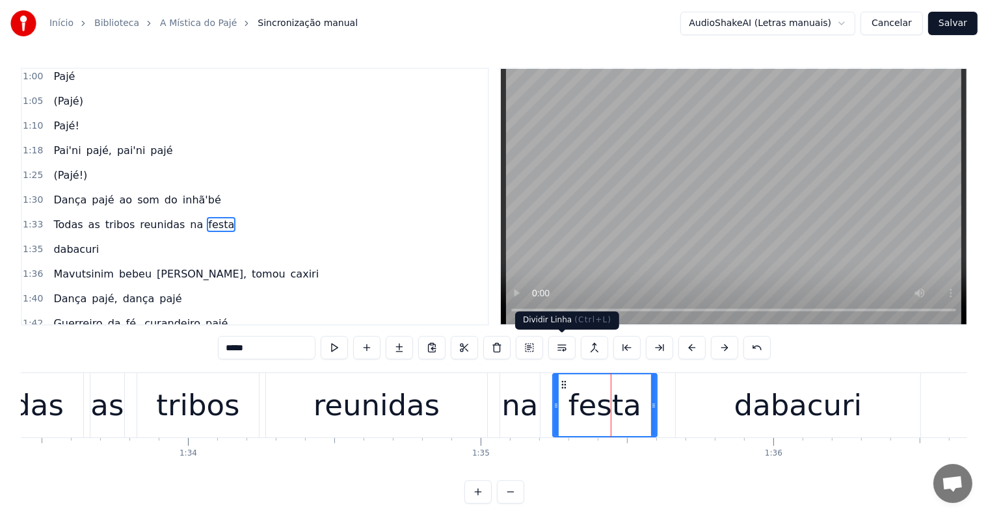
click at [562, 347] on button at bounding box center [561, 347] width 27 height 23
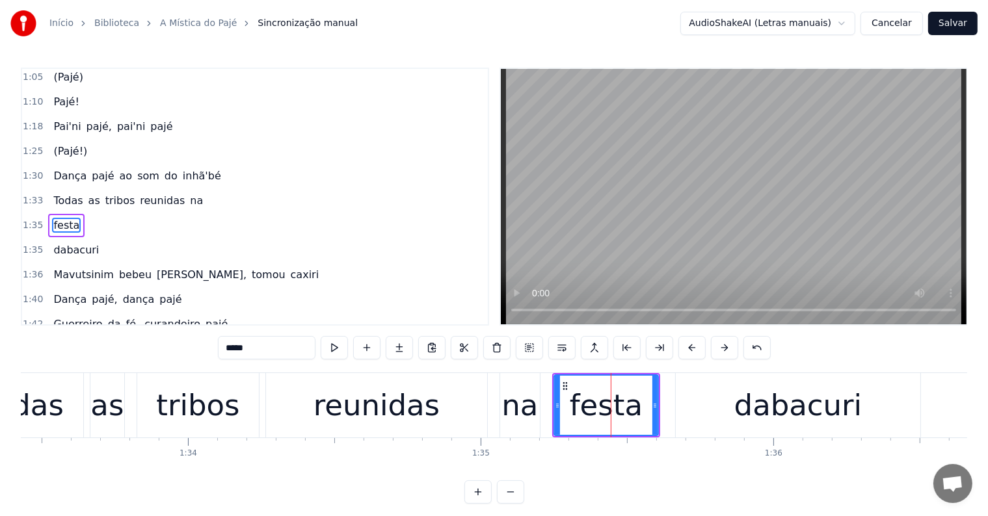
click at [519, 422] on div "na" at bounding box center [519, 406] width 36 height 44
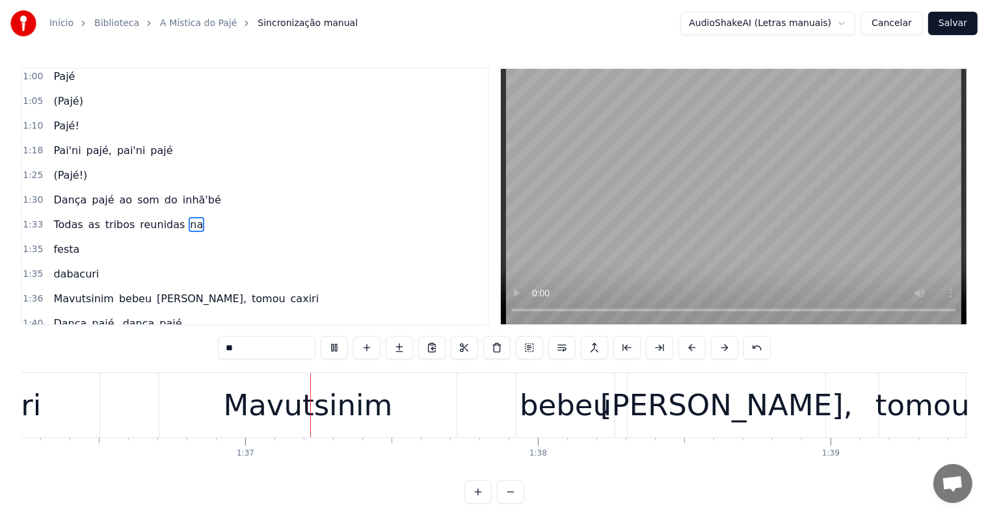
scroll to position [0, 28174]
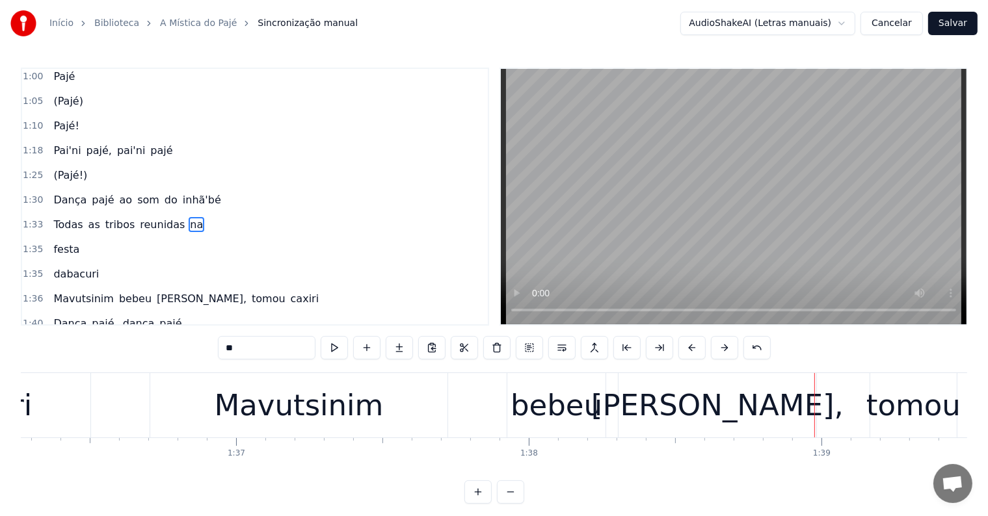
click at [557, 411] on div "bebeu" at bounding box center [557, 406] width 92 height 44
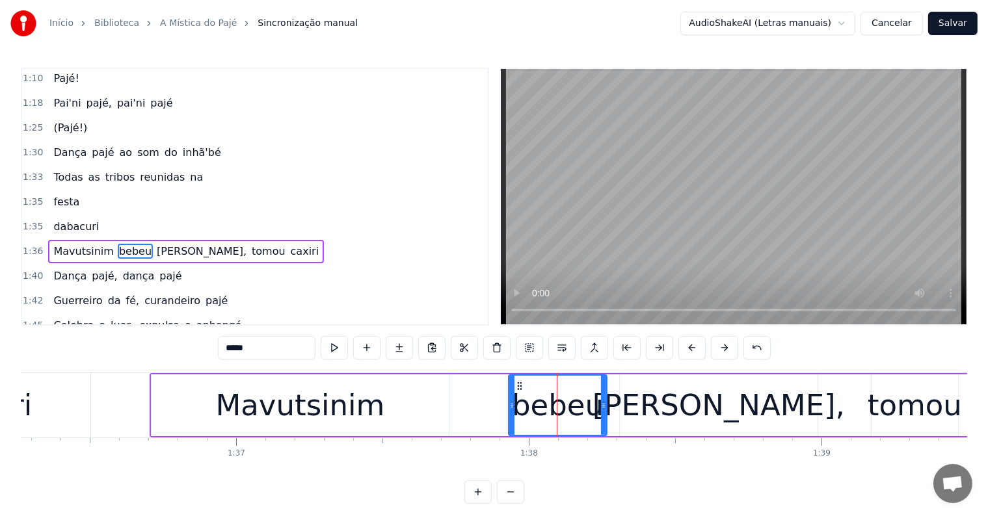
scroll to position [793, 0]
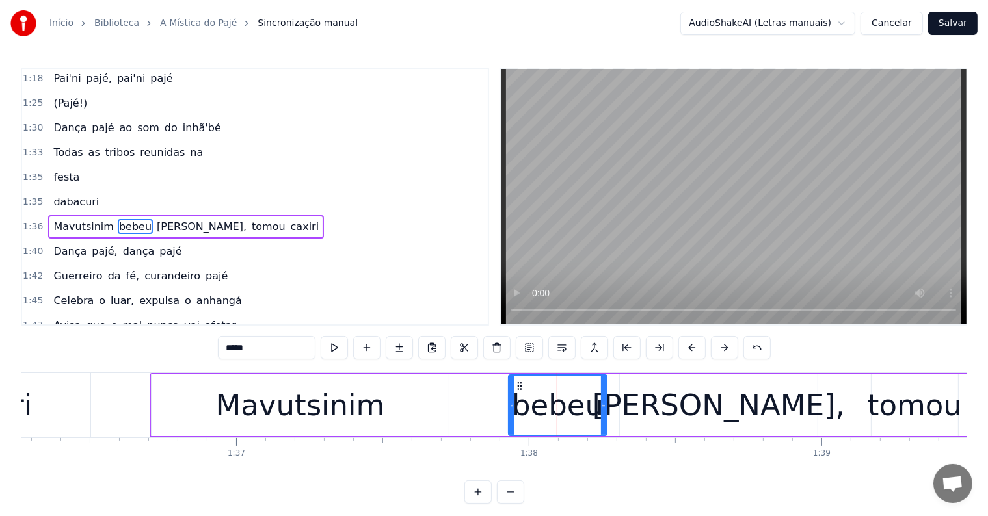
click at [289, 219] on span "caxiri" at bounding box center [304, 226] width 31 height 15
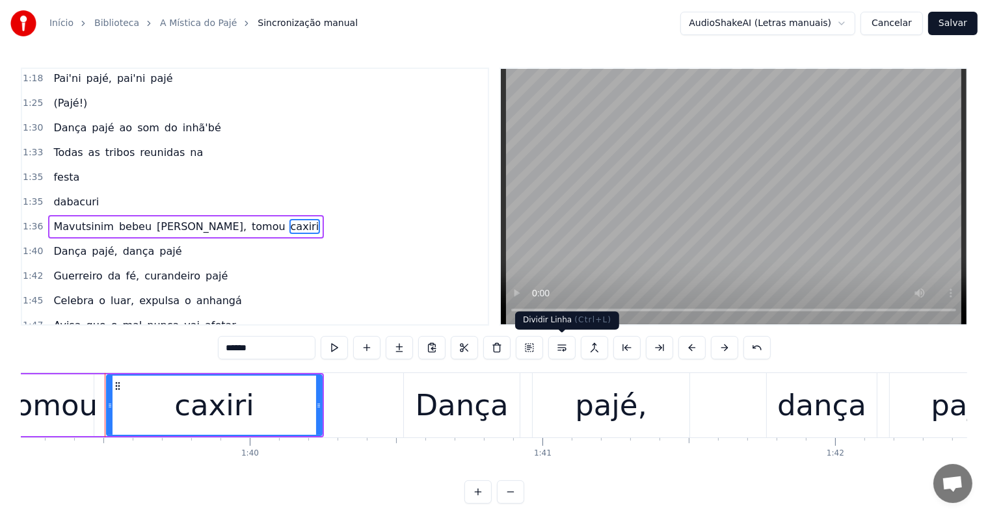
scroll to position [0, 29056]
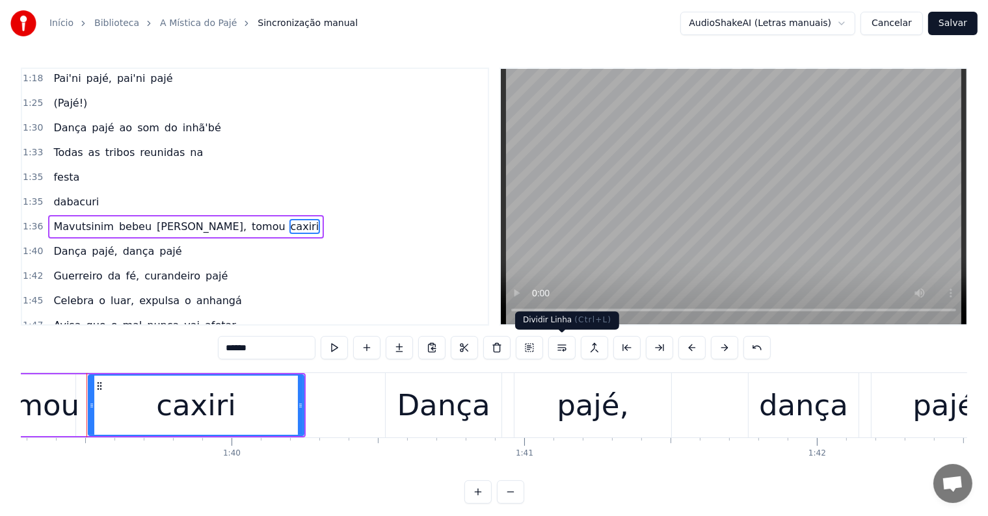
click at [561, 349] on button at bounding box center [561, 347] width 27 height 23
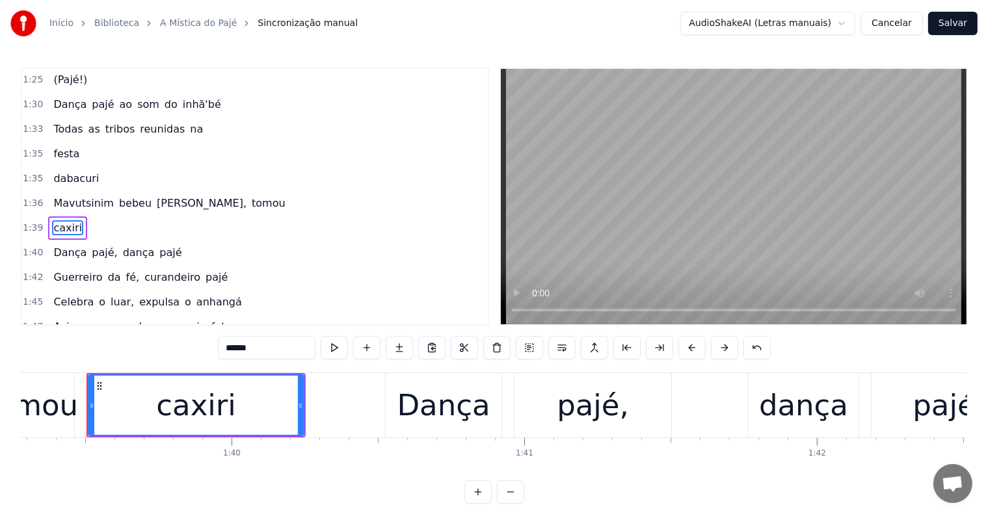
click at [250, 196] on span "tomou" at bounding box center [268, 203] width 36 height 15
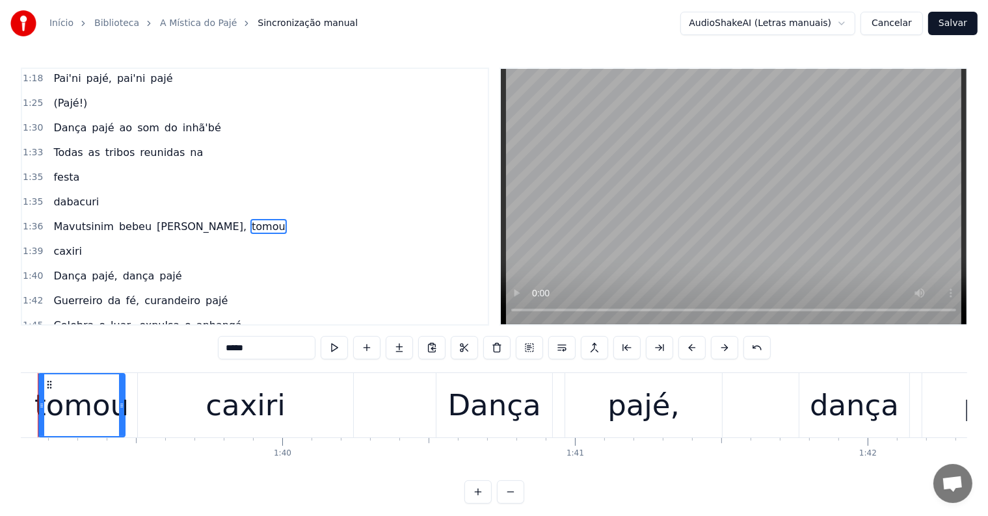
scroll to position [0, 28957]
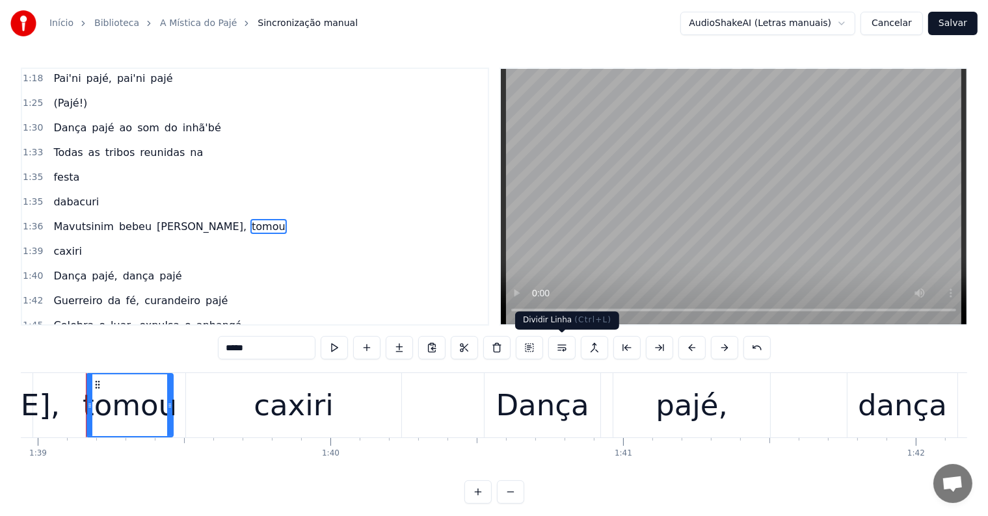
click at [562, 347] on button at bounding box center [561, 347] width 27 height 23
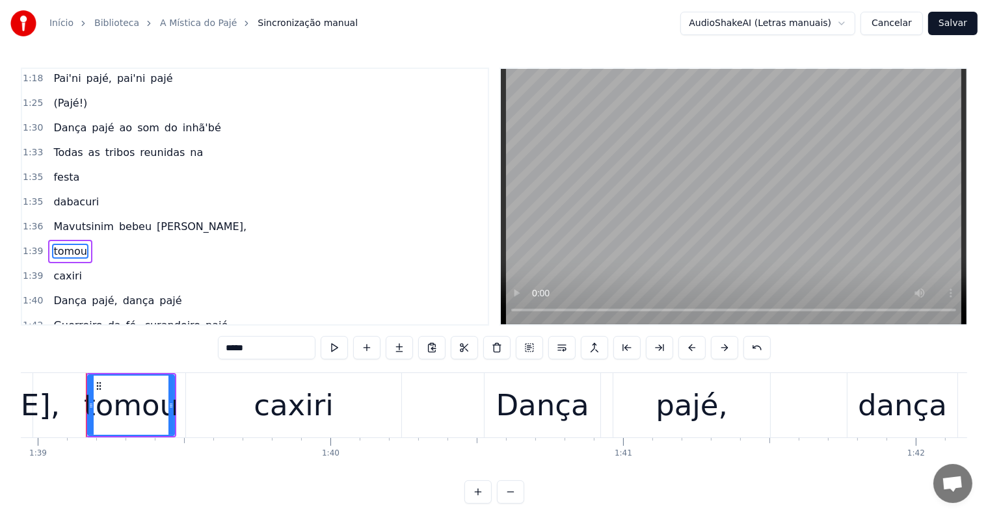
scroll to position [817, 0]
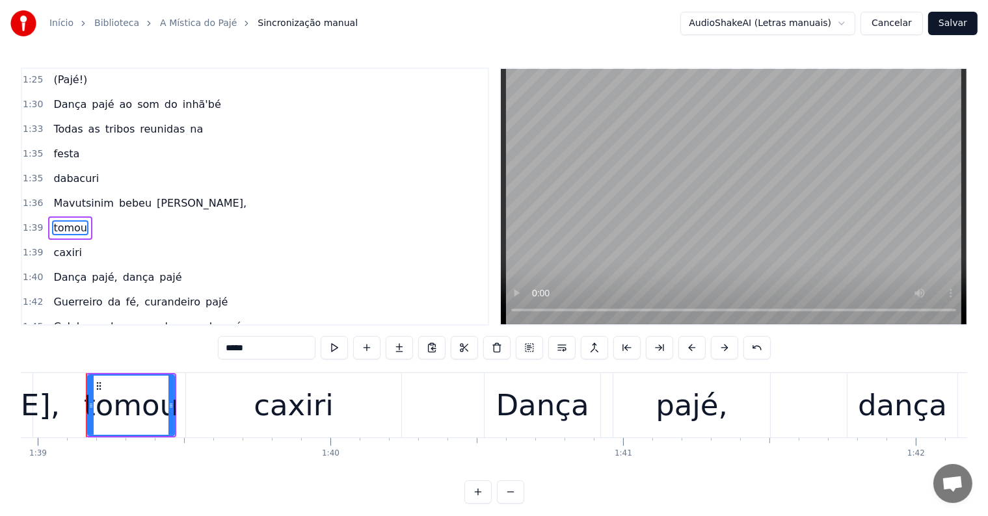
click at [156, 196] on span "[PERSON_NAME]," at bounding box center [201, 203] width 92 height 15
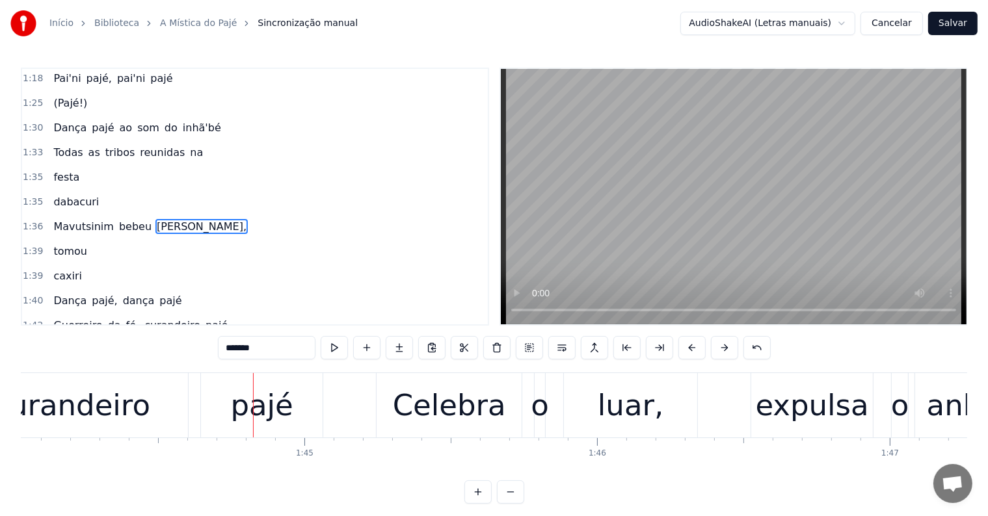
scroll to position [0, 30448]
click at [275, 425] on div "pajé" at bounding box center [260, 406] width 62 height 44
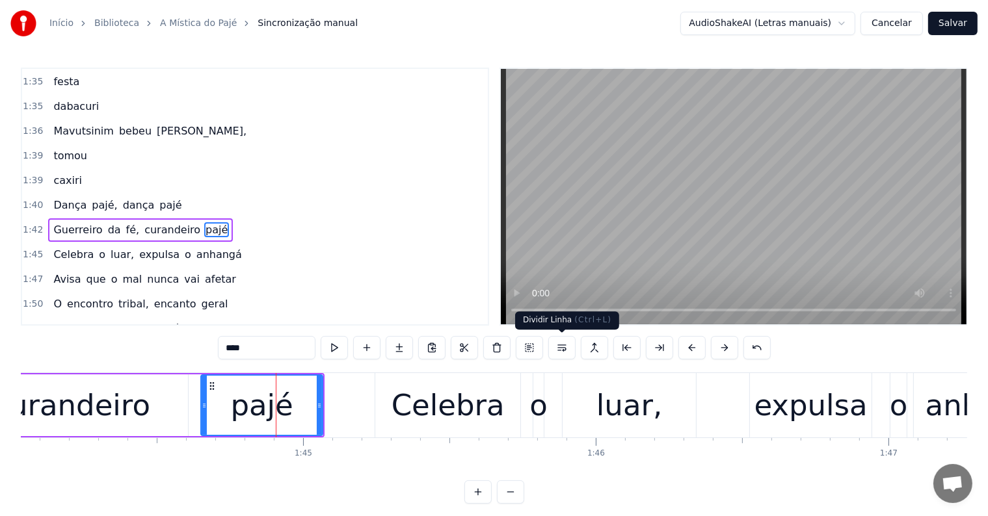
click at [559, 342] on button at bounding box center [561, 347] width 27 height 23
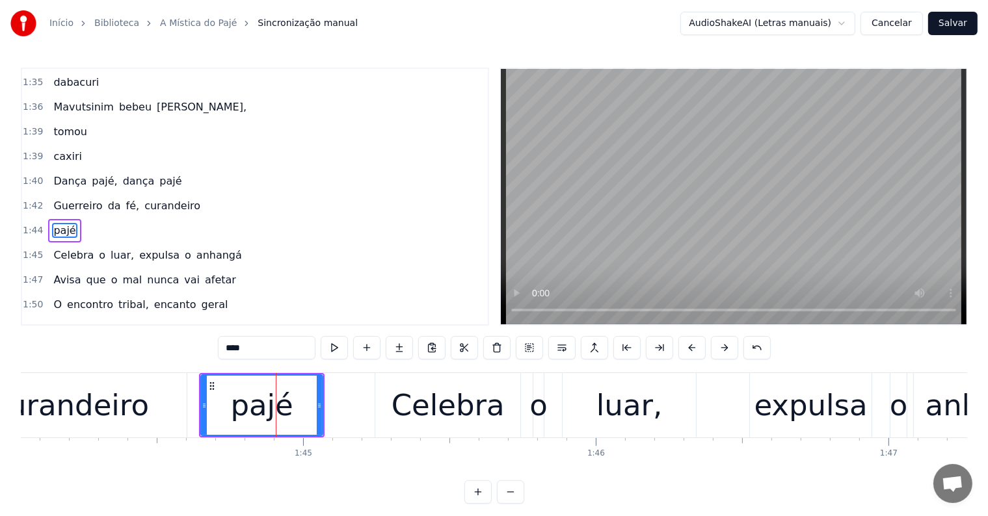
click at [183, 403] on div "curandeiro" at bounding box center [70, 405] width 233 height 64
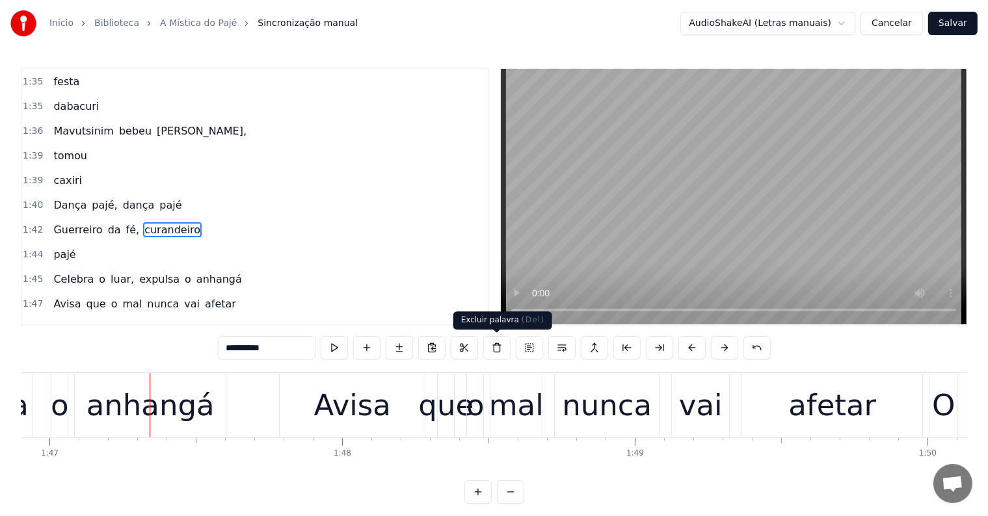
scroll to position [0, 31299]
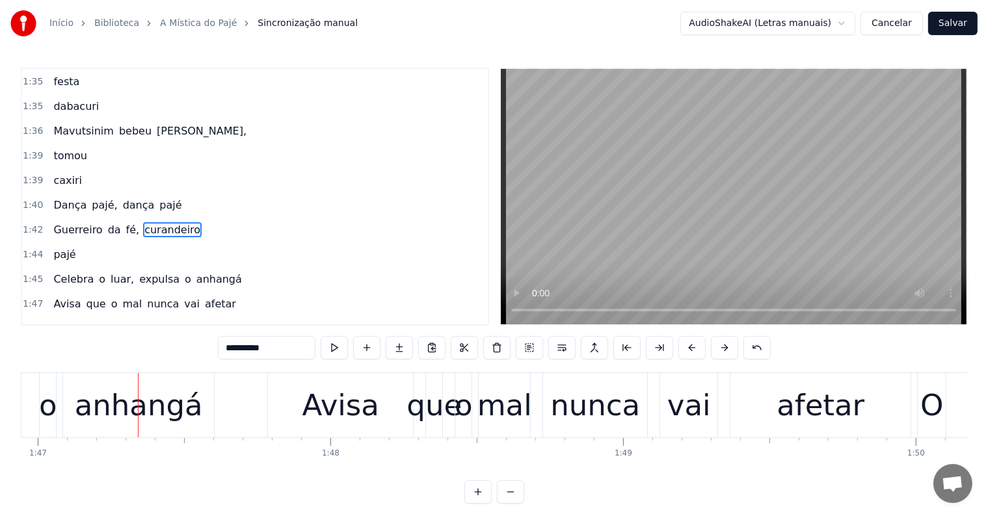
click at [139, 405] on div "anhangá" at bounding box center [139, 406] width 128 height 44
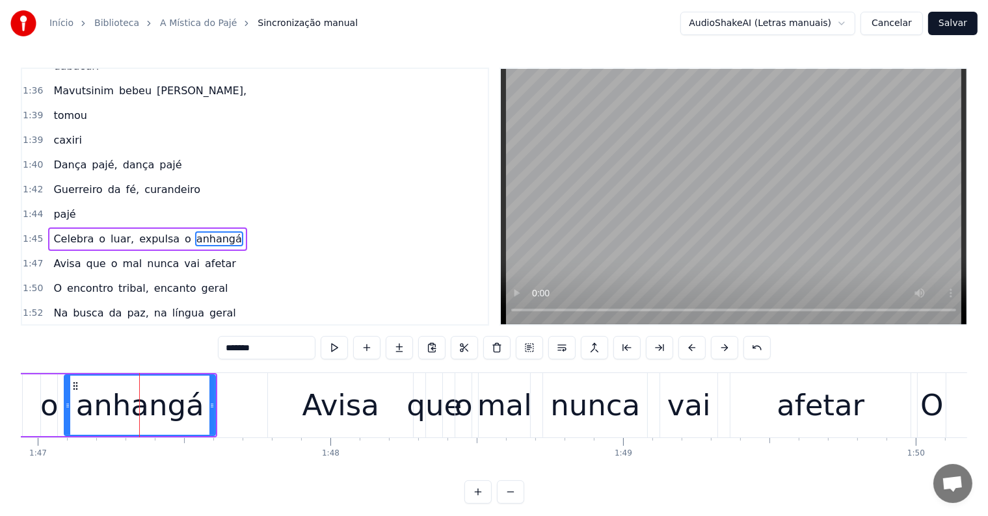
scroll to position [937, 0]
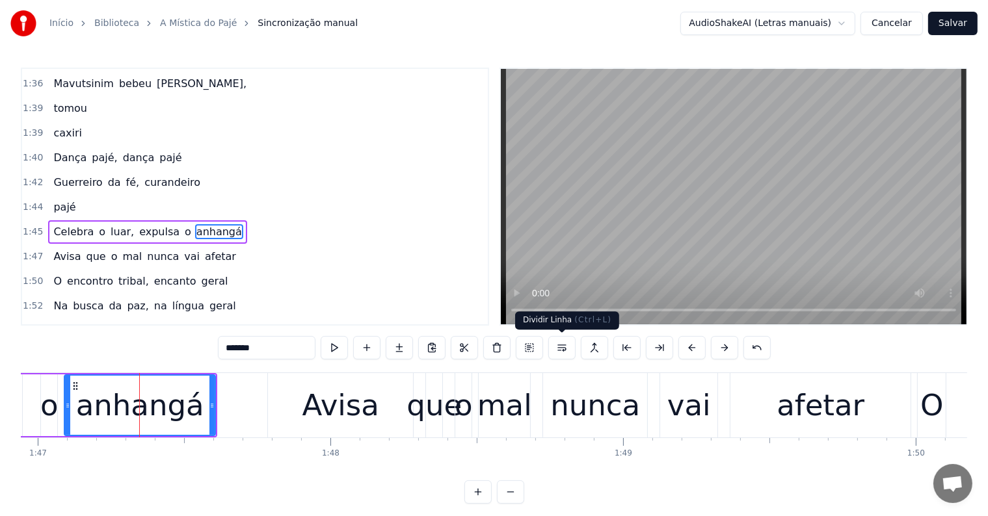
click at [559, 349] on button at bounding box center [561, 347] width 27 height 23
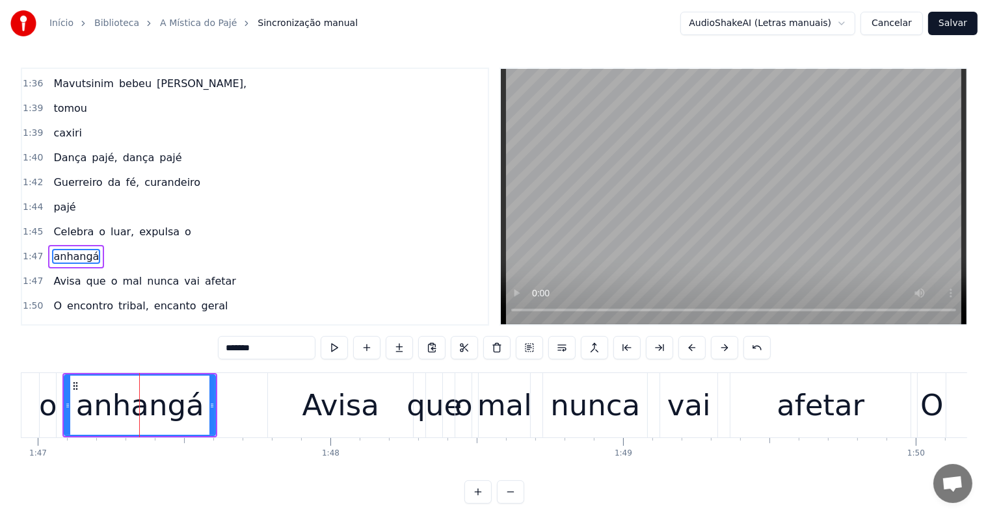
scroll to position [961, 0]
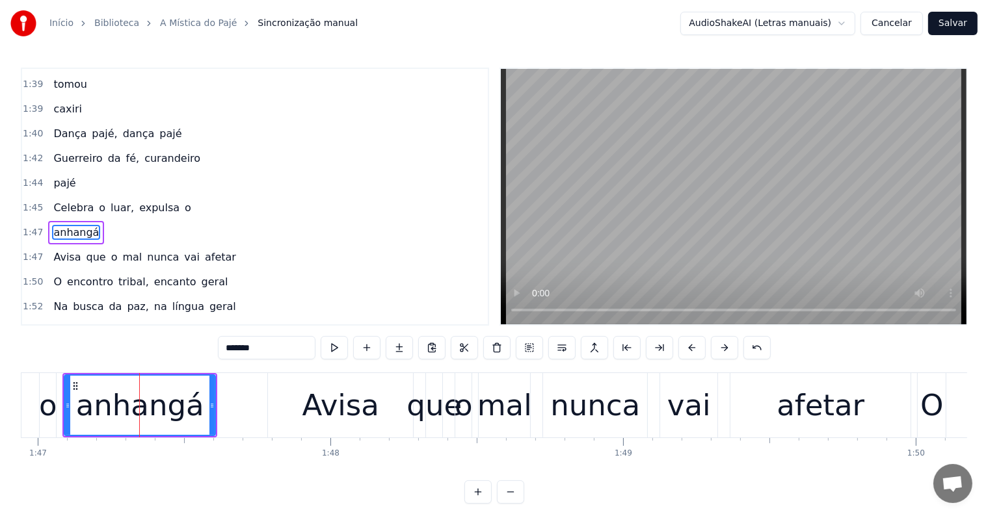
click at [138, 414] on div "anhangá" at bounding box center [140, 406] width 128 height 44
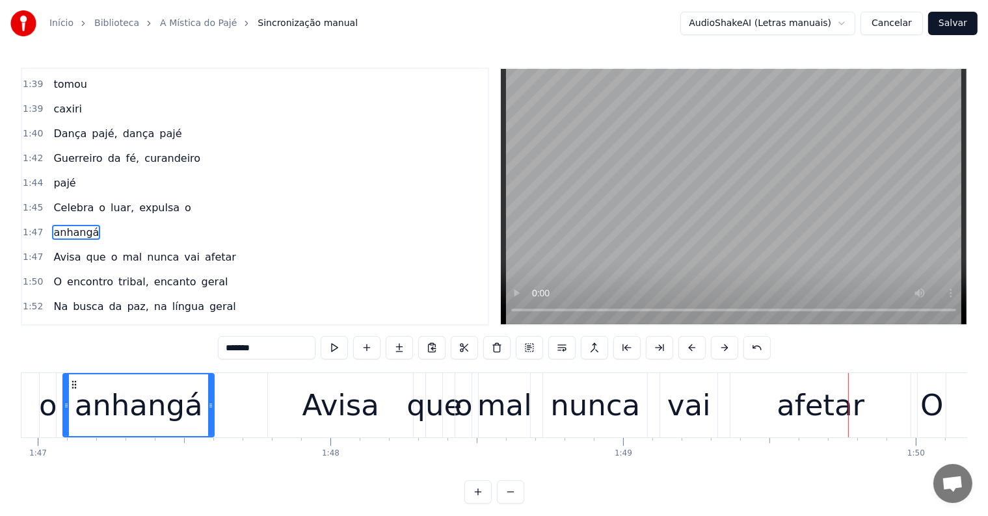
click at [778, 423] on div "afetar" at bounding box center [820, 405] width 180 height 64
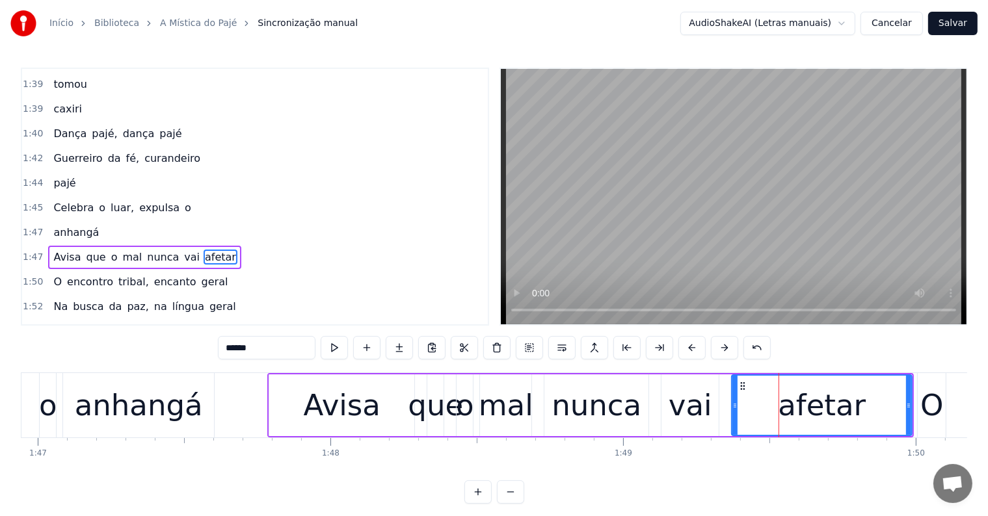
scroll to position [985, 0]
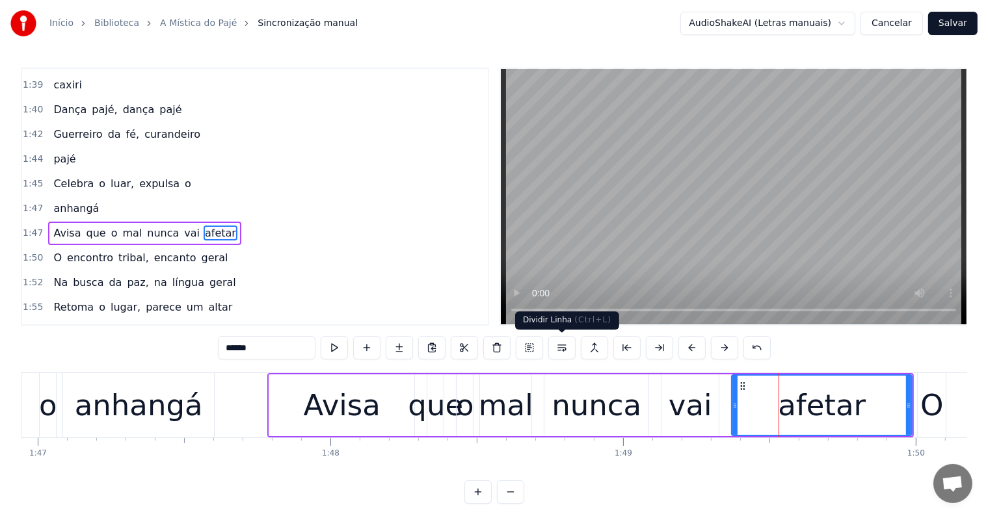
click at [565, 348] on button at bounding box center [561, 347] width 27 height 23
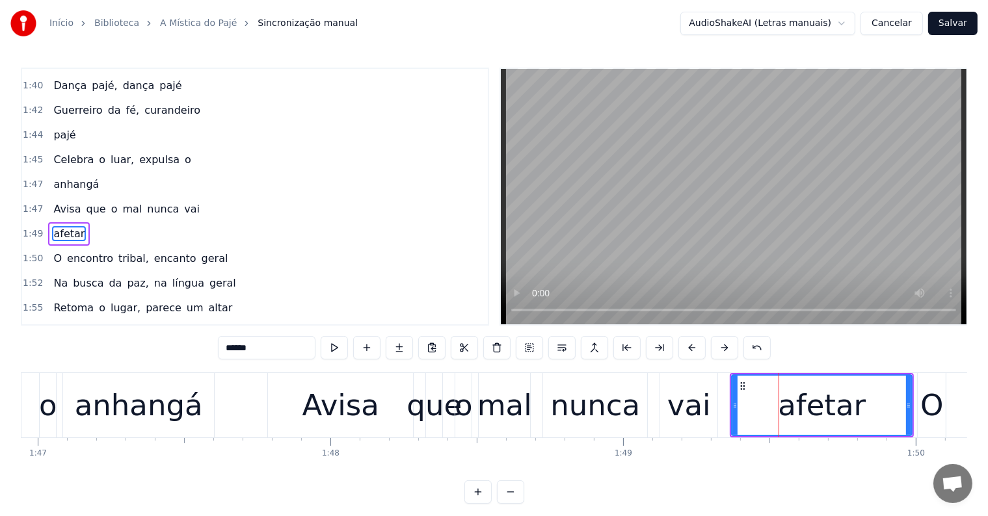
click at [680, 404] on div "vai" at bounding box center [689, 406] width 44 height 44
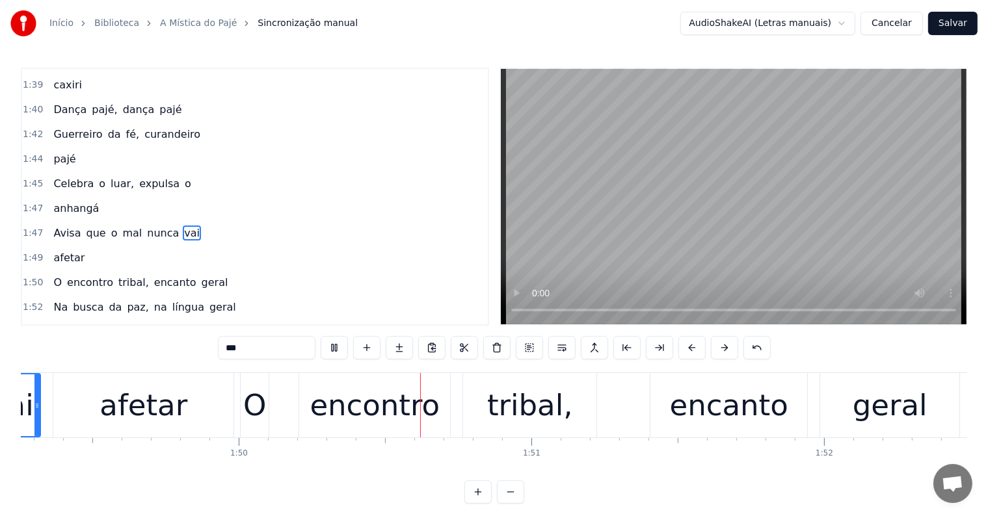
scroll to position [0, 32132]
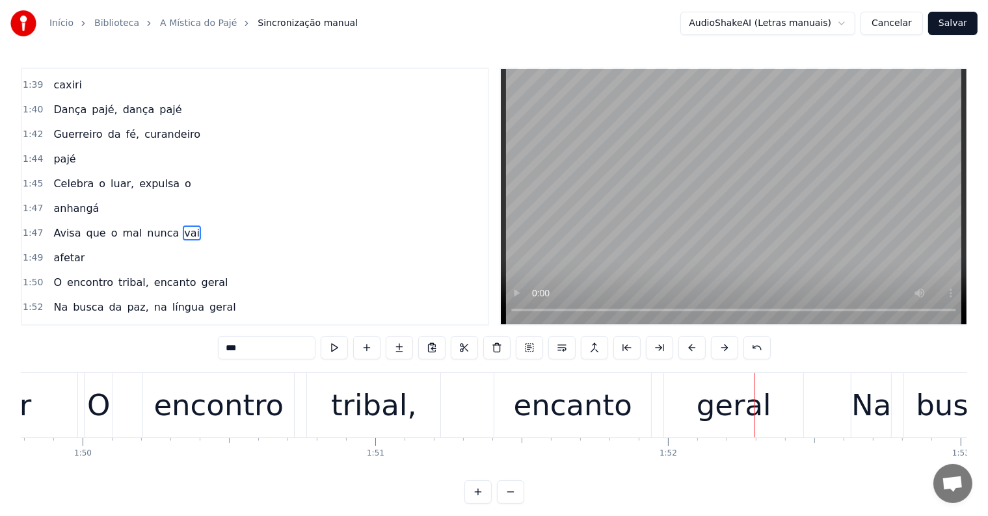
click at [705, 403] on div "geral" at bounding box center [734, 406] width 75 height 44
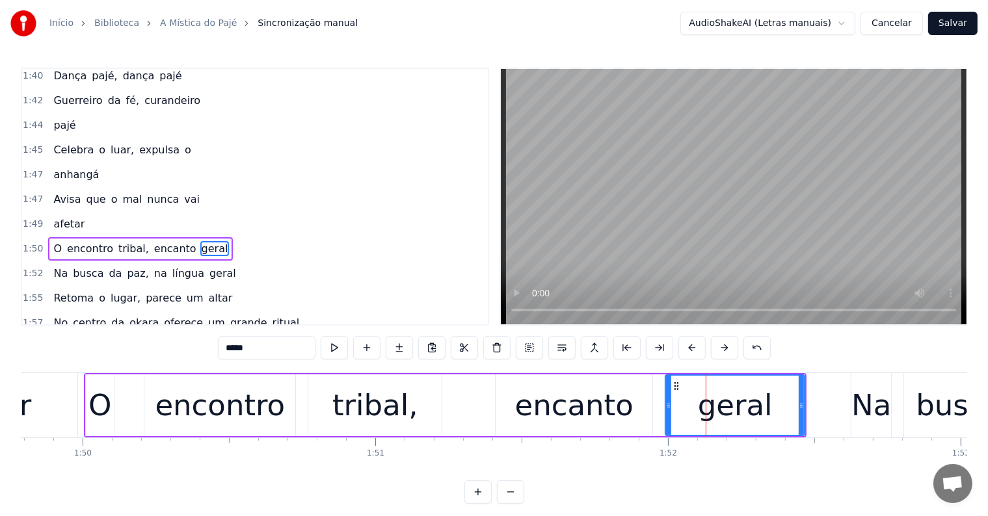
scroll to position [1033, 0]
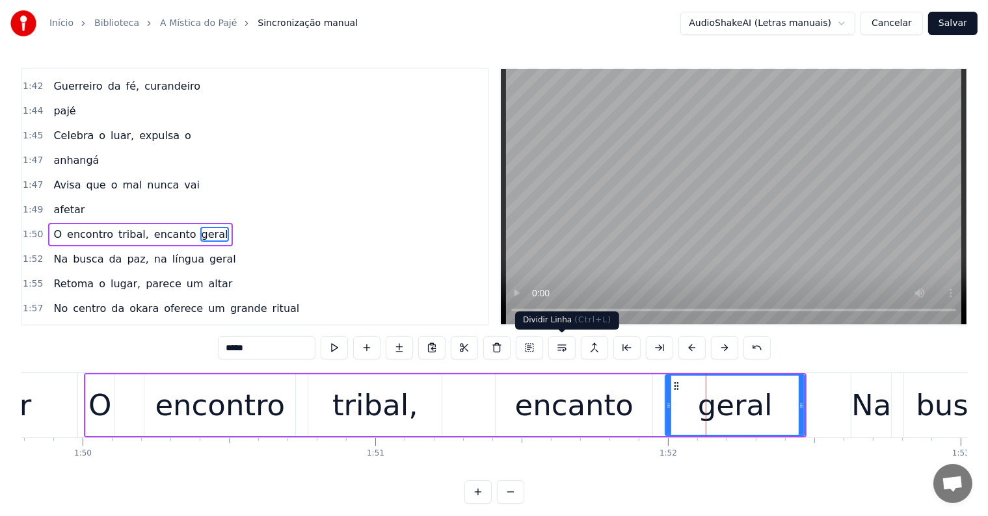
click at [559, 349] on button at bounding box center [561, 347] width 27 height 23
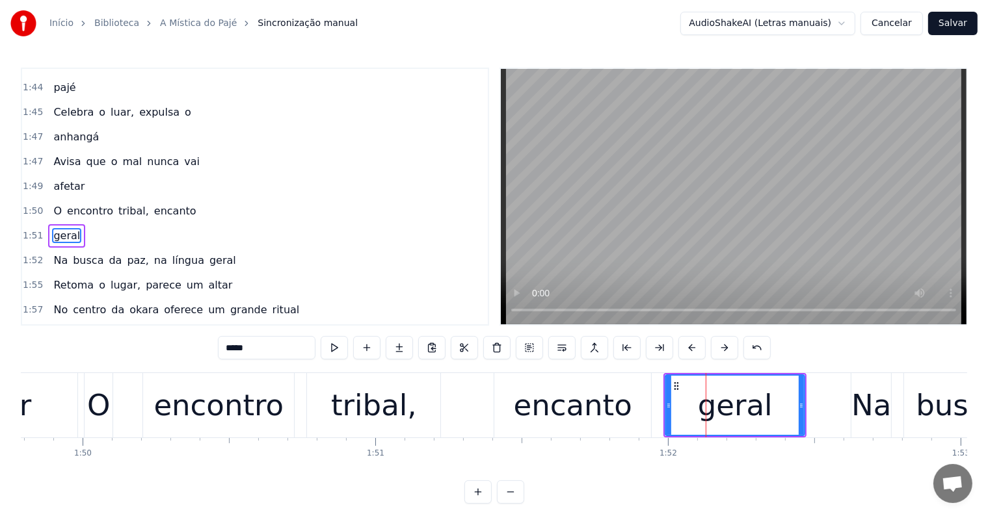
click at [571, 411] on div "encanto" at bounding box center [573, 406] width 118 height 44
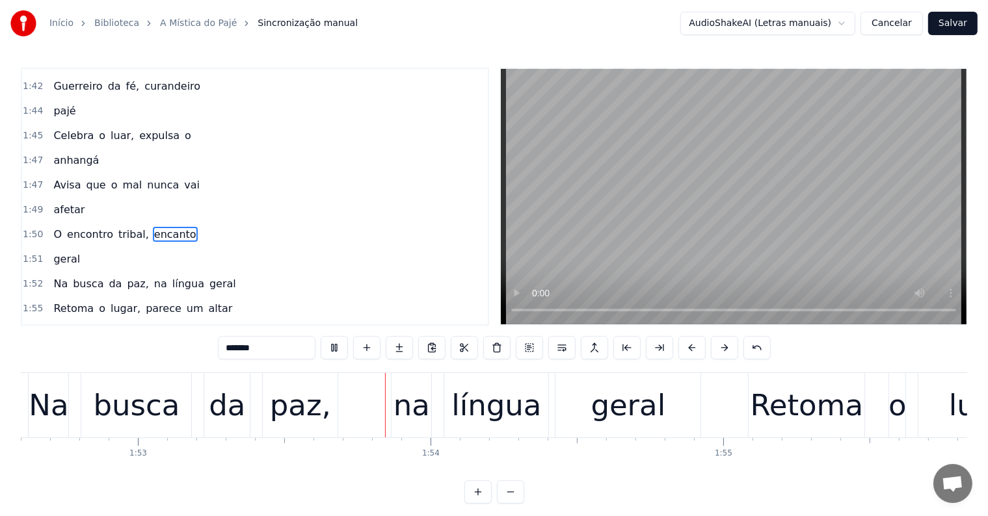
scroll to position [0, 33034]
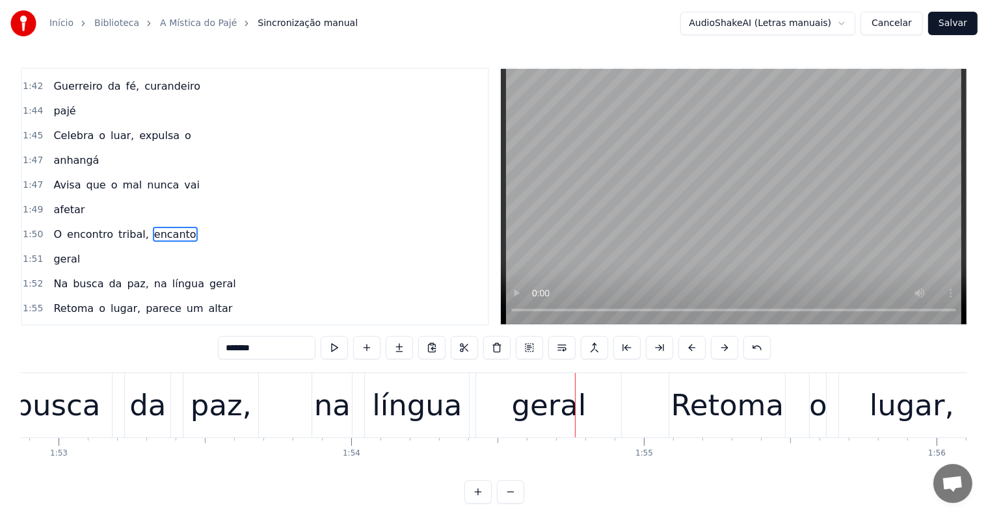
click at [540, 412] on div "geral" at bounding box center [549, 406] width 75 height 44
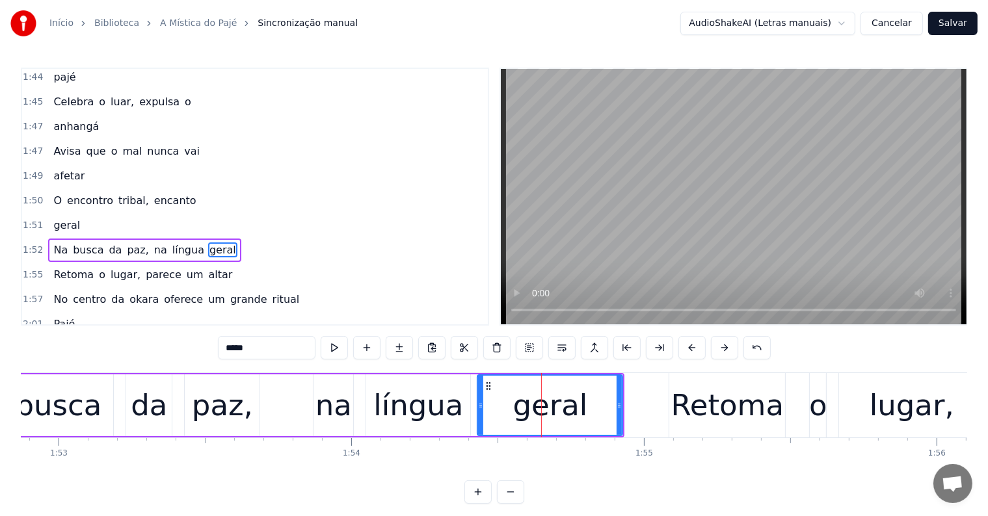
scroll to position [1080, 0]
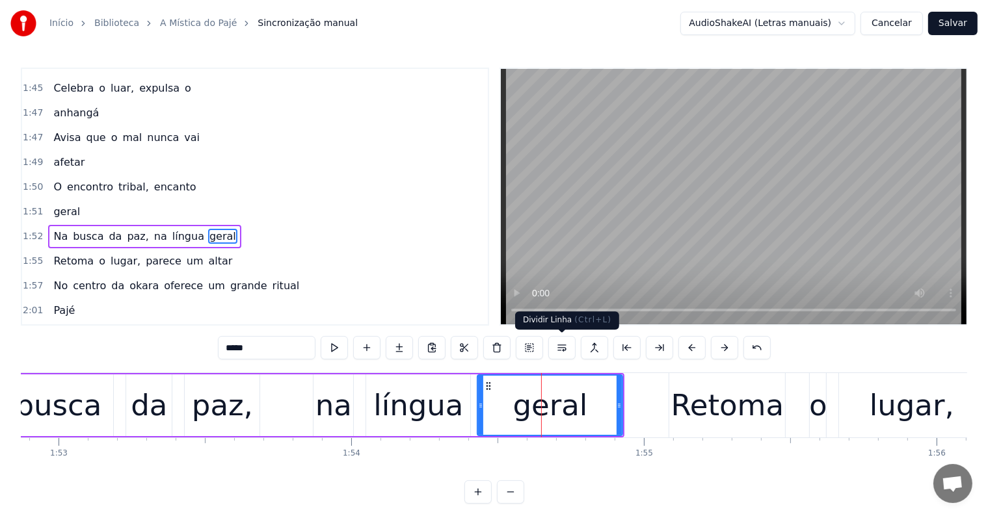
click at [561, 345] on button at bounding box center [561, 347] width 27 height 23
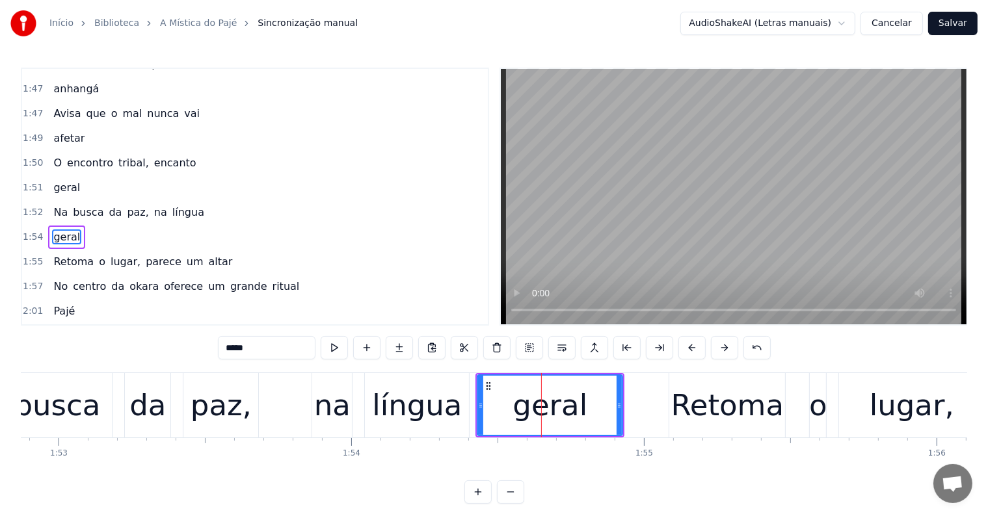
click at [421, 409] on div "língua" at bounding box center [417, 406] width 90 height 44
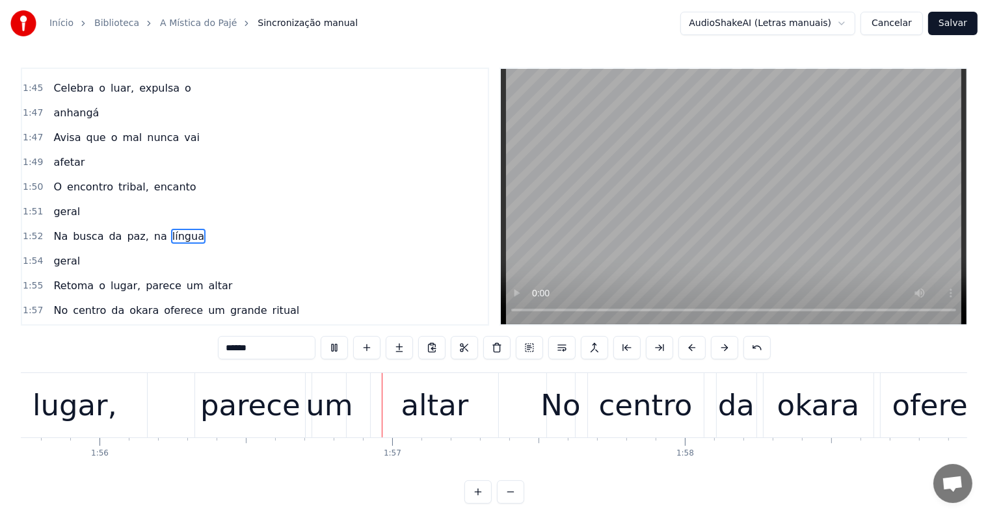
scroll to position [0, 33930]
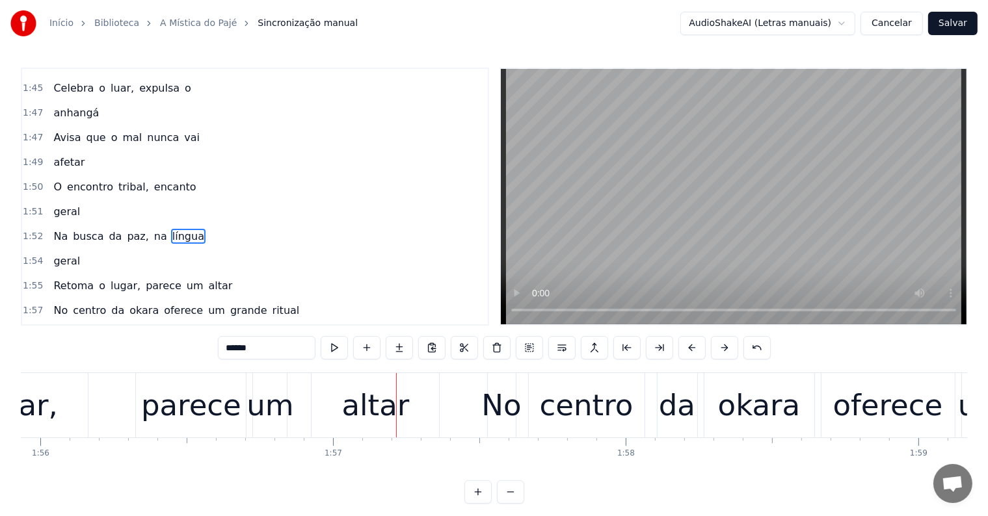
click at [378, 408] on div "altar" at bounding box center [376, 406] width 68 height 44
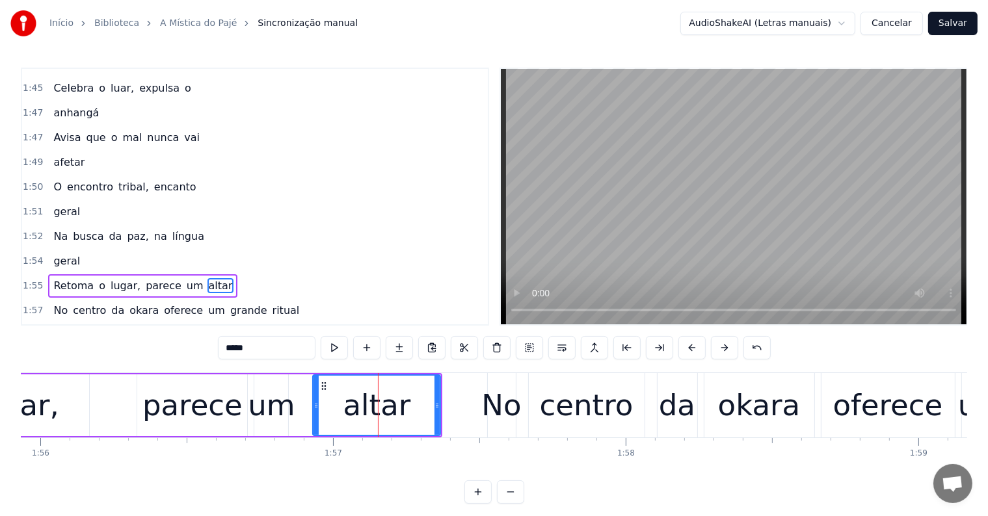
scroll to position [1128, 0]
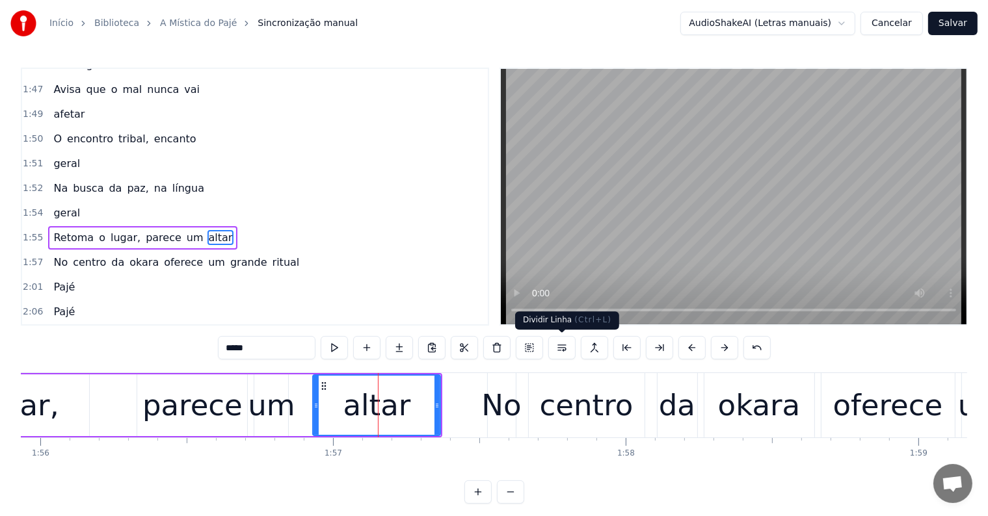
click at [559, 348] on button at bounding box center [561, 347] width 27 height 23
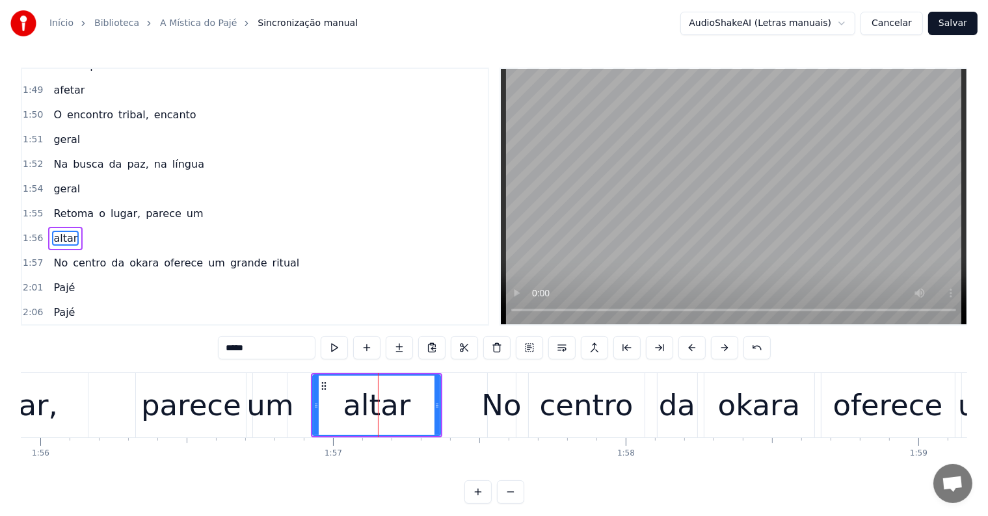
click at [274, 416] on div "um" at bounding box center [269, 406] width 47 height 44
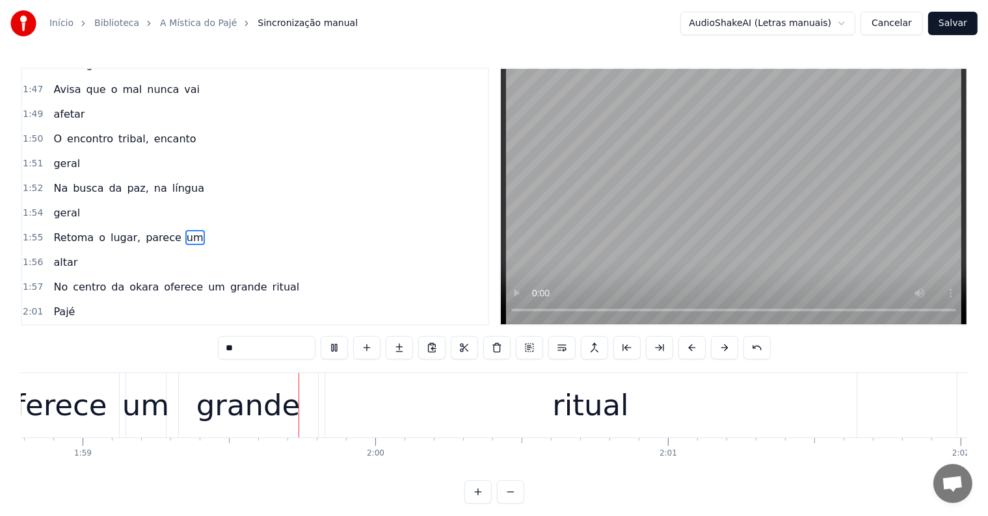
scroll to position [0, 34777]
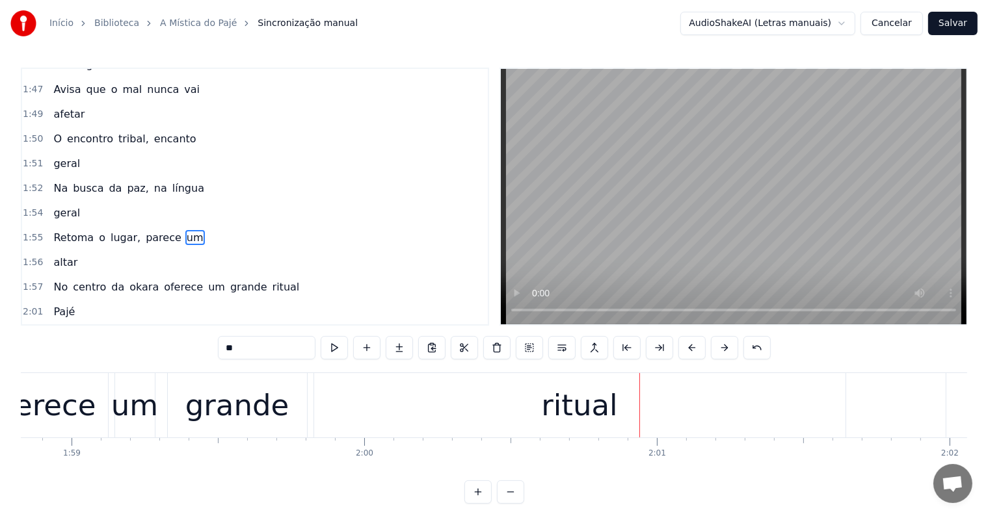
click at [541, 388] on div "ritual" at bounding box center [579, 405] width 531 height 64
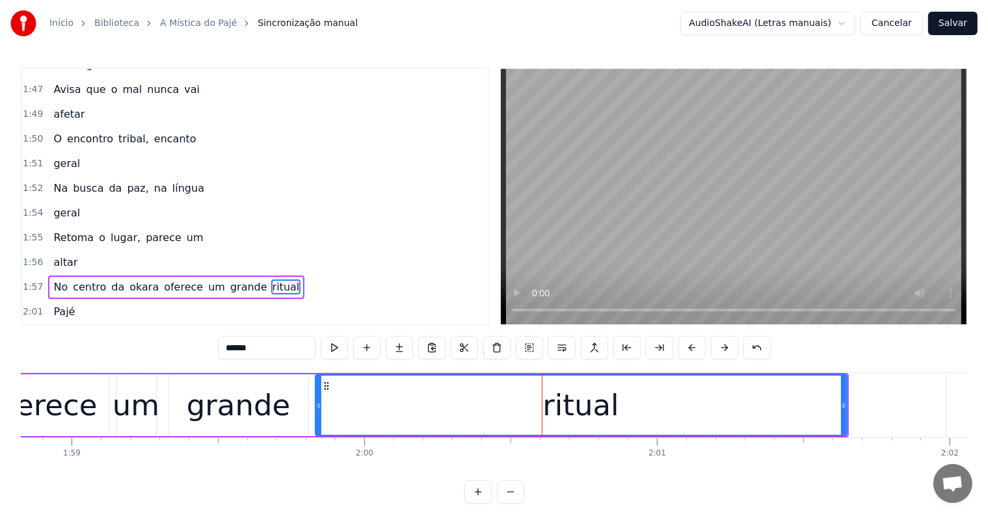
scroll to position [1176, 0]
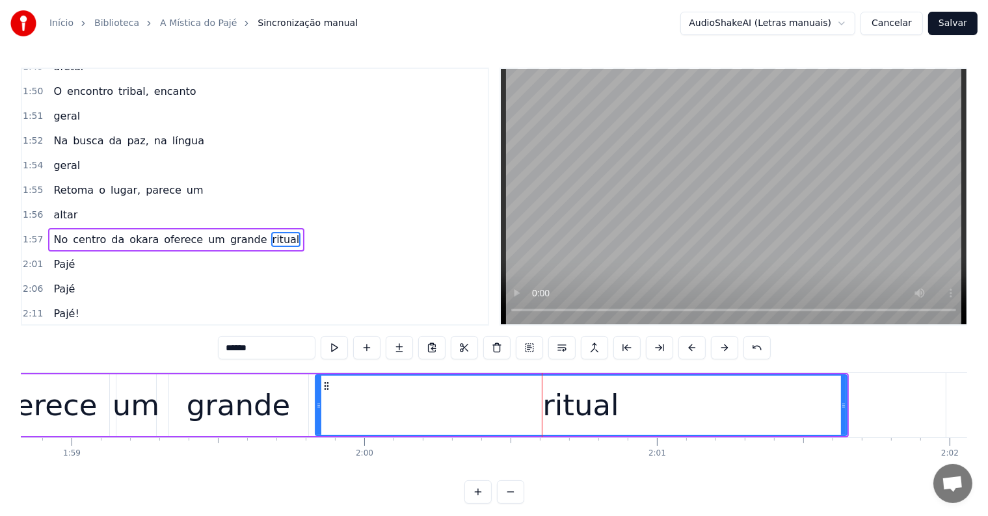
click at [229, 232] on span "grande" at bounding box center [249, 239] width 40 height 15
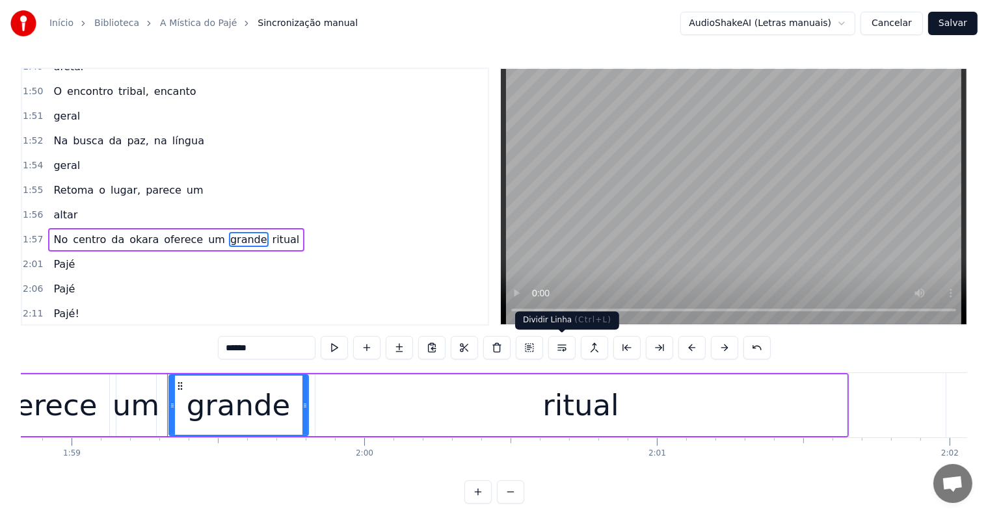
click at [557, 345] on button at bounding box center [561, 347] width 27 height 23
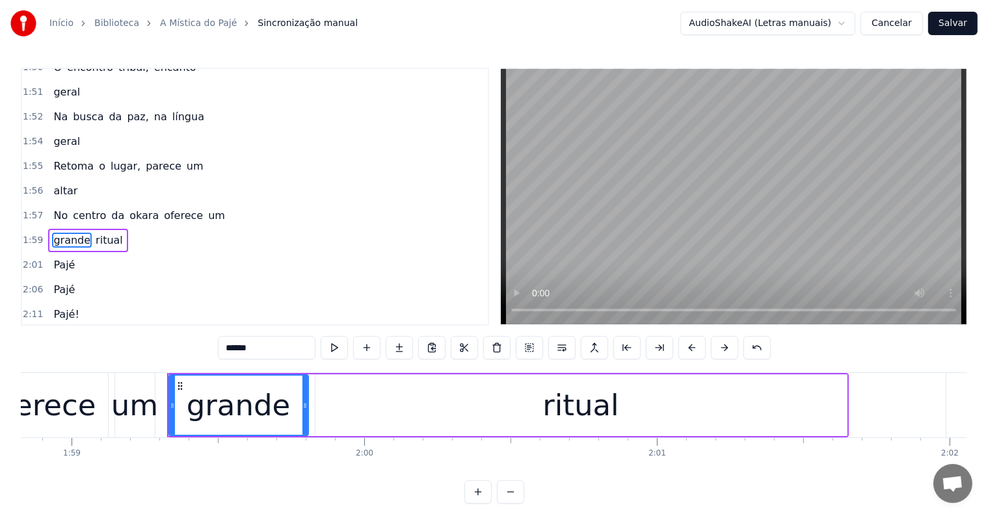
click at [207, 208] on span "um" at bounding box center [217, 215] width 20 height 15
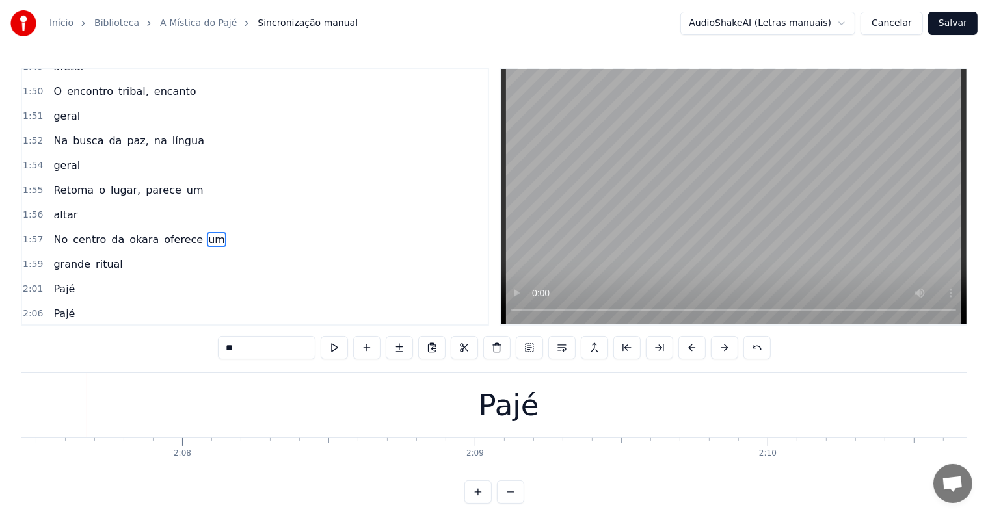
scroll to position [0, 37300]
click at [372, 404] on div "Pajé" at bounding box center [509, 405] width 1292 height 64
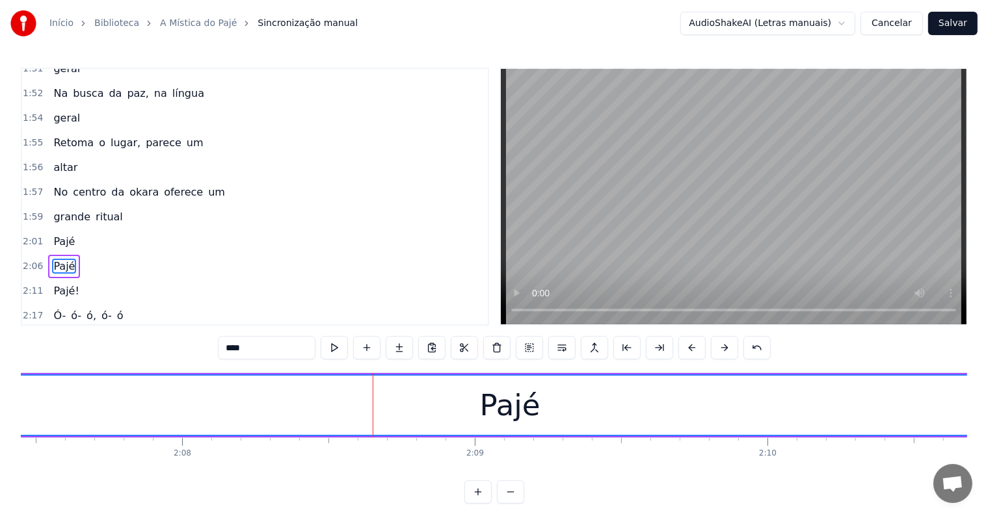
scroll to position [1248, 0]
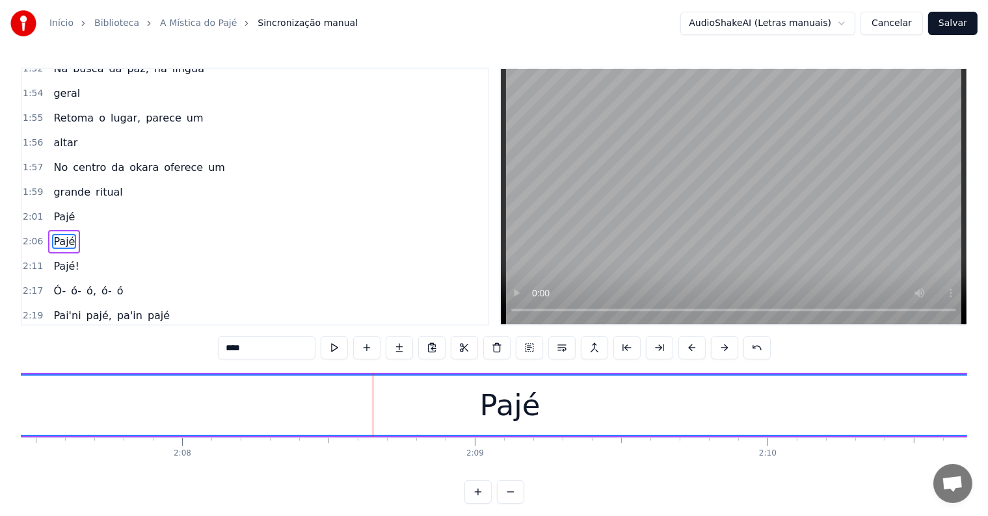
click at [227, 347] on input "****" at bounding box center [267, 347] width 98 height 23
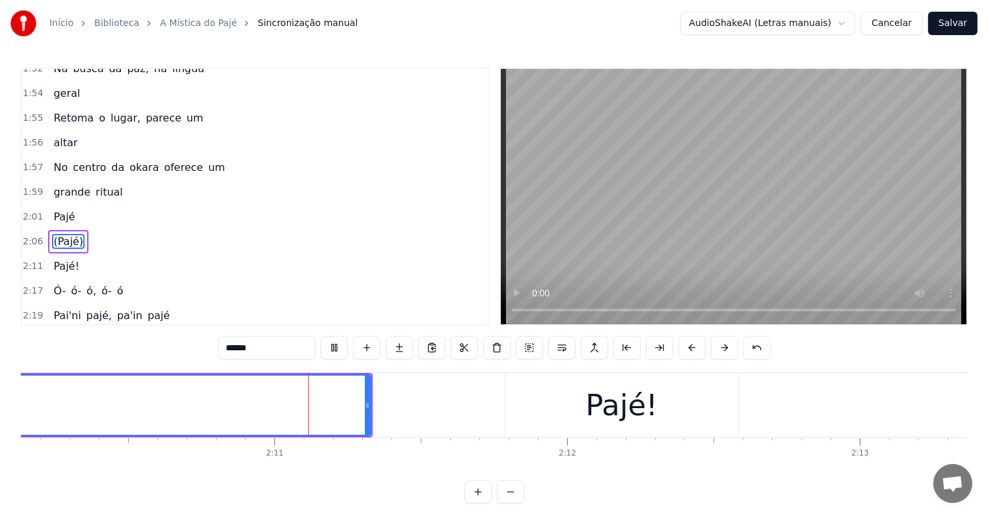
scroll to position [0, 38120]
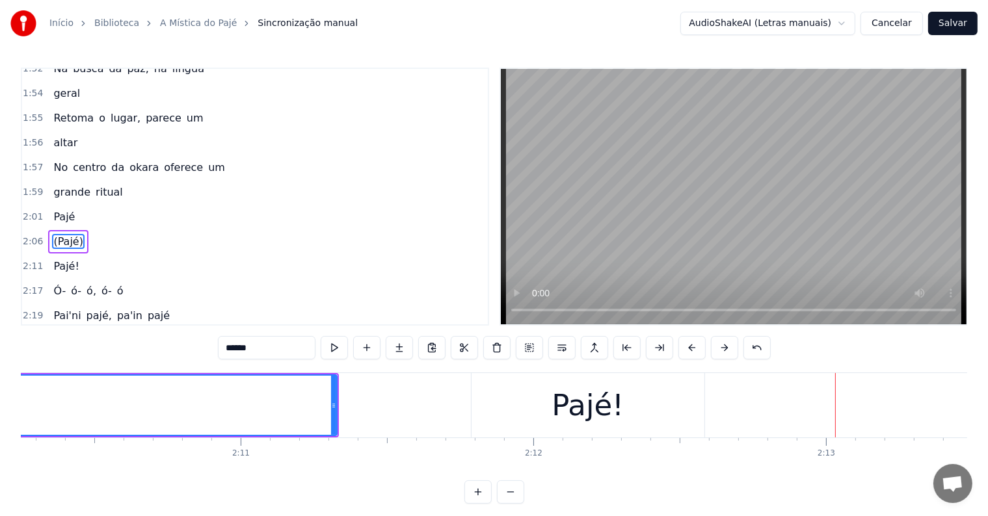
click at [526, 406] on div "Pajé!" at bounding box center [588, 405] width 233 height 64
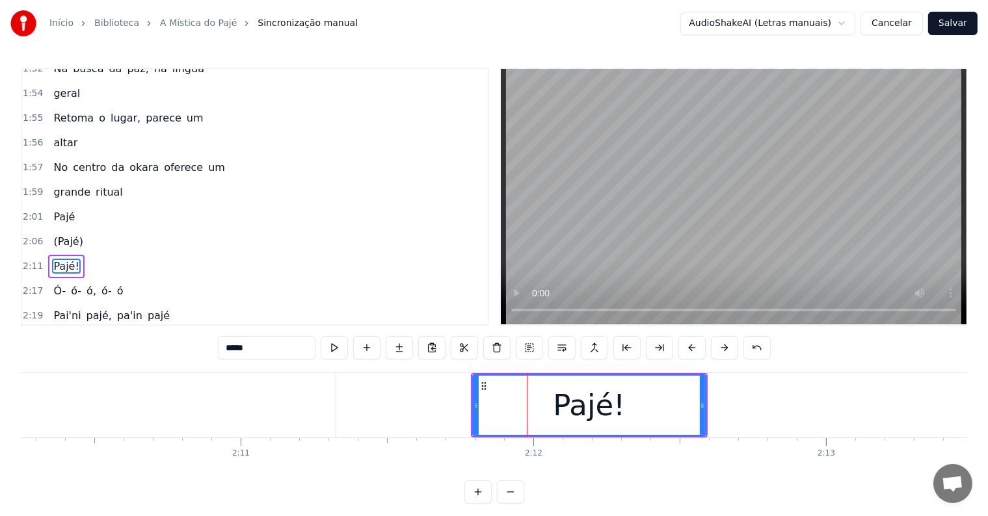
scroll to position [1272, 0]
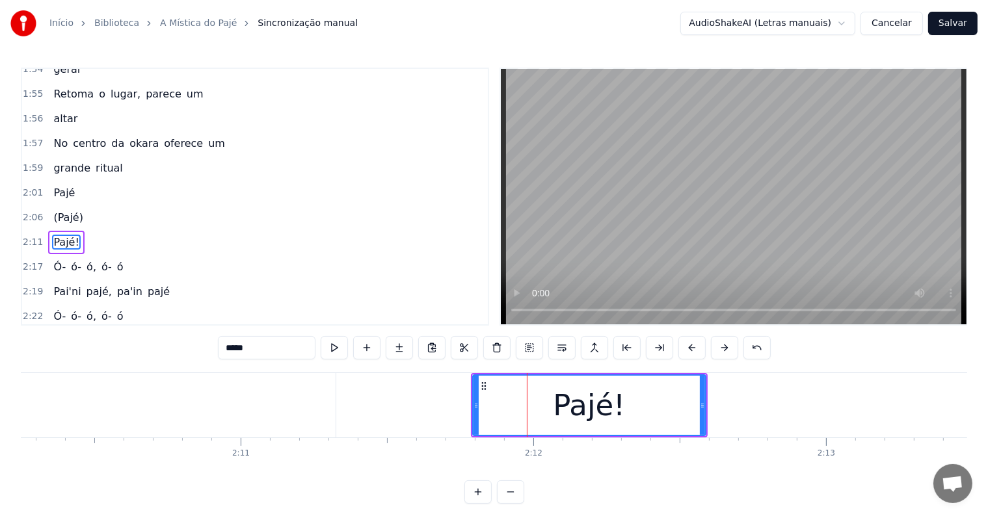
click at [223, 345] on input "*****" at bounding box center [267, 347] width 98 height 23
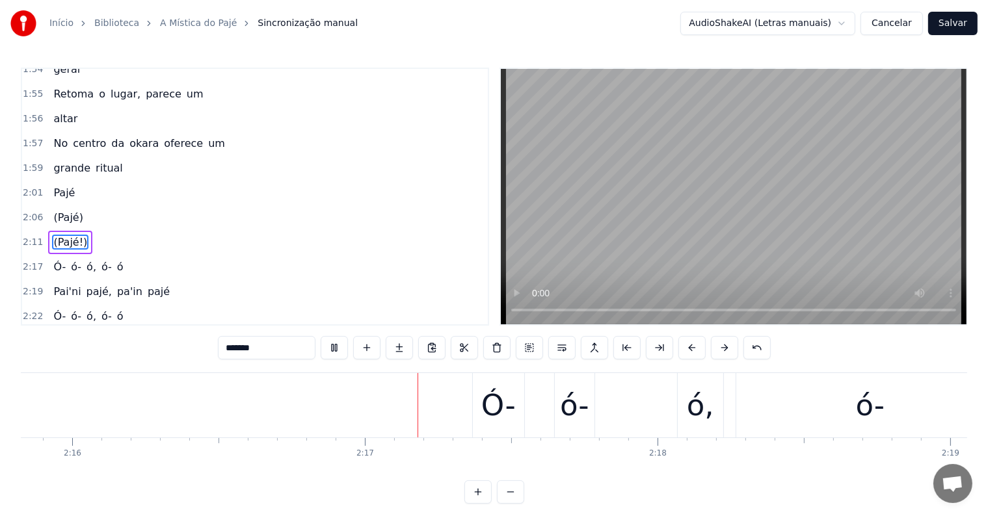
scroll to position [0, 39824]
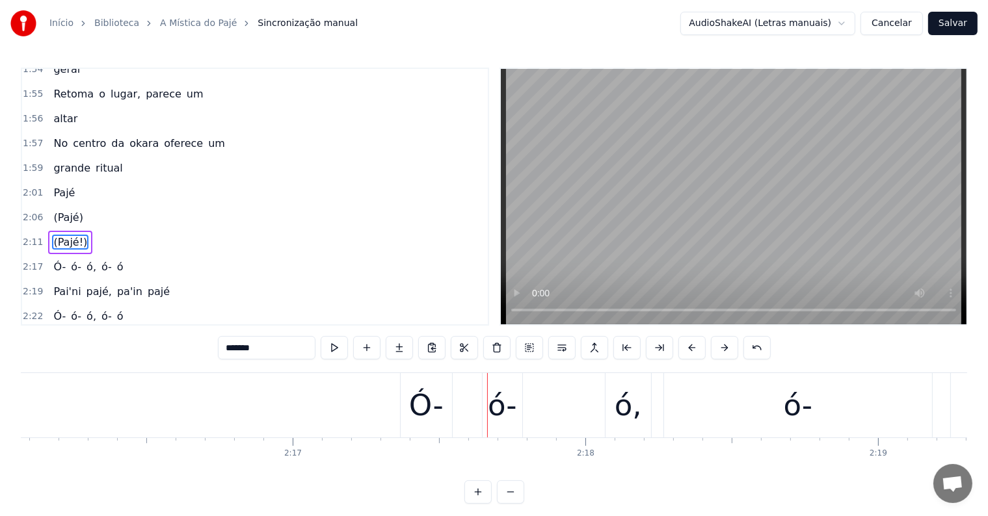
click at [409, 406] on div "Ó-" at bounding box center [426, 406] width 34 height 44
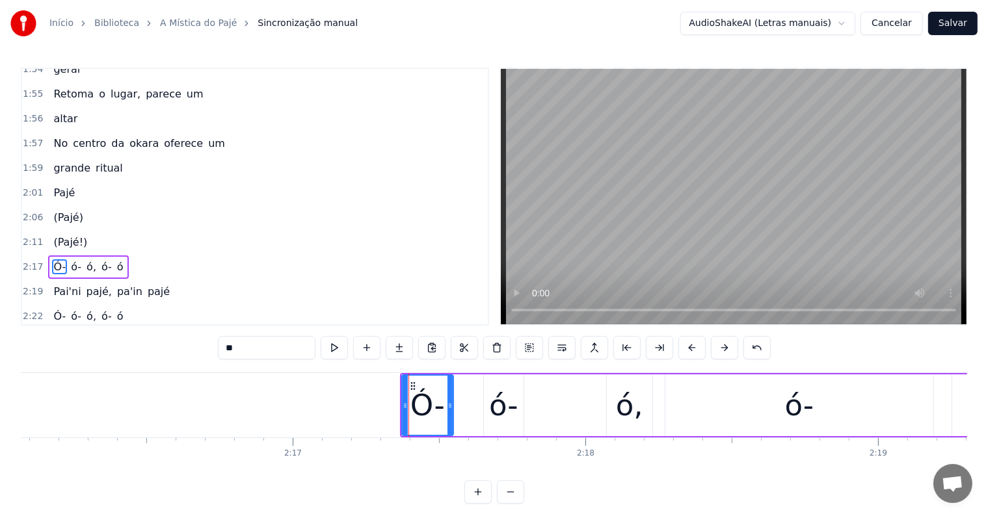
scroll to position [1296, 0]
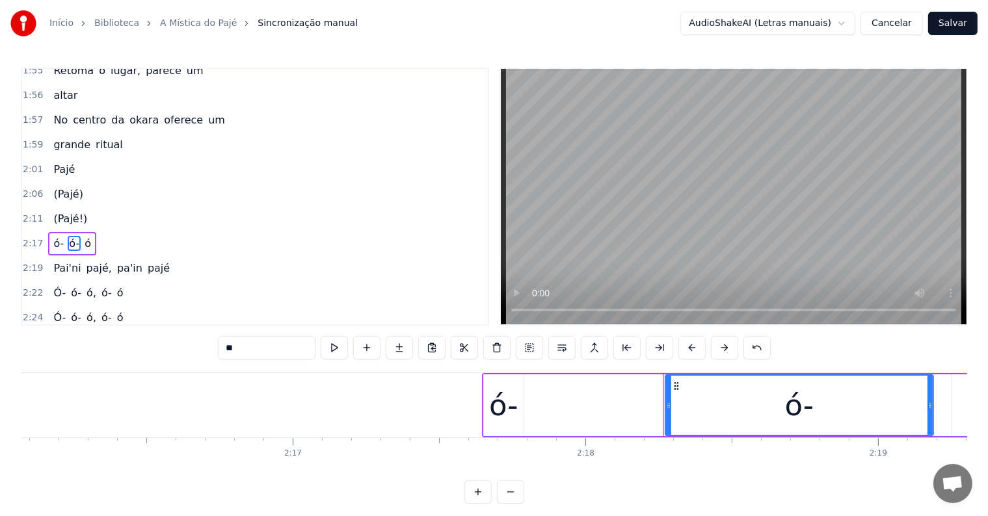
click at [489, 404] on div "ó-" at bounding box center [503, 406] width 29 height 44
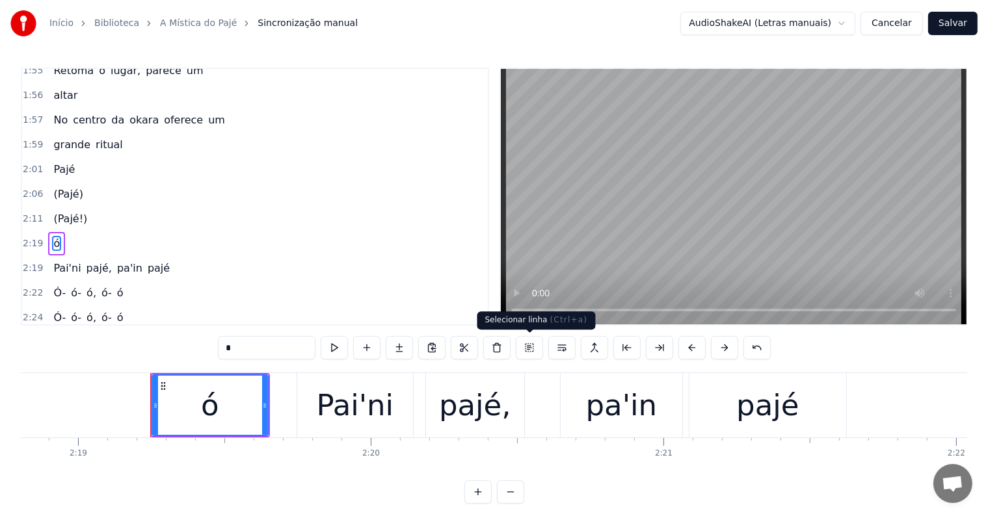
scroll to position [0, 40687]
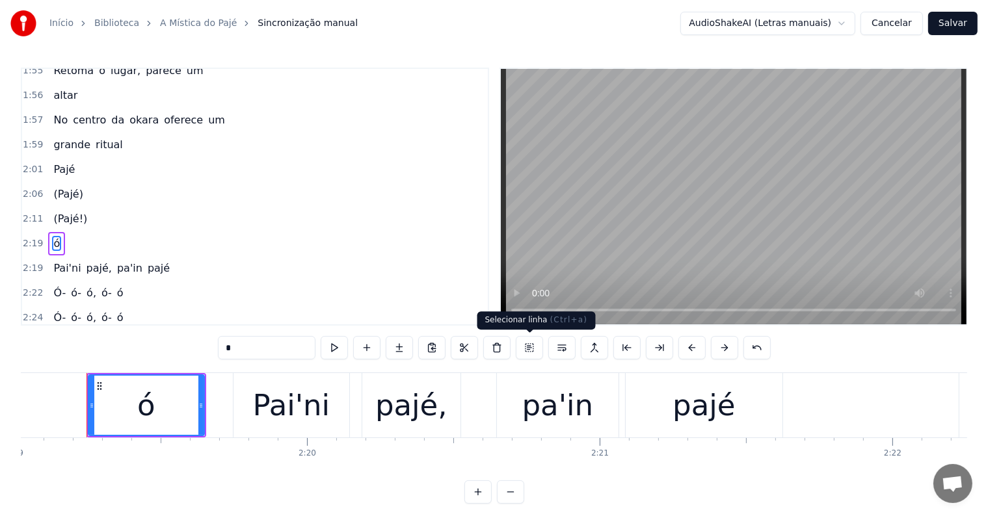
type input "******"
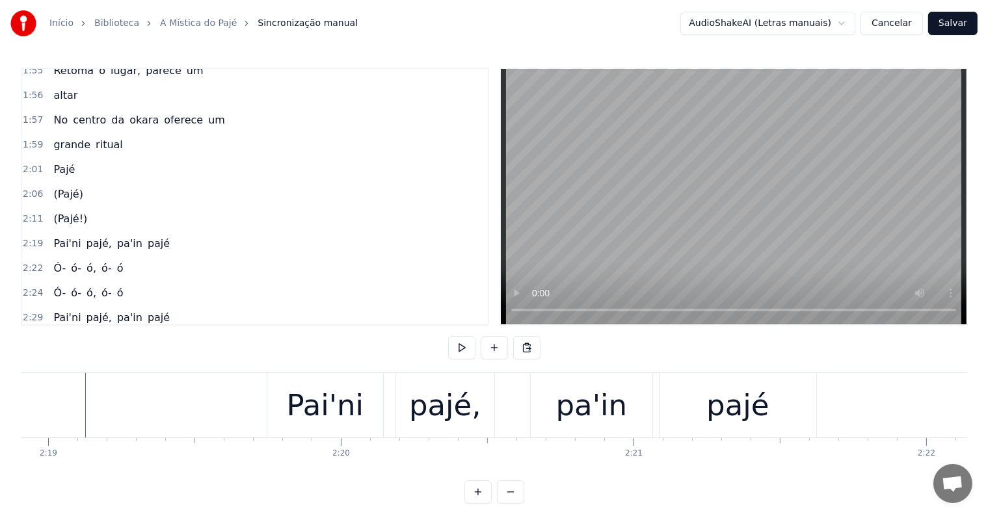
scroll to position [0, 40652]
click at [569, 419] on div "pa'in" at bounding box center [593, 406] width 72 height 44
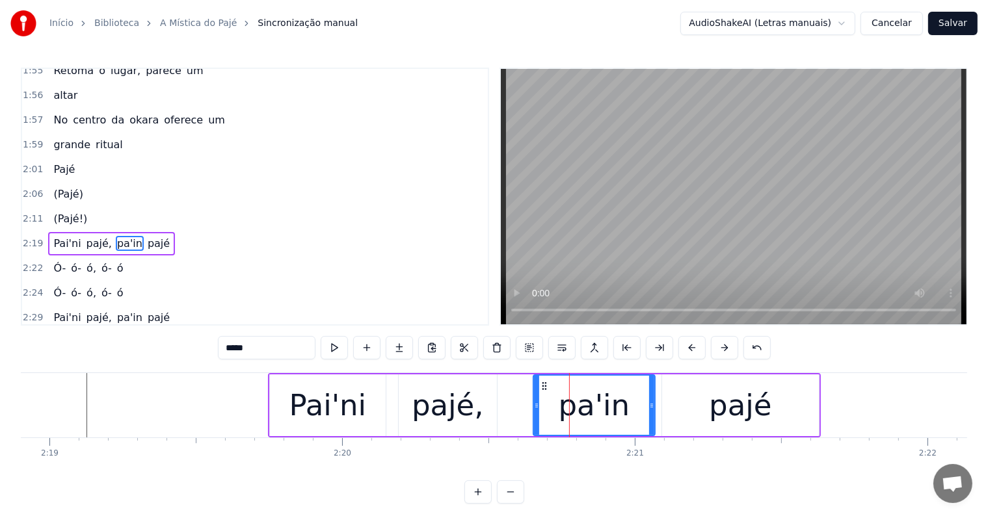
click at [256, 350] on input "*****" at bounding box center [267, 347] width 98 height 23
click at [239, 347] on input "******" at bounding box center [267, 347] width 98 height 23
click at [241, 345] on input "*****" at bounding box center [267, 347] width 98 height 23
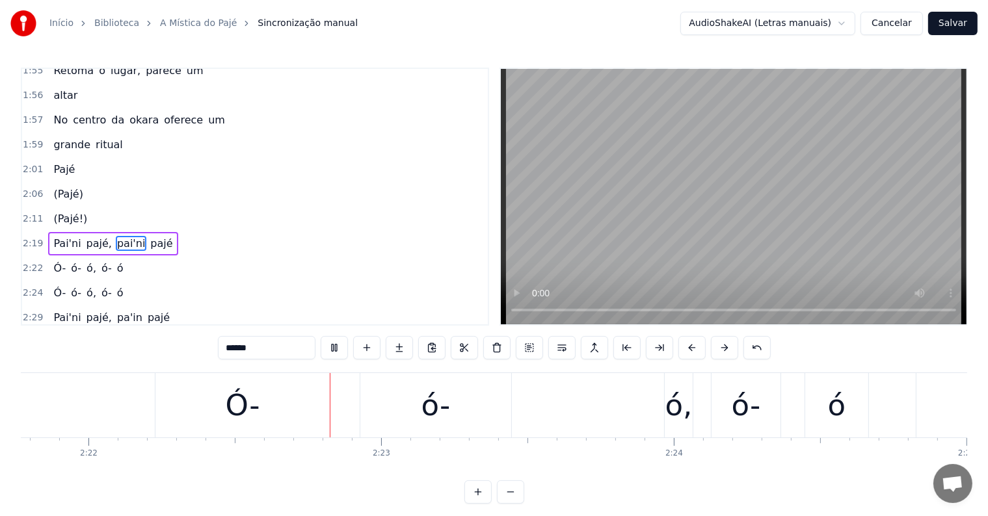
scroll to position [0, 41530]
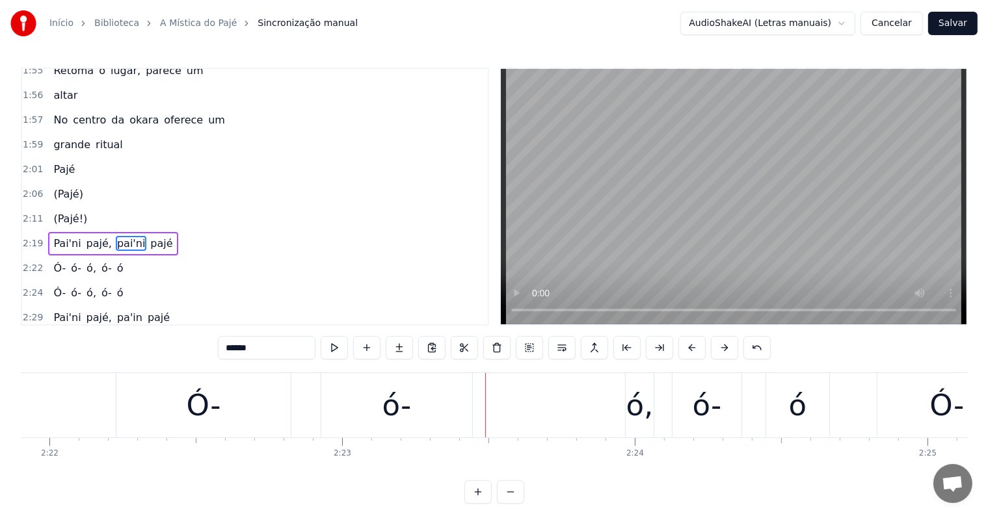
click at [166, 416] on div "Ó-" at bounding box center [203, 405] width 174 height 64
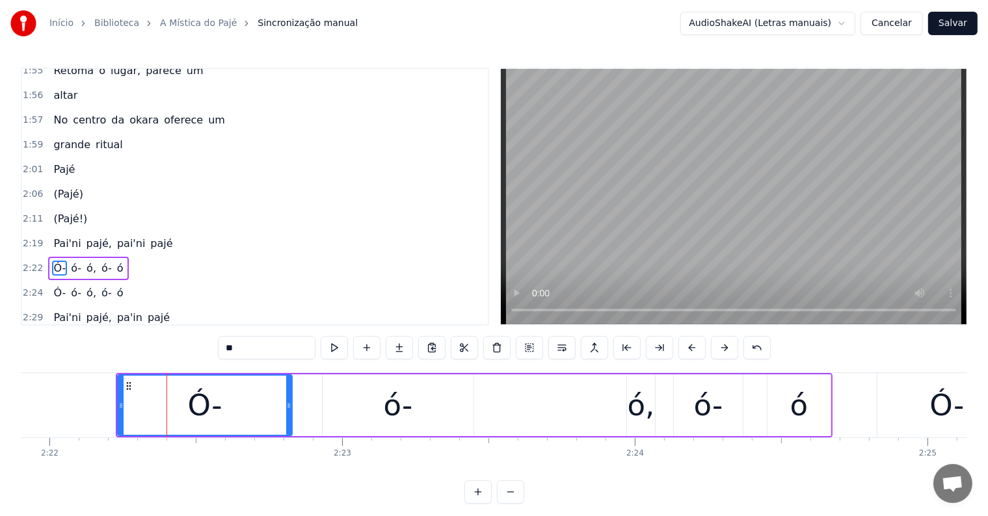
scroll to position [1320, 0]
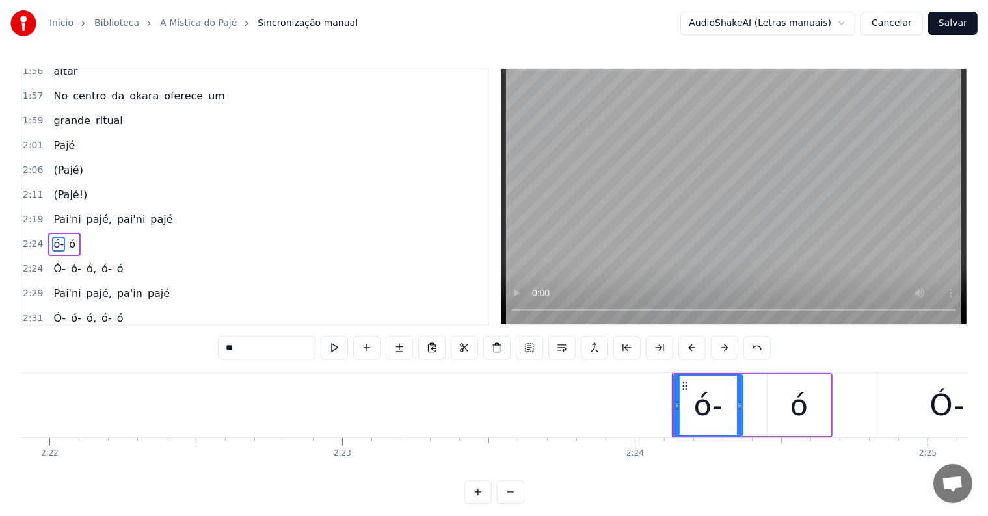
type input "*"
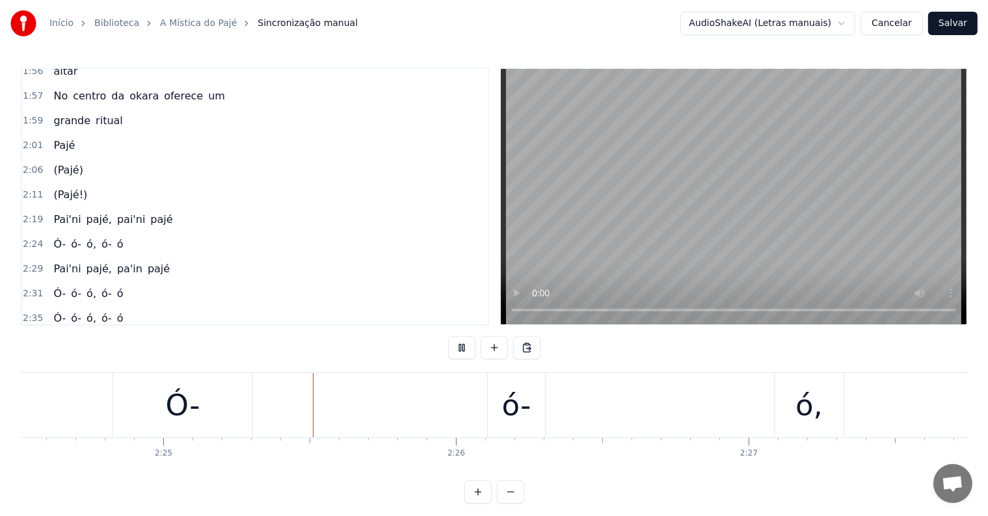
scroll to position [0, 42363]
click at [104, 411] on div "Ó-" at bounding box center [115, 406] width 34 height 44
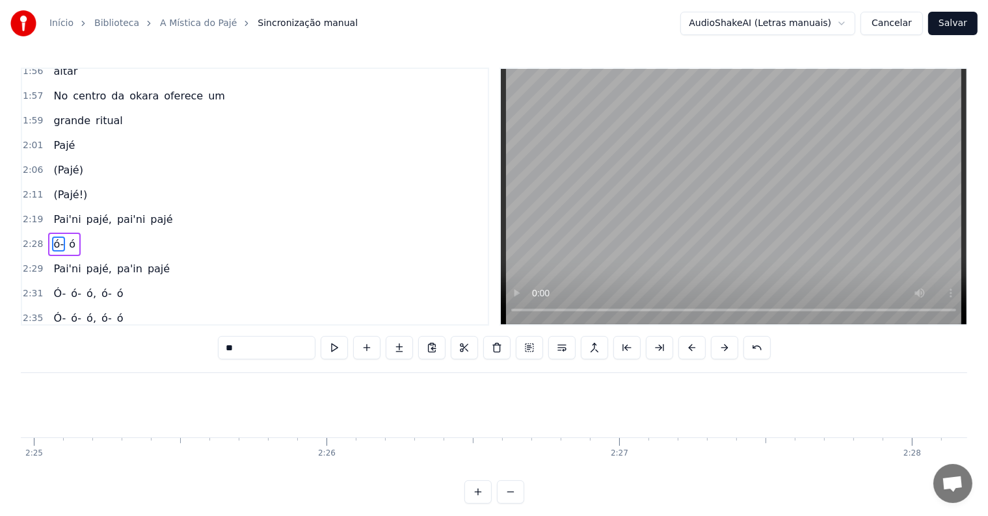
type input "*"
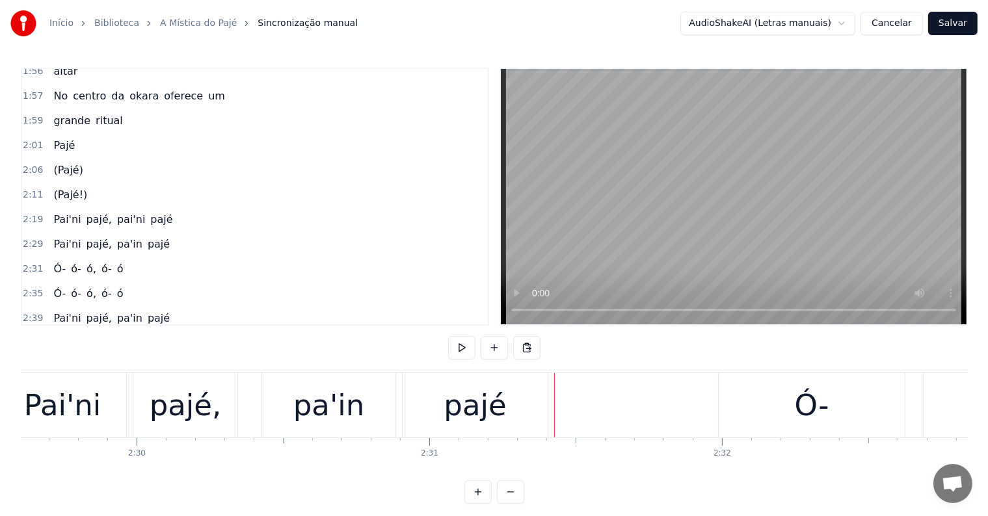
scroll to position [0, 43784]
click at [303, 417] on div "pa'in" at bounding box center [330, 406] width 72 height 44
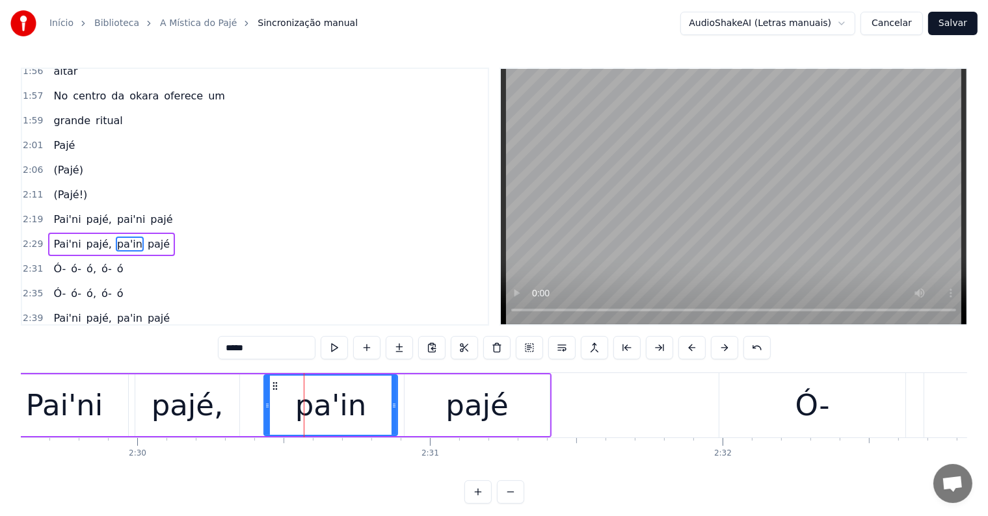
click at [237, 348] on input "*****" at bounding box center [267, 347] width 98 height 23
click at [265, 343] on input "******" at bounding box center [267, 347] width 98 height 23
click at [245, 349] on input "*******" at bounding box center [267, 347] width 98 height 23
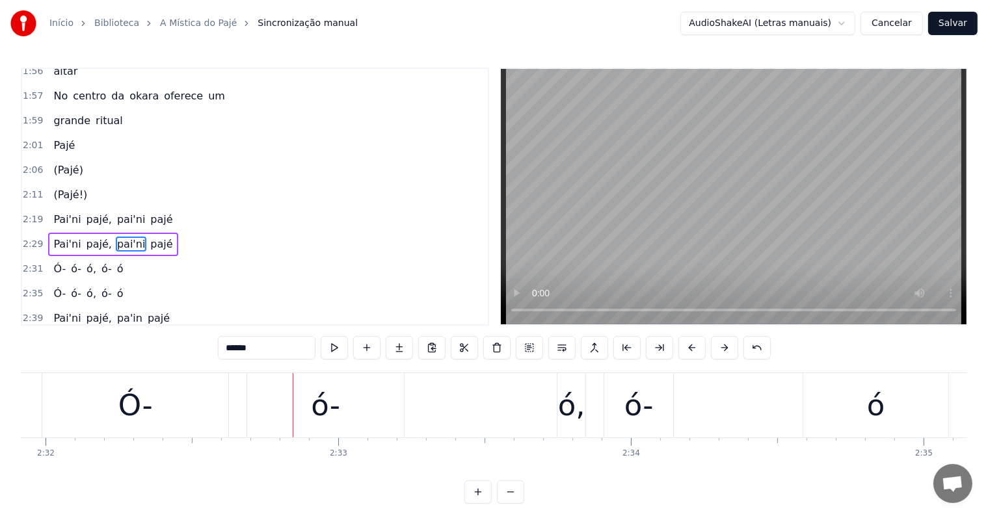
scroll to position [0, 44618]
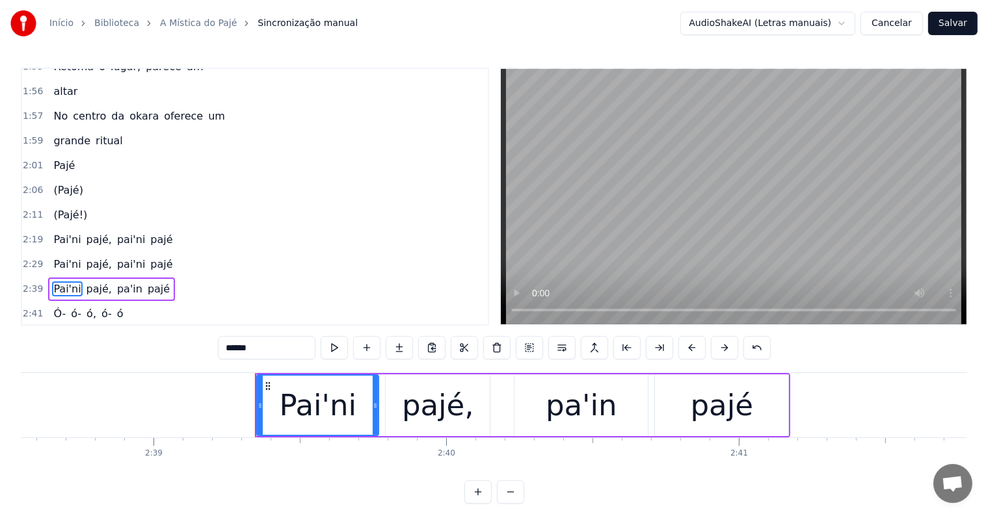
scroll to position [0, 46406]
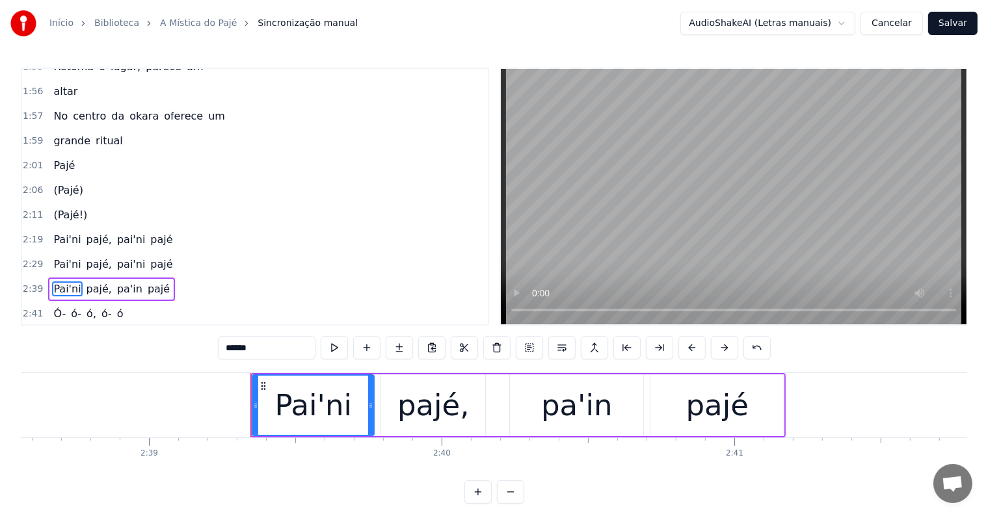
click at [583, 406] on div "pa'in" at bounding box center [577, 406] width 72 height 44
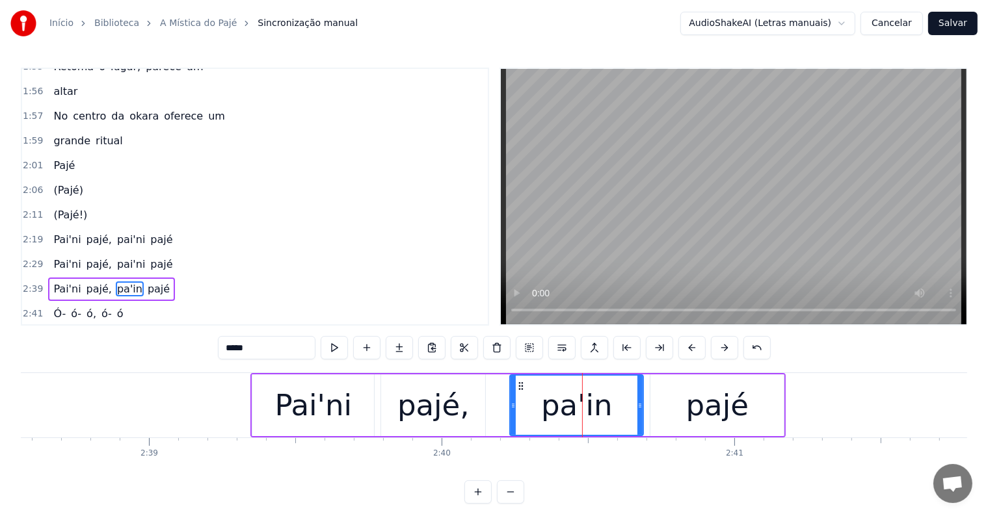
click at [253, 349] on input "*****" at bounding box center [267, 347] width 98 height 23
click at [237, 349] on input "******" at bounding box center [267, 347] width 98 height 23
click at [246, 349] on input "*******" at bounding box center [267, 347] width 98 height 23
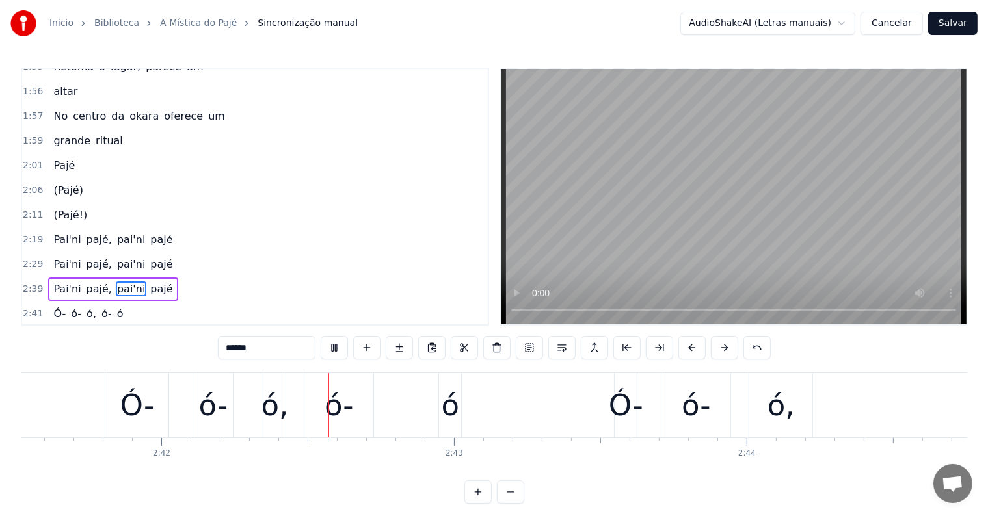
scroll to position [0, 47290]
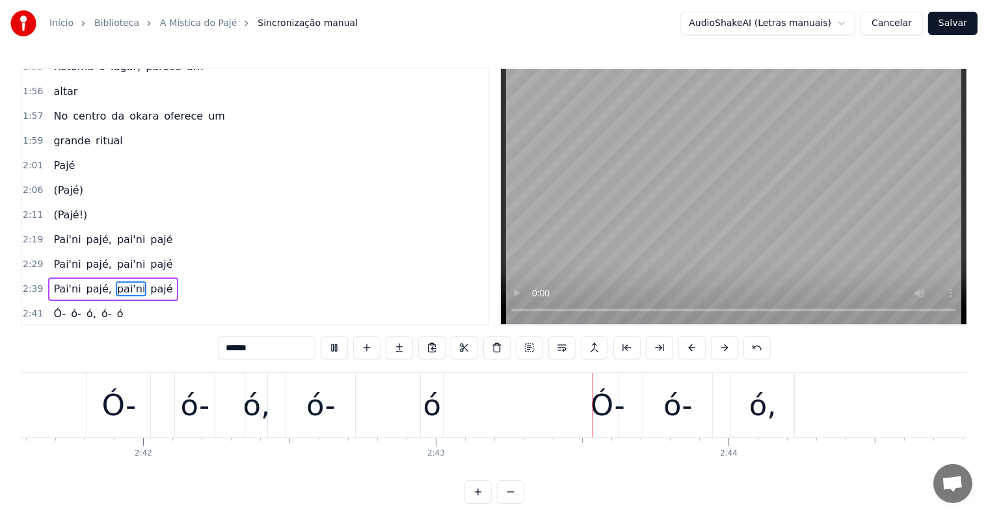
click at [101, 419] on div "Ó-" at bounding box center [118, 406] width 34 height 44
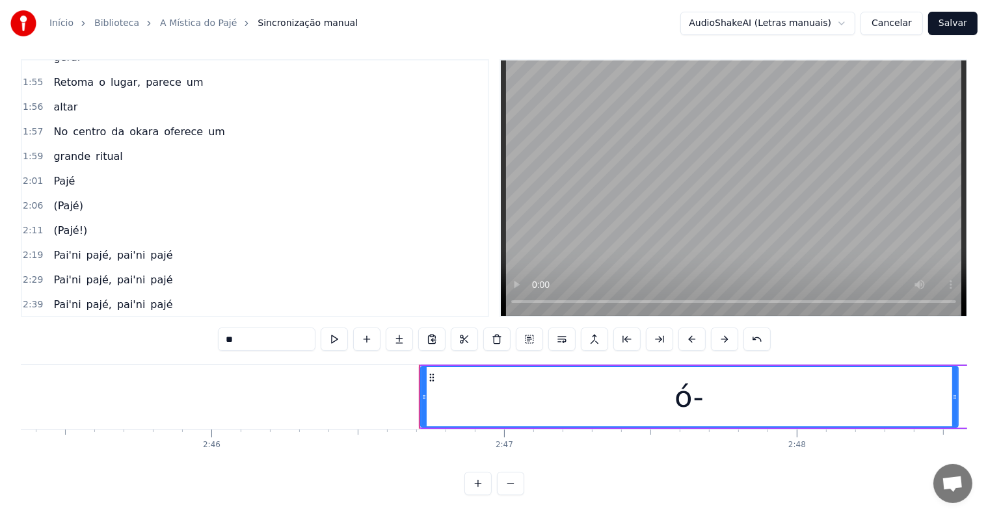
scroll to position [0, 48725]
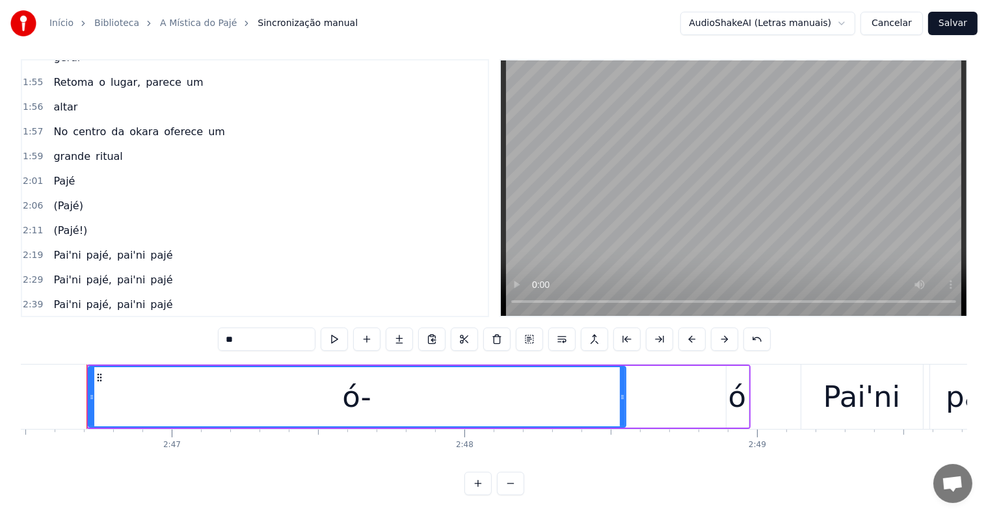
type input "*"
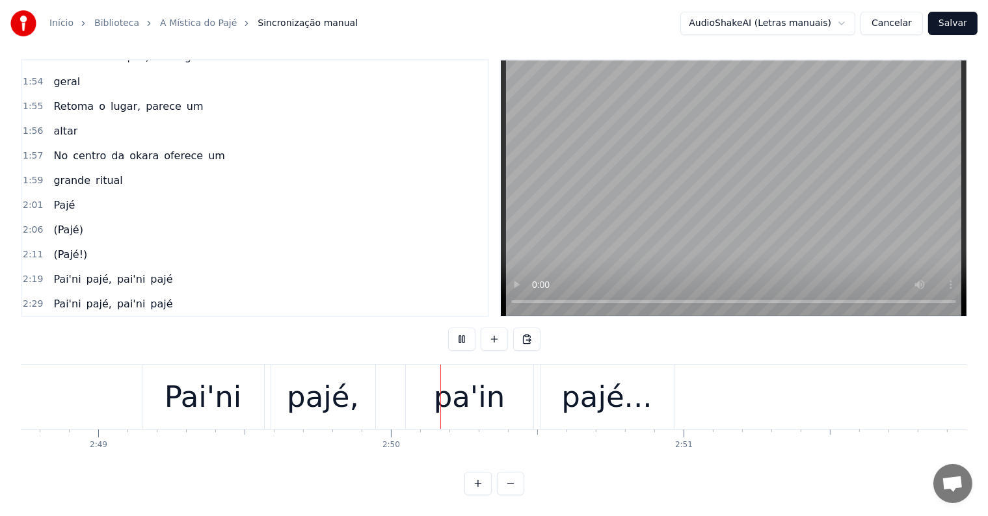
scroll to position [0, 49512]
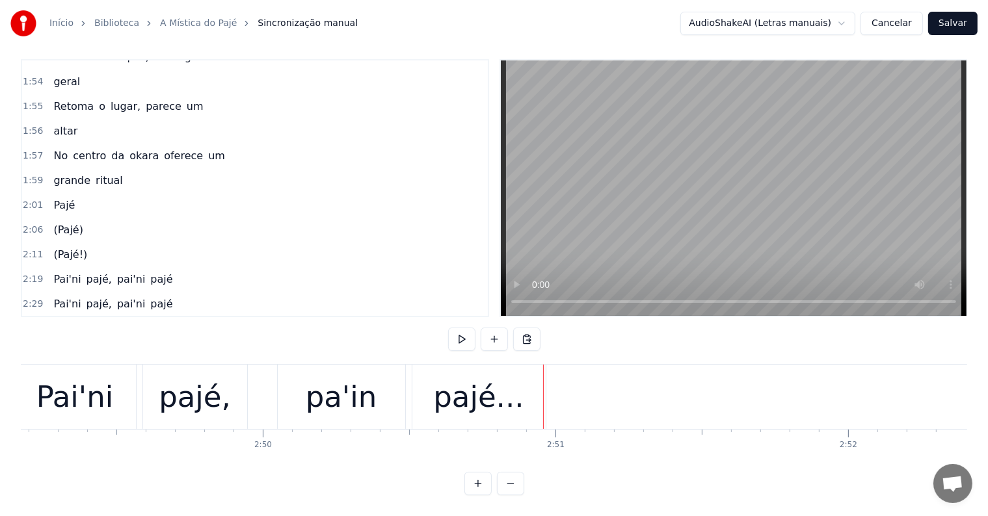
click at [325, 397] on div "pa'in" at bounding box center [342, 397] width 72 height 44
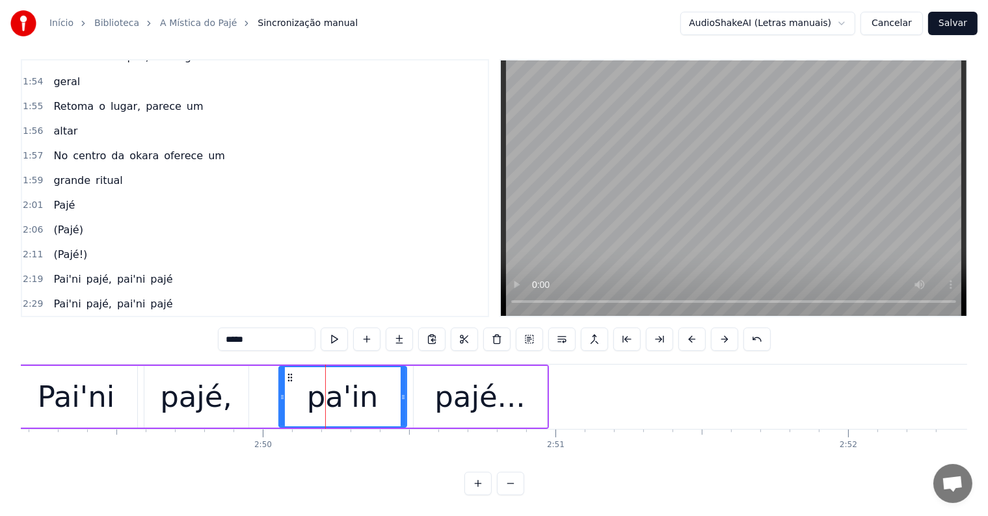
click at [250, 331] on input "*****" at bounding box center [267, 339] width 98 height 23
click at [235, 330] on input "******" at bounding box center [267, 339] width 98 height 23
click at [236, 330] on input "******" at bounding box center [267, 339] width 98 height 23
click at [245, 330] on input "*******" at bounding box center [267, 339] width 98 height 23
type input "******"
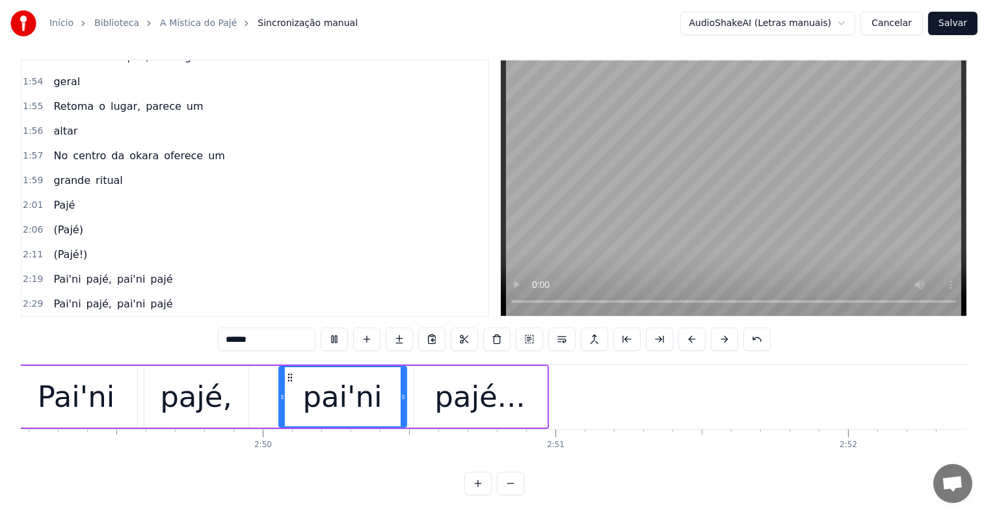
scroll to position [0, 49512]
click at [958, 23] on button "Salvar" at bounding box center [952, 23] width 49 height 23
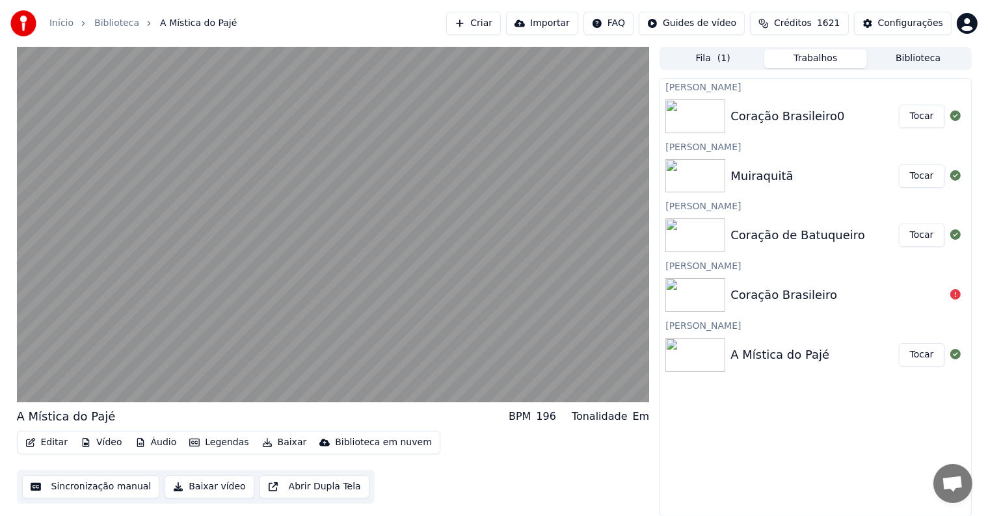
click at [920, 234] on button "Tocar" at bounding box center [922, 235] width 46 height 23
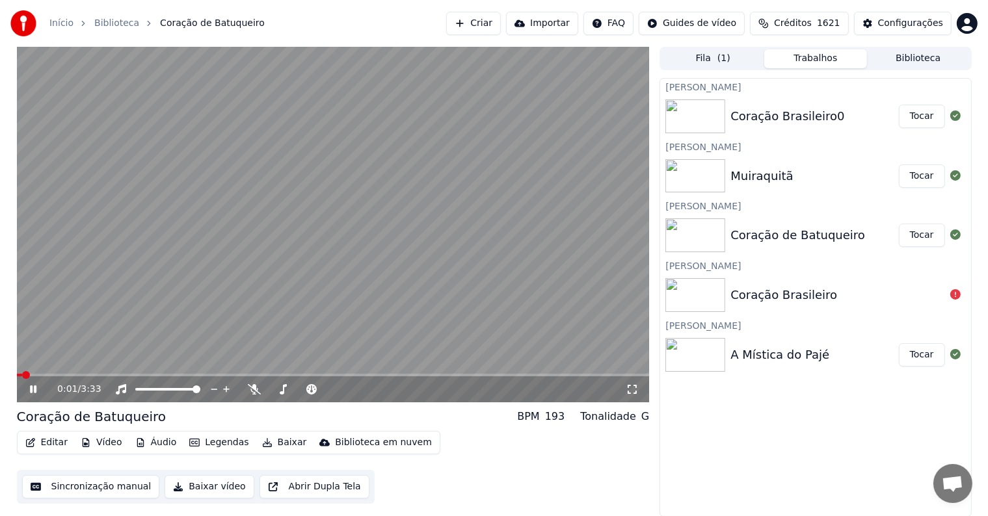
click at [294, 200] on video at bounding box center [333, 225] width 633 height 356
click at [34, 442] on icon "button" at bounding box center [30, 442] width 10 height 9
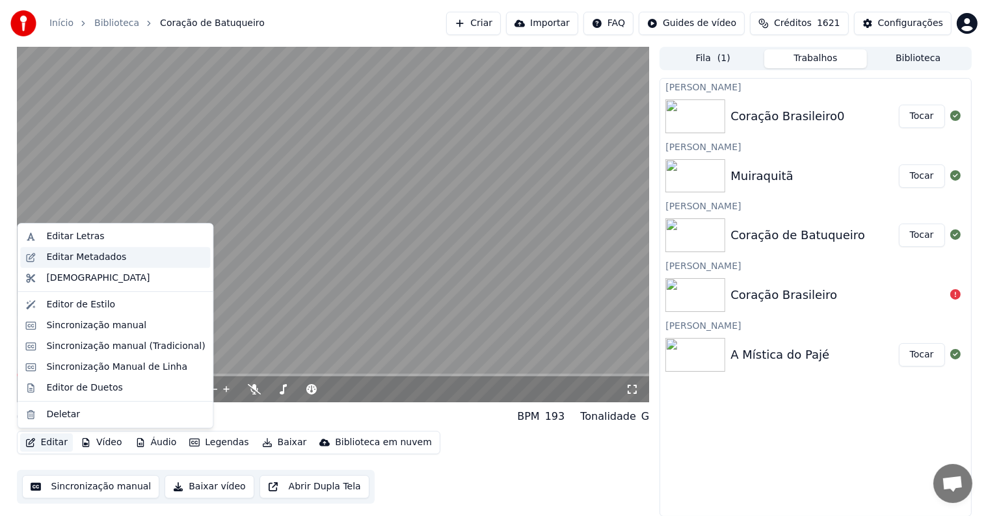
click at [51, 256] on div "Editar Metadados" at bounding box center [86, 257] width 80 height 13
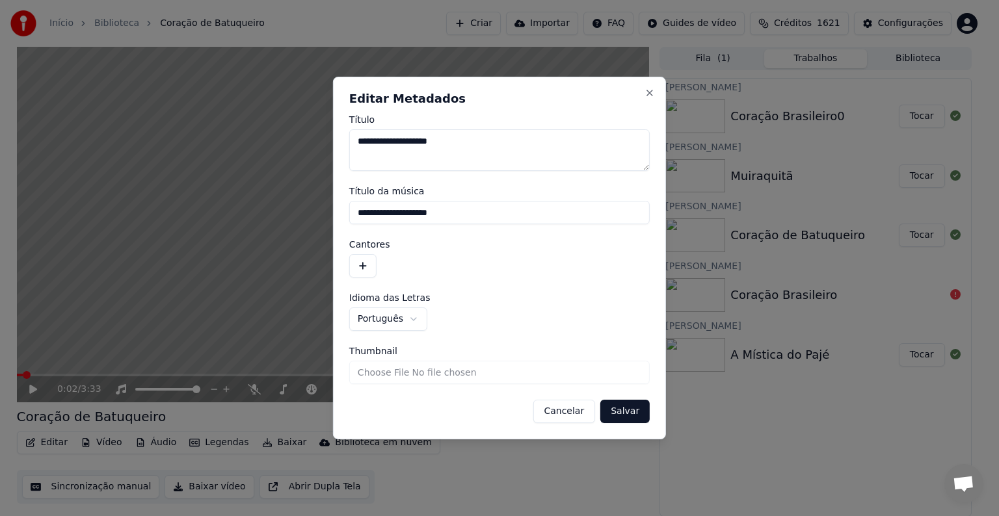
drag, startPoint x: 466, startPoint y: 211, endPoint x: 336, endPoint y: 213, distance: 129.5
click at [336, 213] on div "**********" at bounding box center [499, 258] width 333 height 363
click at [366, 268] on button "button" at bounding box center [362, 265] width 27 height 23
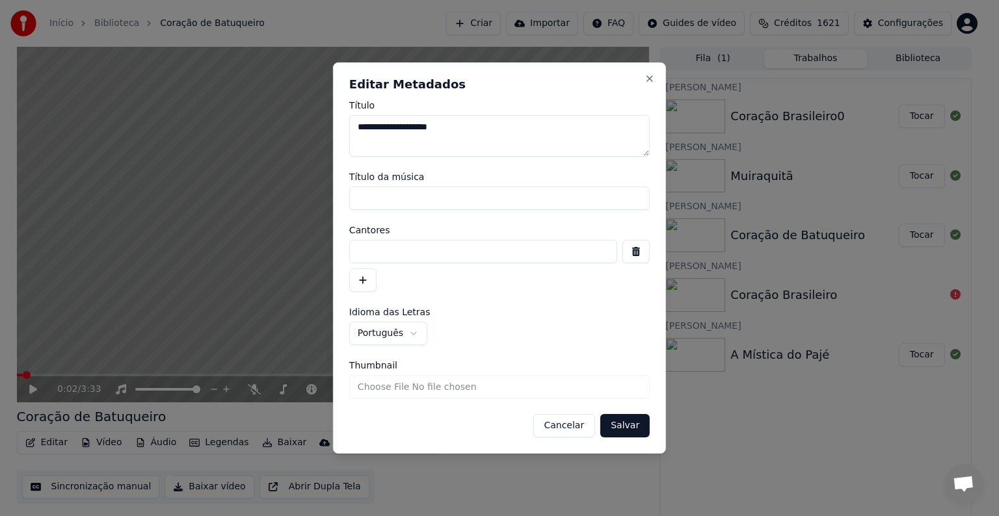
click at [362, 250] on input at bounding box center [483, 251] width 268 height 23
paste input "**********"
type input "**********"
click at [621, 419] on button "Salvar" at bounding box center [624, 425] width 49 height 23
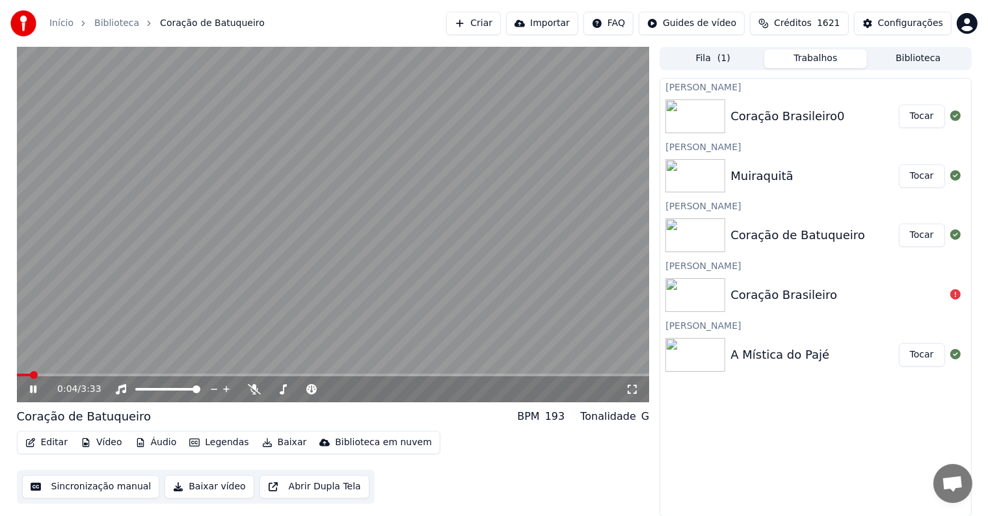
click at [302, 243] on video at bounding box center [333, 225] width 633 height 356
click at [86, 487] on button "Sincronização manual" at bounding box center [91, 486] width 138 height 23
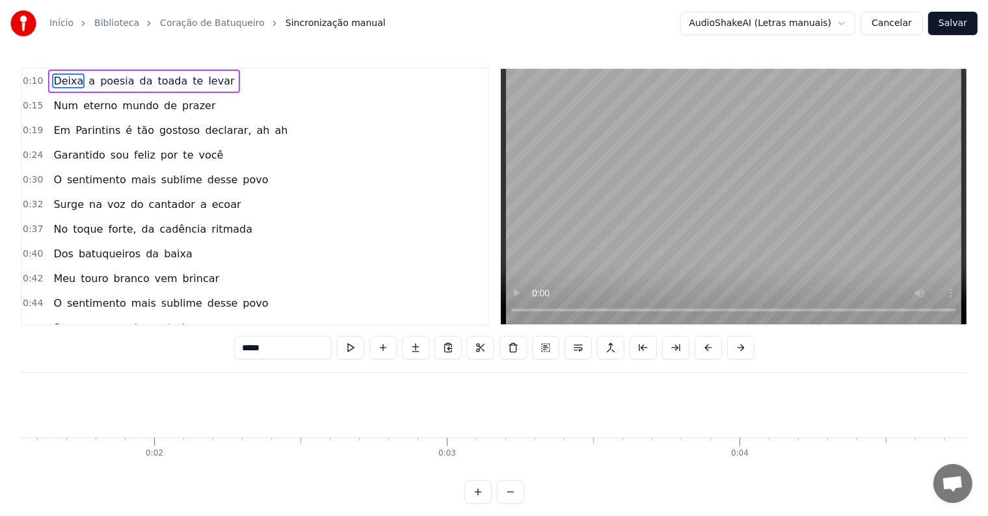
scroll to position [0, 1605]
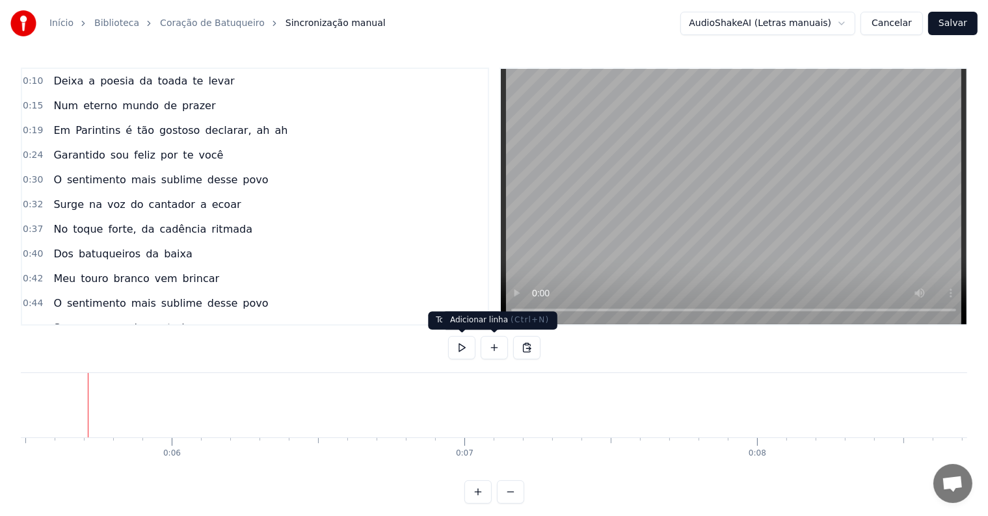
click at [492, 345] on button at bounding box center [494, 347] width 27 height 23
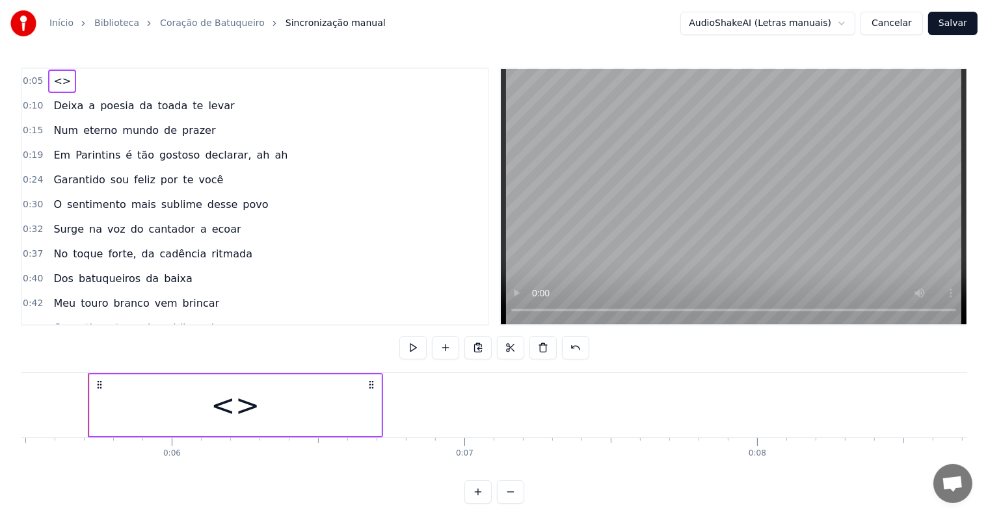
click at [155, 431] on div "<>" at bounding box center [235, 406] width 291 height 62
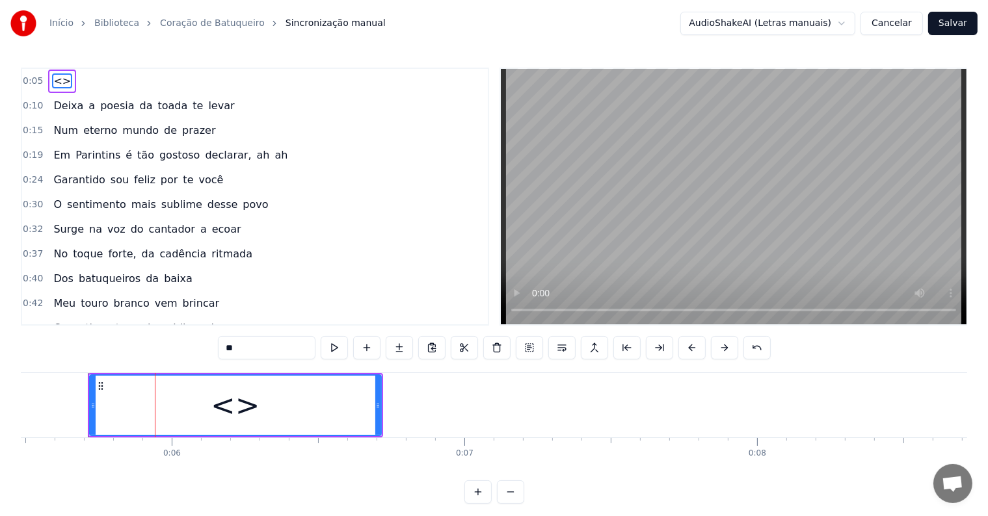
drag, startPoint x: 291, startPoint y: 351, endPoint x: 111, endPoint y: 341, distance: 181.1
click at [111, 341] on div "0:05 <> 0:10 Deixa a poesia da toada te levar 0:15 Num eterno mundo de prazer 0…" at bounding box center [494, 286] width 946 height 436
paste input "**********"
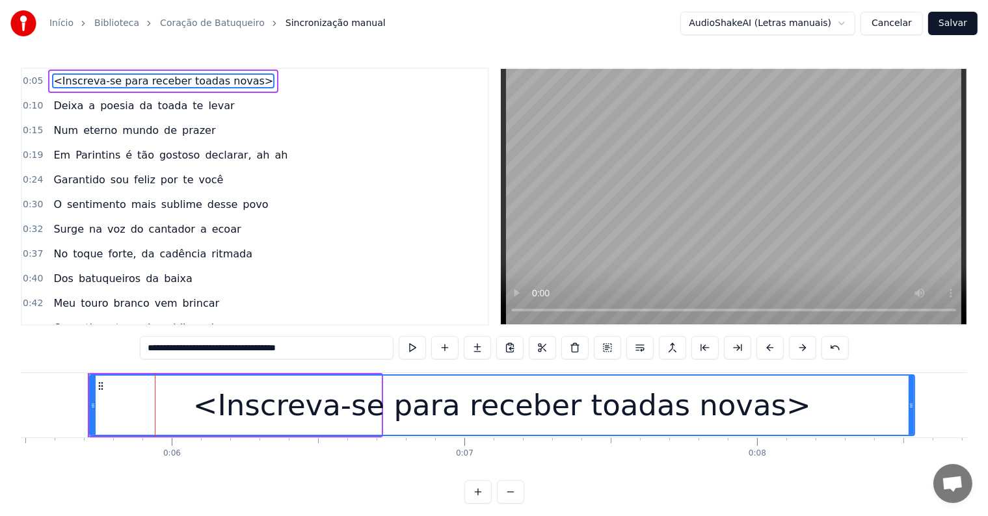
drag, startPoint x: 375, startPoint y: 401, endPoint x: 910, endPoint y: 416, distance: 535.4
click at [910, 416] on div at bounding box center [911, 405] width 5 height 59
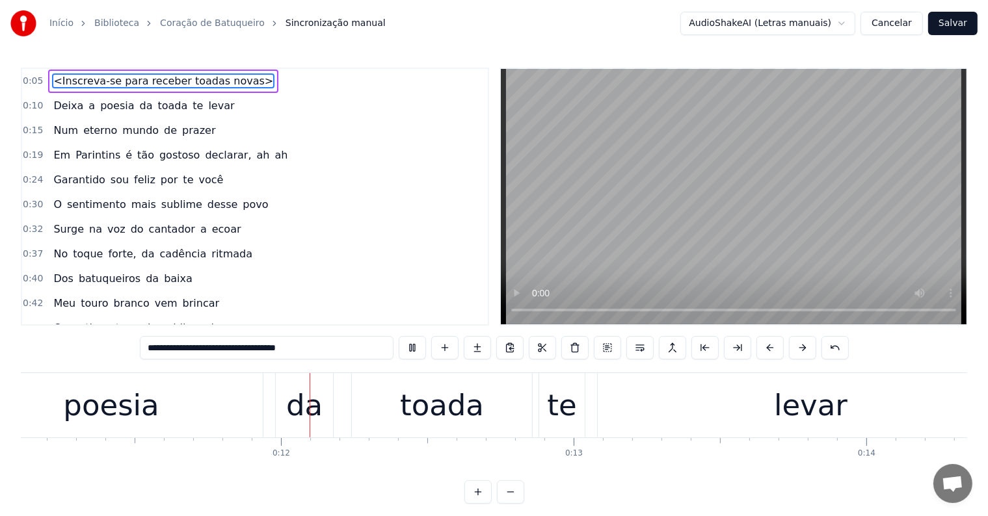
scroll to position [0, 3285]
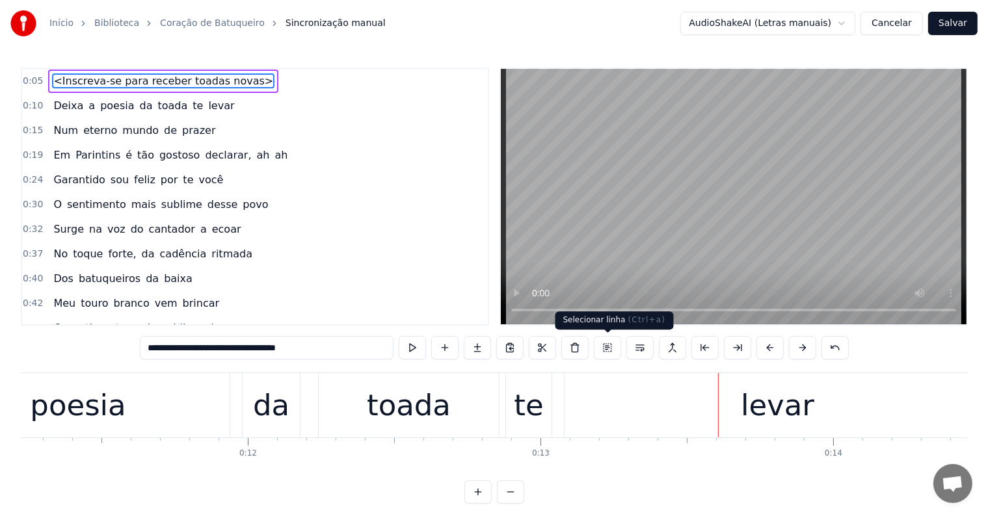
click at [711, 421] on div "levar" at bounding box center [778, 405] width 426 height 64
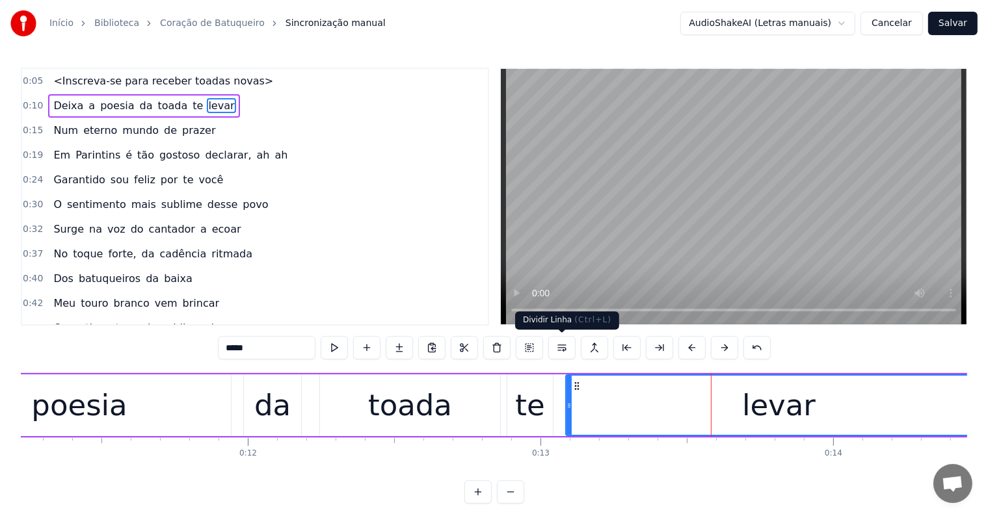
click at [559, 344] on button at bounding box center [561, 347] width 27 height 23
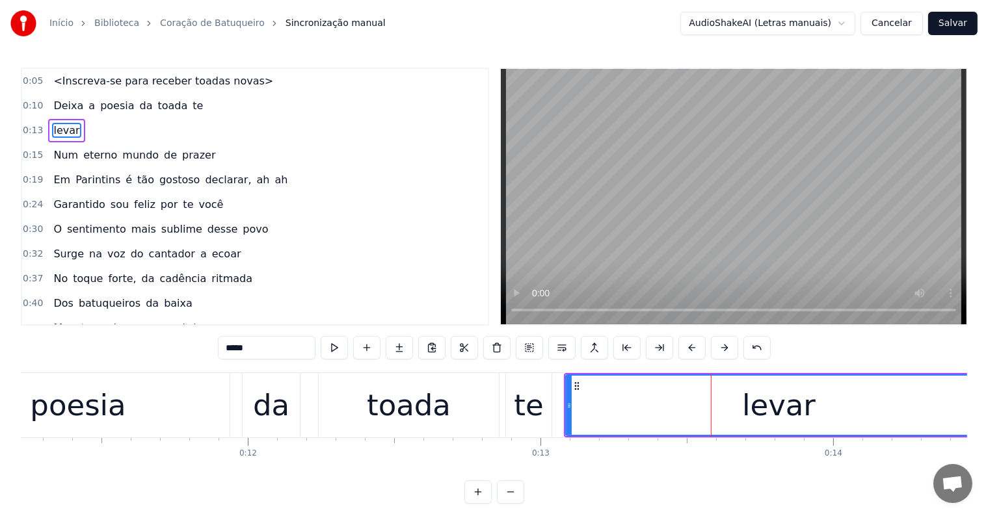
click at [526, 413] on div "te" at bounding box center [528, 406] width 29 height 44
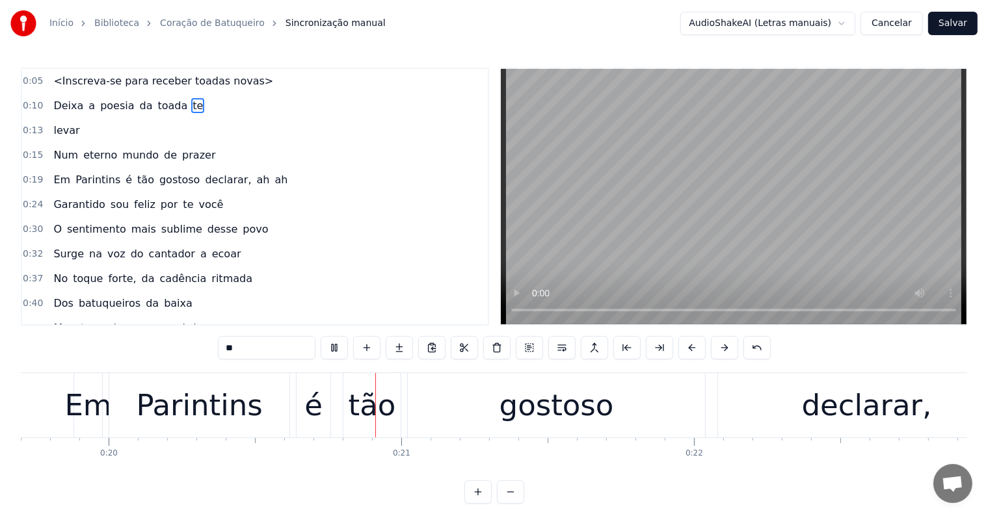
scroll to position [0, 5846]
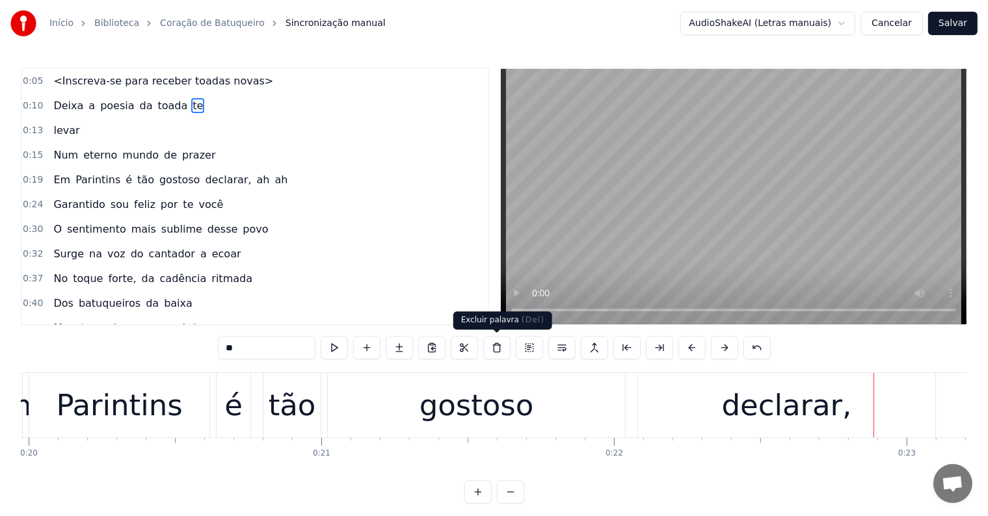
click at [490, 395] on div "gostoso" at bounding box center [476, 406] width 114 height 44
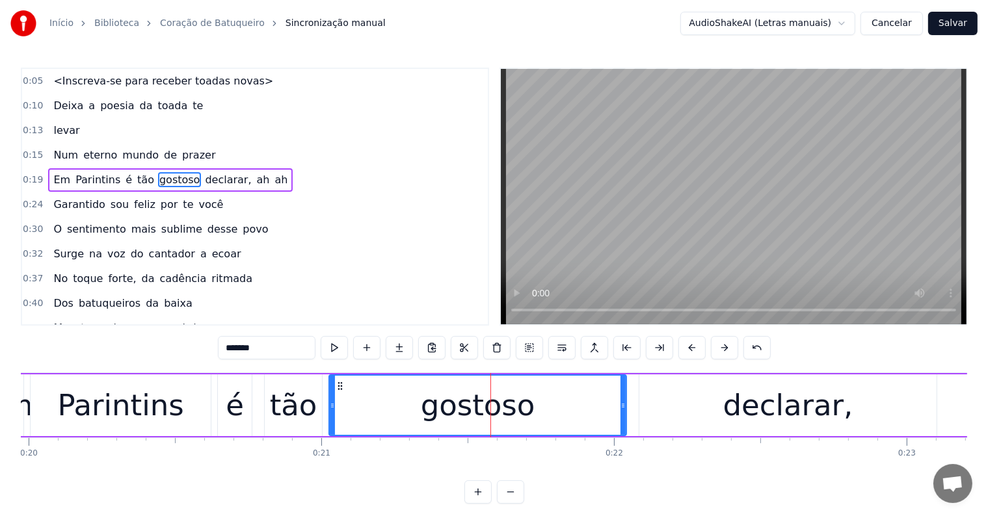
click at [256, 175] on span "ah" at bounding box center [264, 179] width 16 height 15
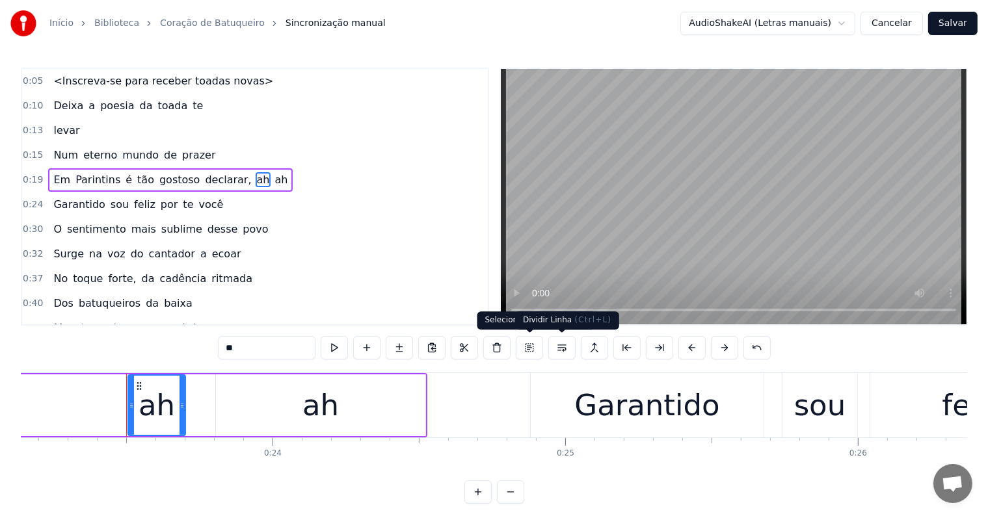
scroll to position [0, 6812]
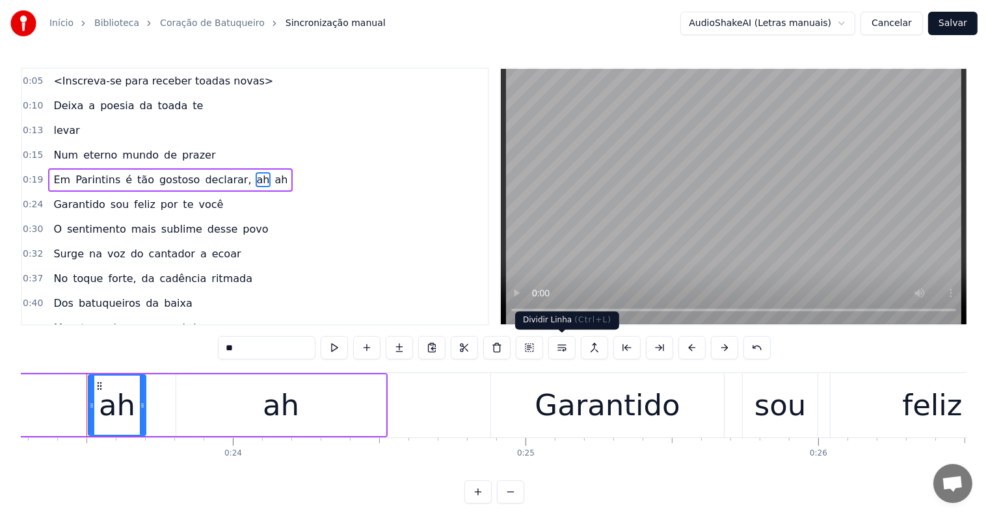
click at [565, 349] on button at bounding box center [561, 347] width 27 height 23
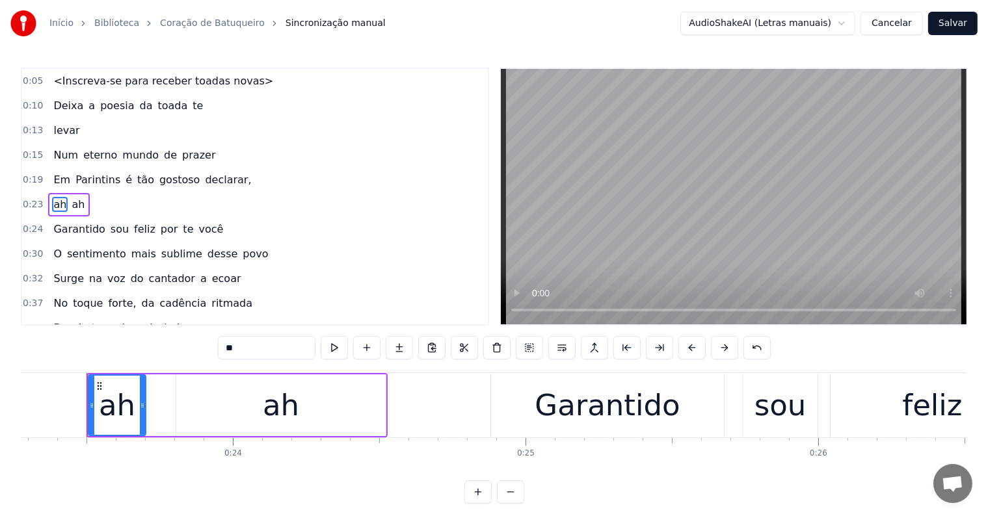
scroll to position [3, 0]
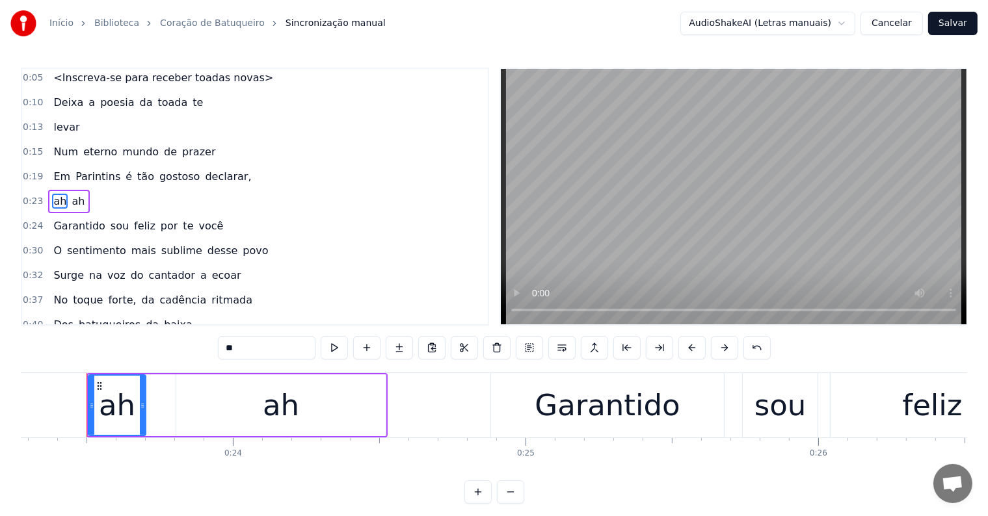
click at [204, 169] on span "declarar," at bounding box center [228, 176] width 49 height 15
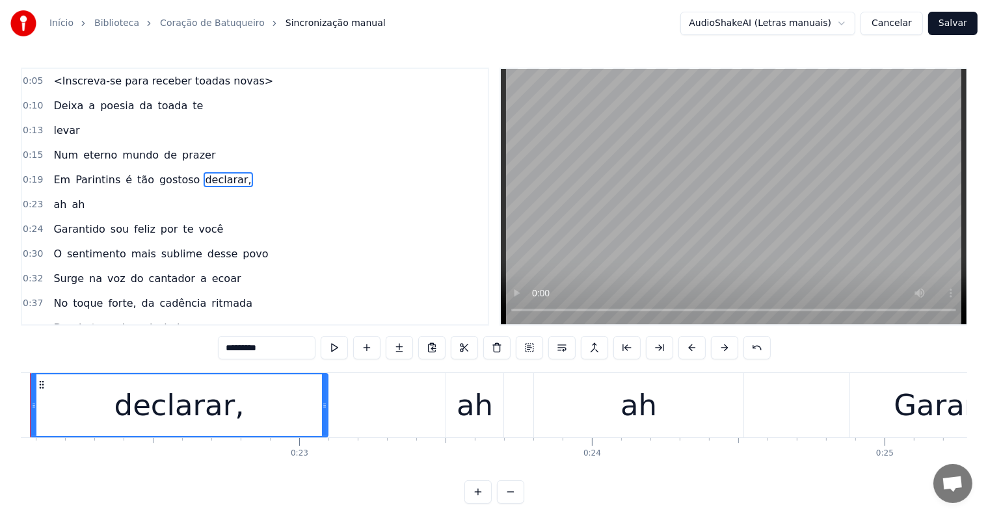
scroll to position [0, 6397]
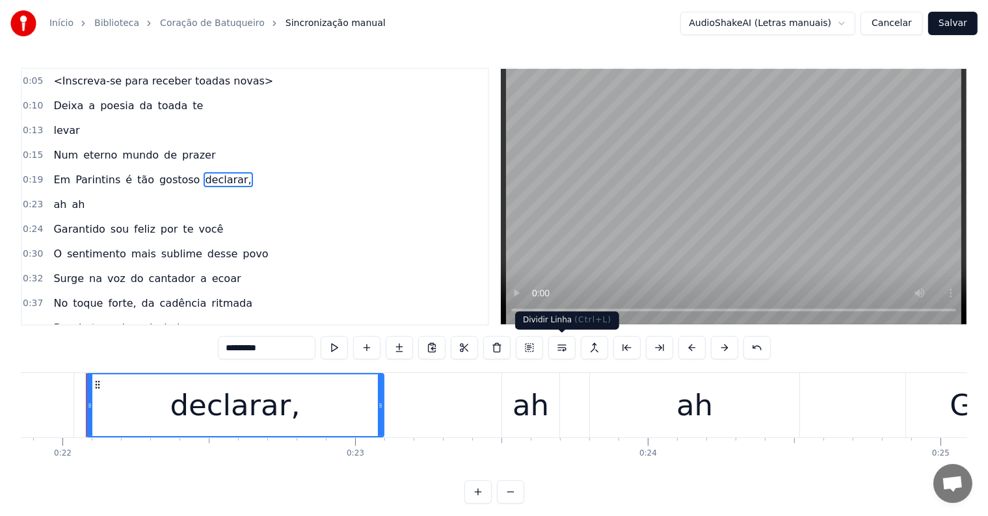
click at [562, 347] on button at bounding box center [561, 347] width 27 height 23
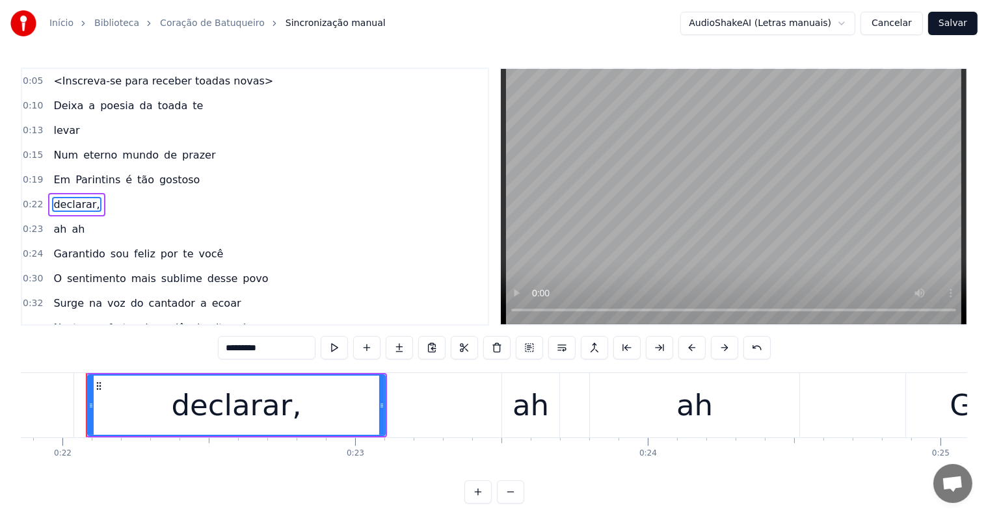
scroll to position [3, 0]
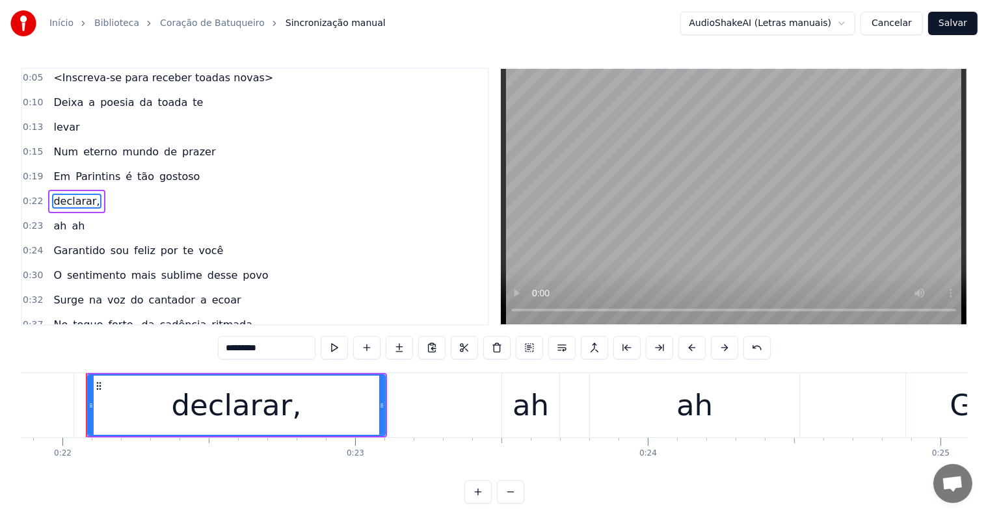
click at [170, 172] on span "gostoso" at bounding box center [179, 176] width 43 height 15
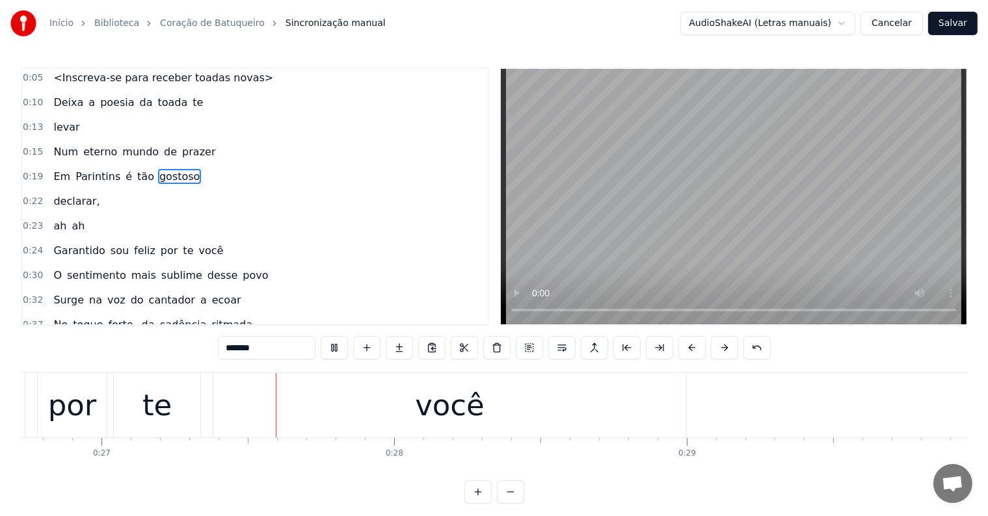
scroll to position [0, 7825]
click at [514, 395] on div "você" at bounding box center [445, 405] width 473 height 64
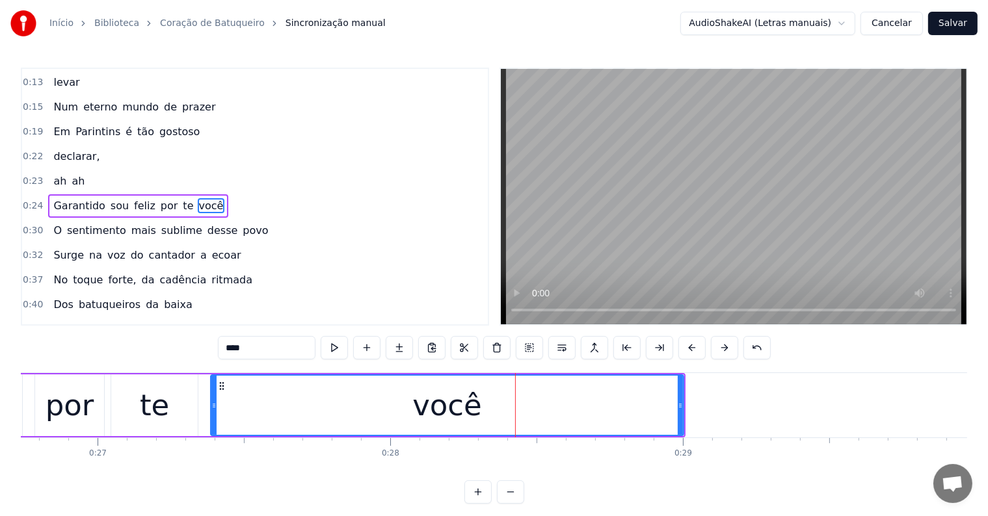
scroll to position [51, 0]
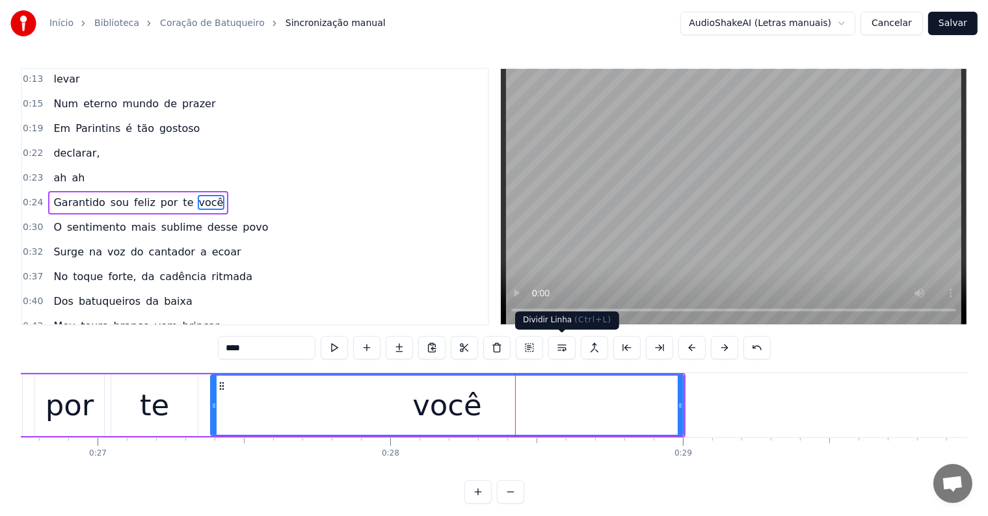
click at [565, 345] on button at bounding box center [561, 347] width 27 height 23
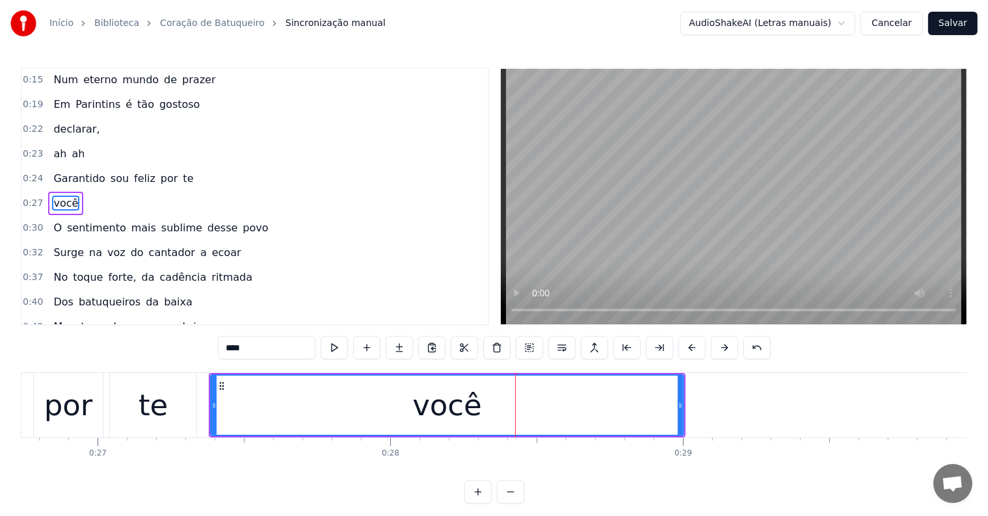
click at [153, 406] on div "te" at bounding box center [153, 406] width 29 height 44
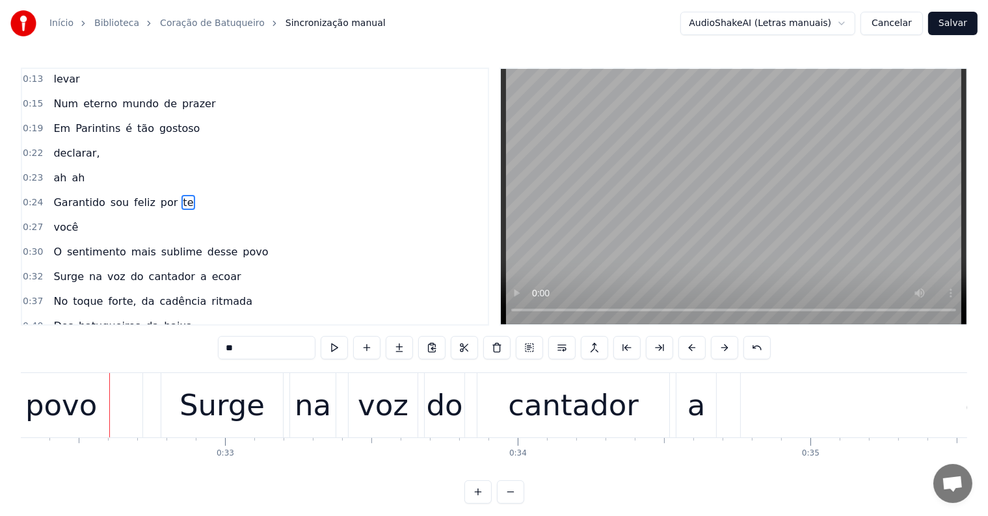
scroll to position [0, 9477]
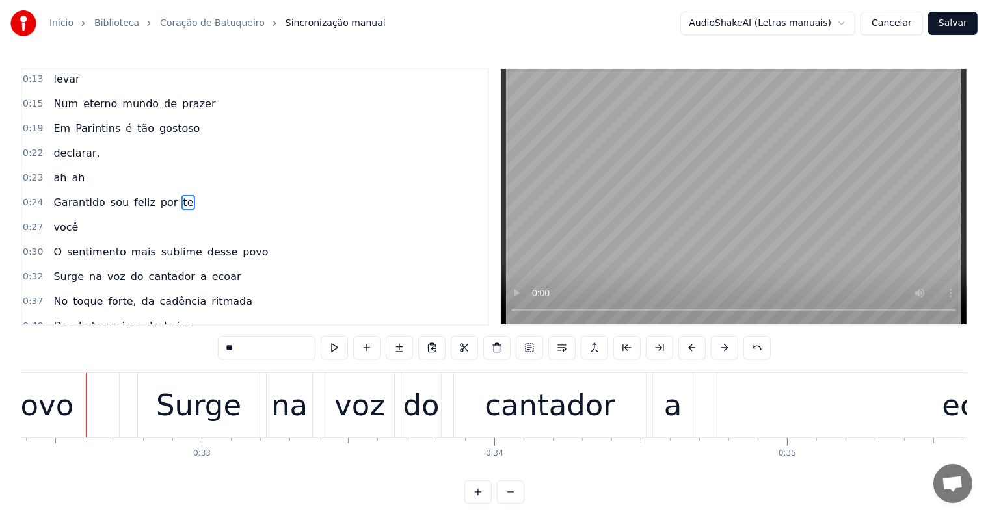
click at [65, 416] on div "povo" at bounding box center [38, 406] width 72 height 44
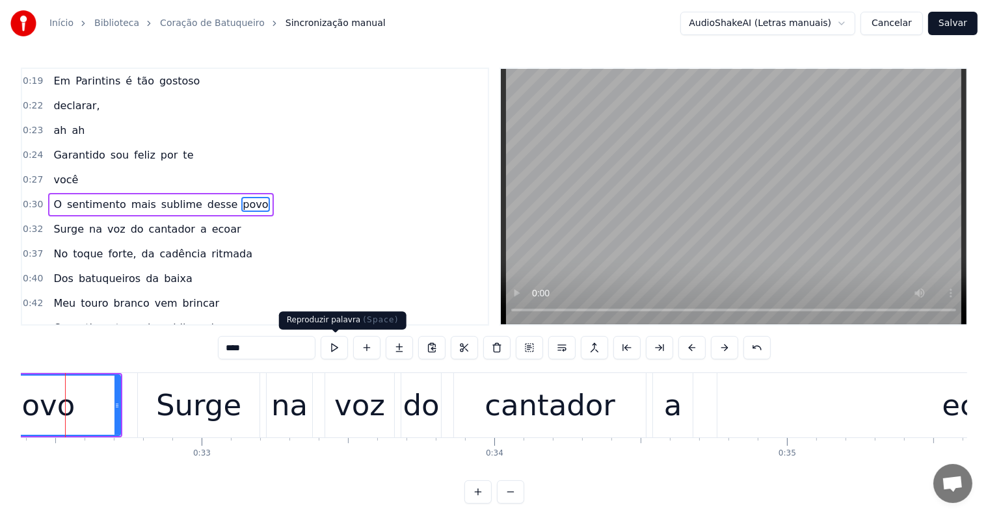
scroll to position [0, 9456]
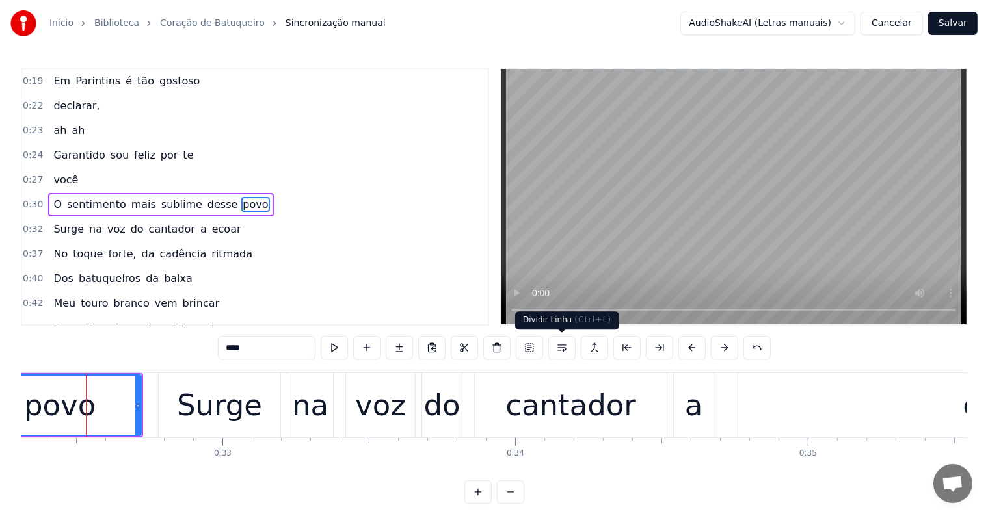
click at [560, 346] on button at bounding box center [561, 347] width 27 height 23
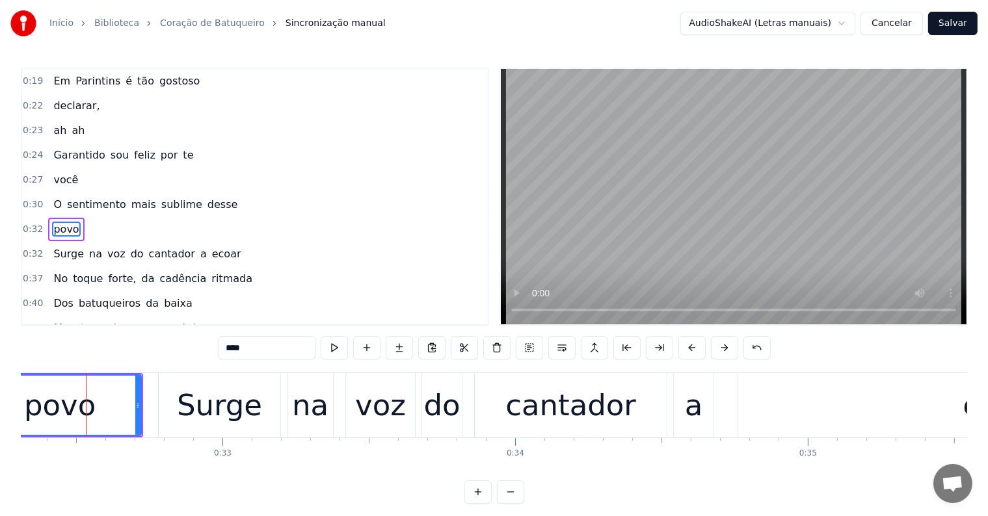
scroll to position [123, 0]
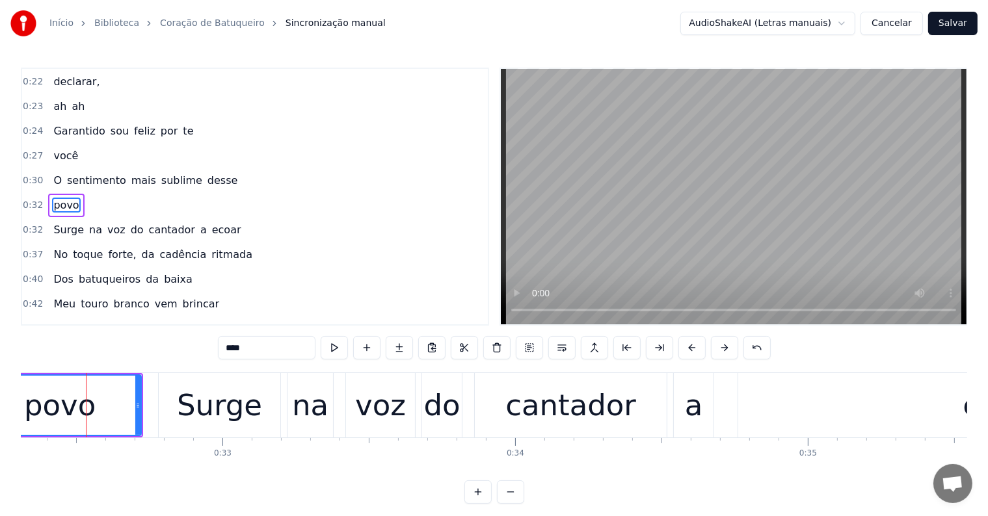
click at [206, 173] on span "desse" at bounding box center [222, 180] width 33 height 15
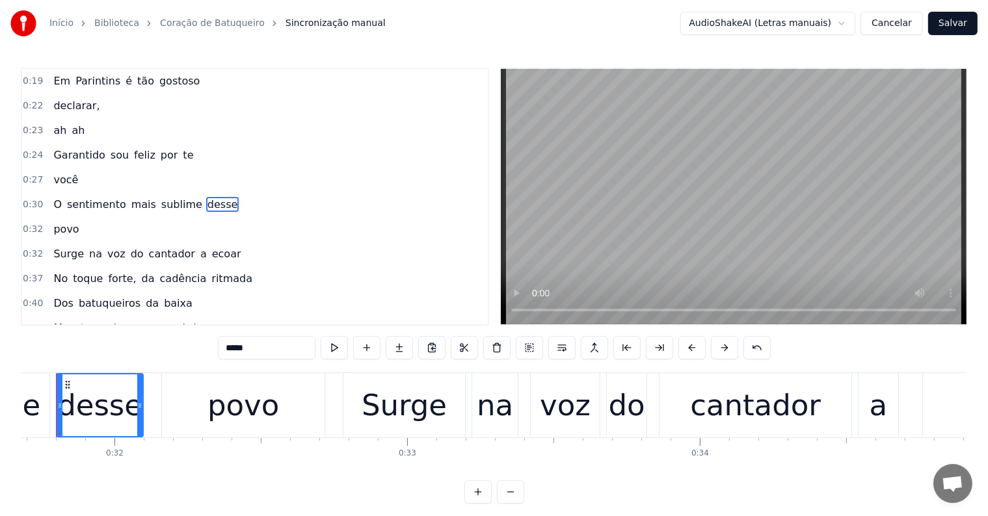
scroll to position [0, 9241]
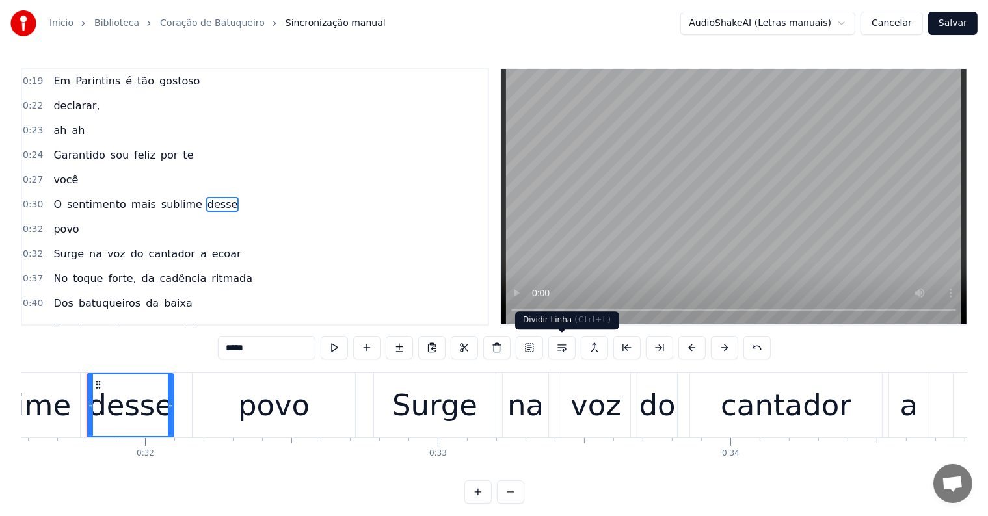
click at [562, 350] on button at bounding box center [561, 347] width 27 height 23
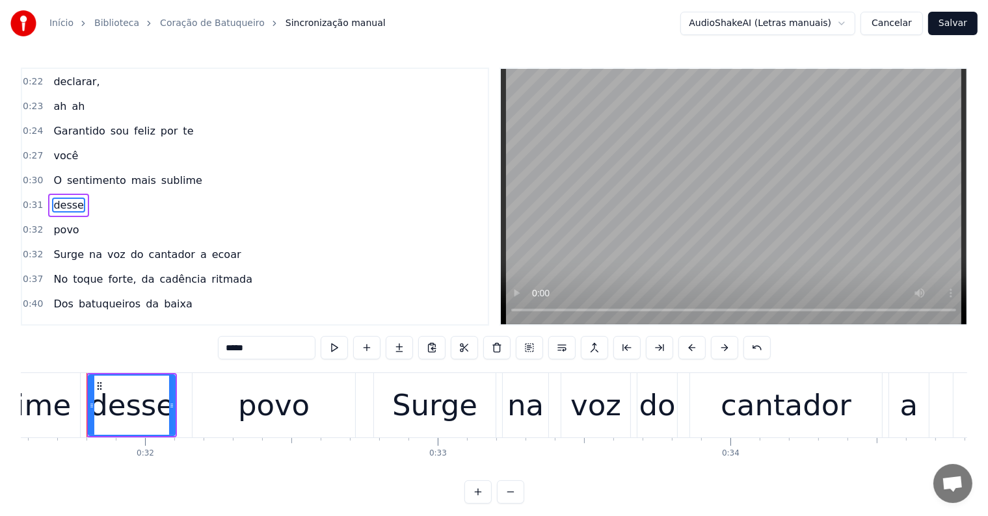
click at [165, 175] on span "sublime" at bounding box center [182, 180] width 44 height 15
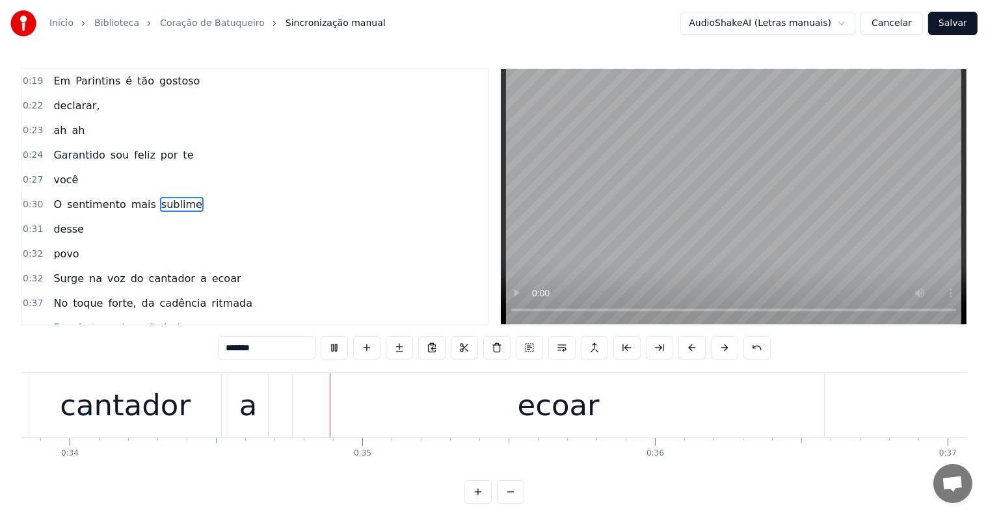
scroll to position [0, 9966]
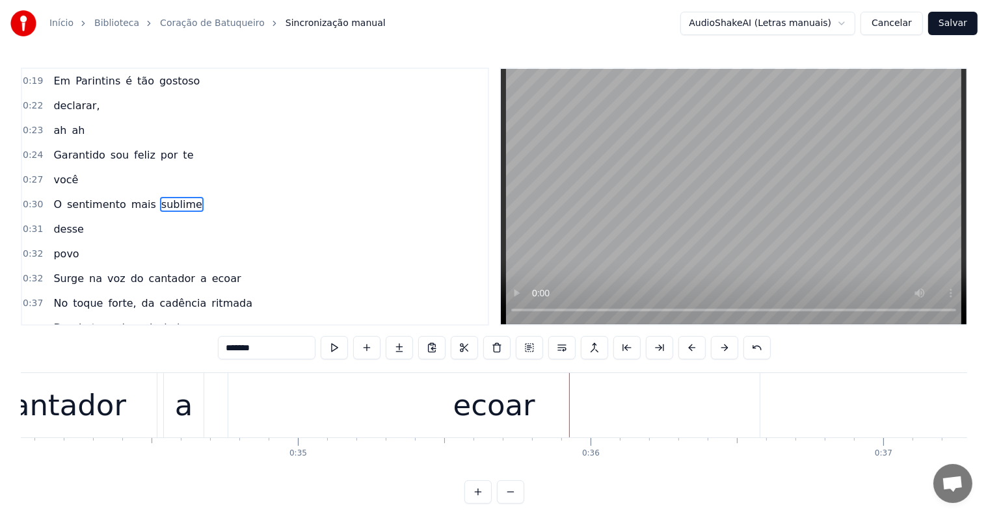
click at [494, 391] on div "ecoar" at bounding box center [494, 406] width 82 height 44
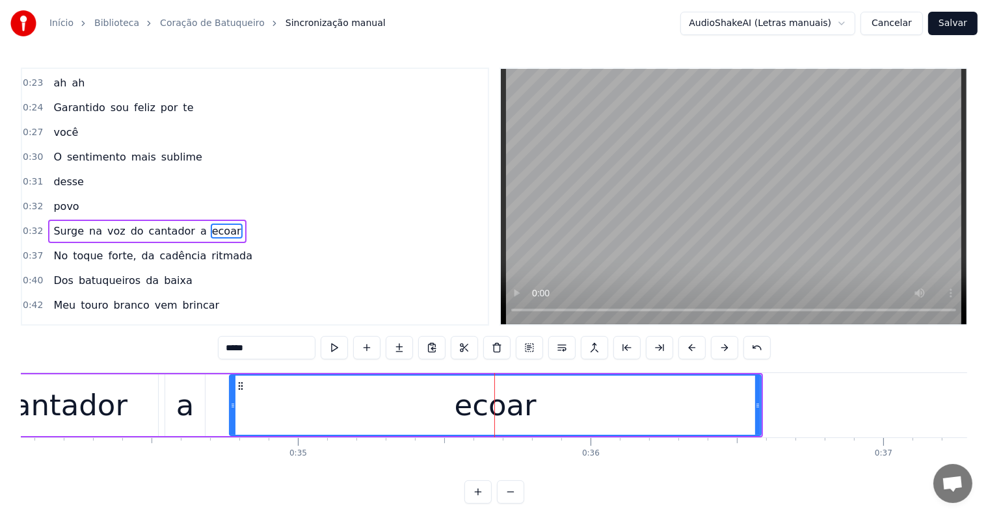
scroll to position [171, 0]
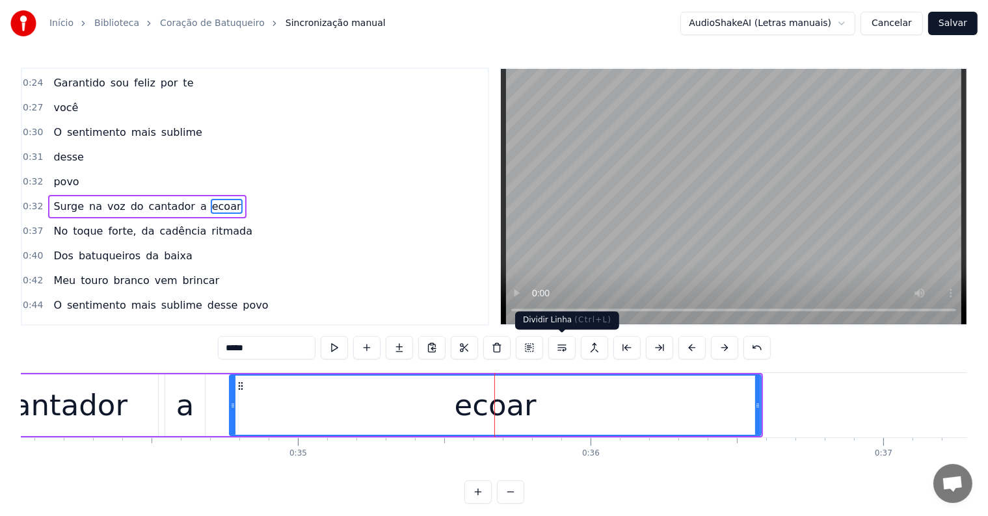
click at [557, 348] on button at bounding box center [561, 347] width 27 height 23
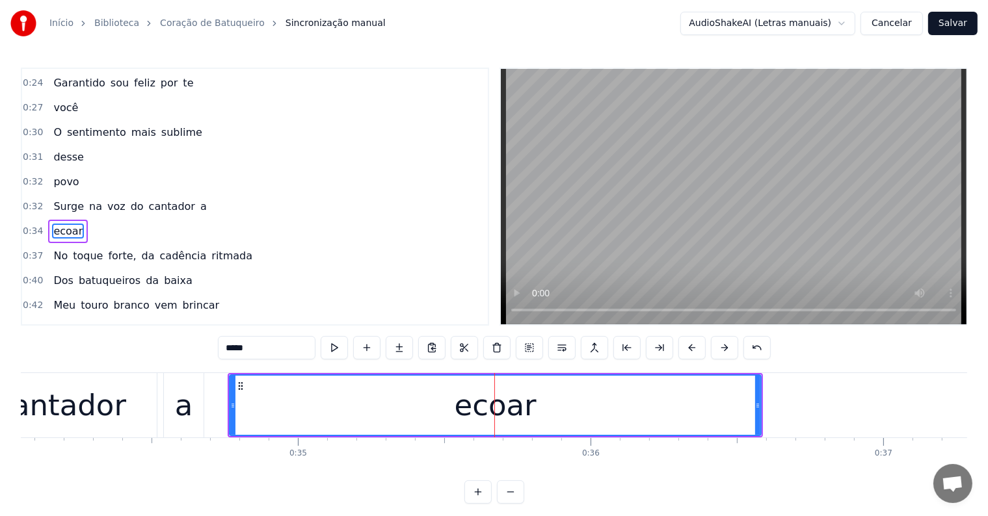
scroll to position [195, 0]
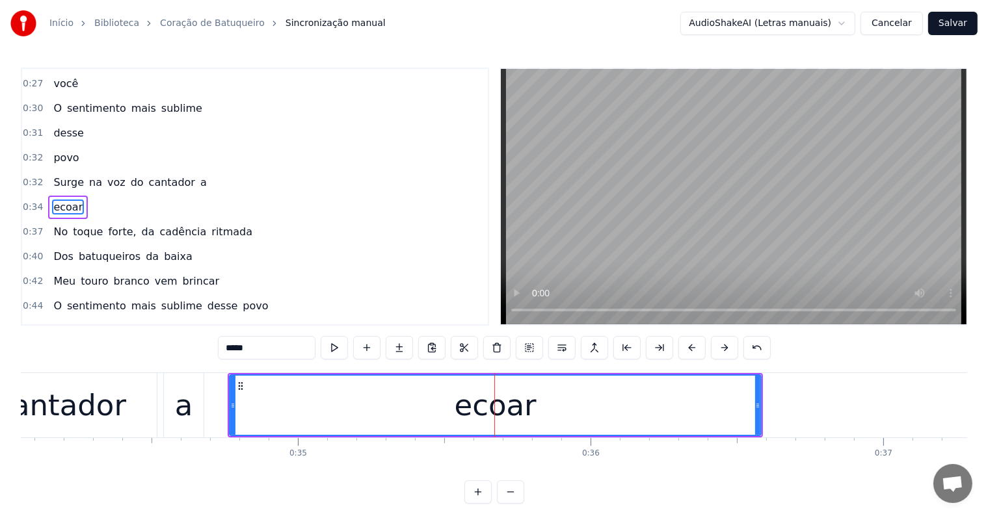
click at [199, 178] on span "a" at bounding box center [203, 182] width 9 height 15
type input "*"
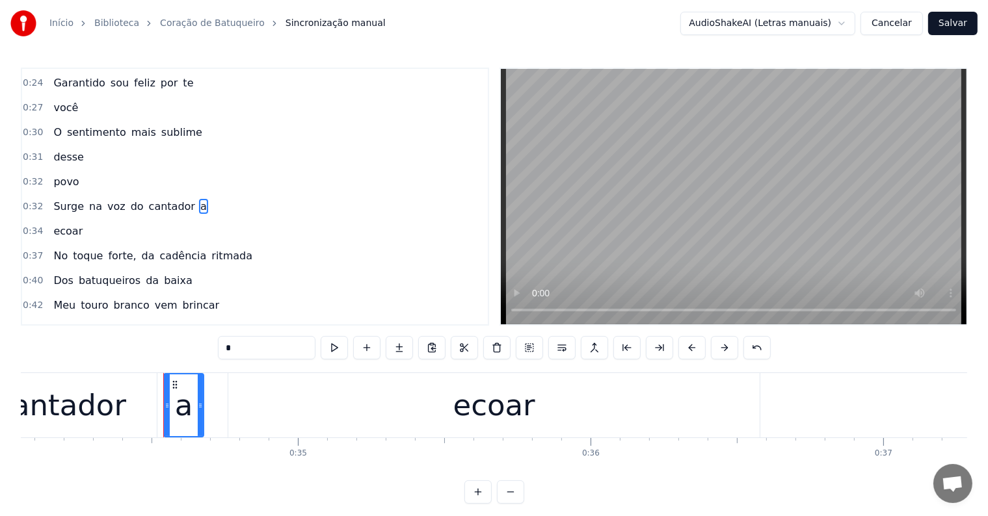
click at [938, 23] on button "Salvar" at bounding box center [952, 23] width 49 height 23
